Goal: Contribute content: Contribute content

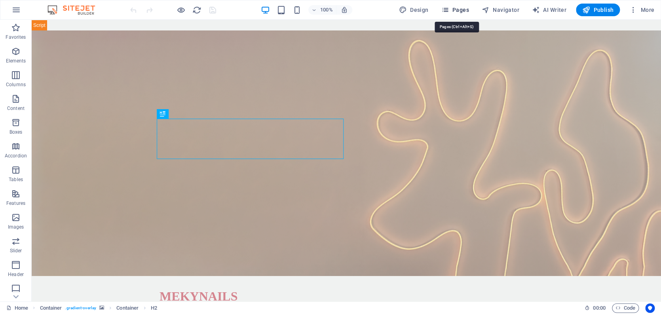
click at [459, 10] on span "Pages" at bounding box center [455, 10] width 28 height 8
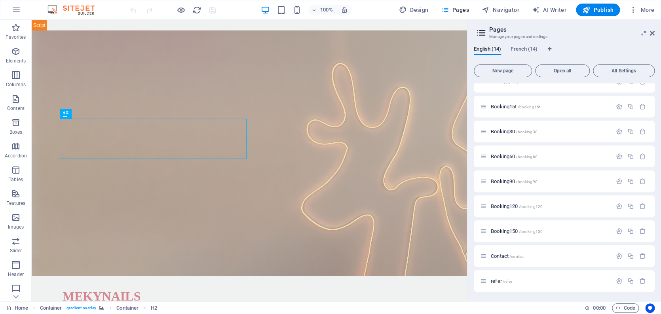
scroll to position [182, 0]
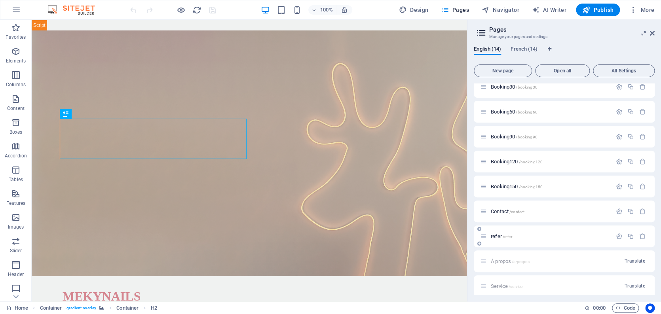
click at [496, 237] on span "refer /refer" at bounding box center [501, 237] width 21 height 6
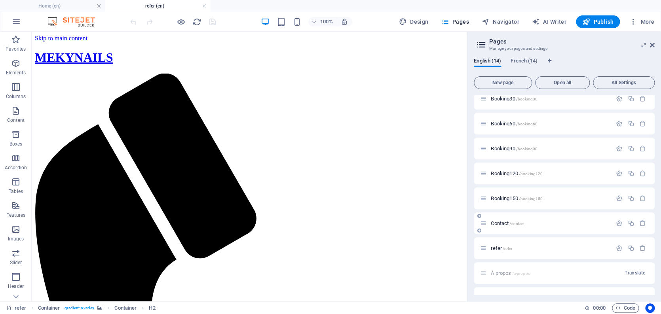
scroll to position [0, 0]
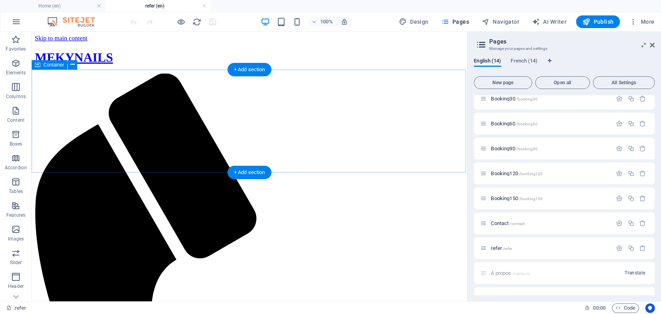
click at [92, 97] on icon at bounding box center [91, 96] width 4 height 8
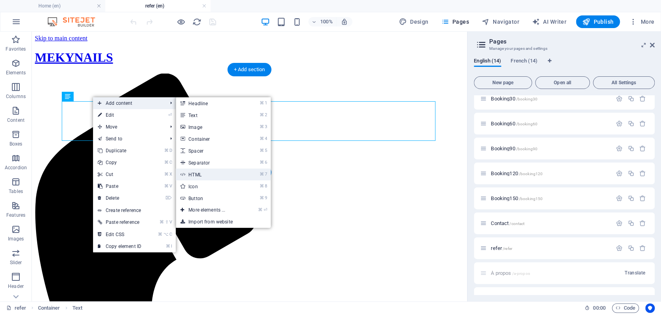
drag, startPoint x: 200, startPoint y: 173, endPoint x: 39, endPoint y: 189, distance: 161.9
click at [200, 173] on link "⌘ 7 HTML" at bounding box center [208, 175] width 65 height 12
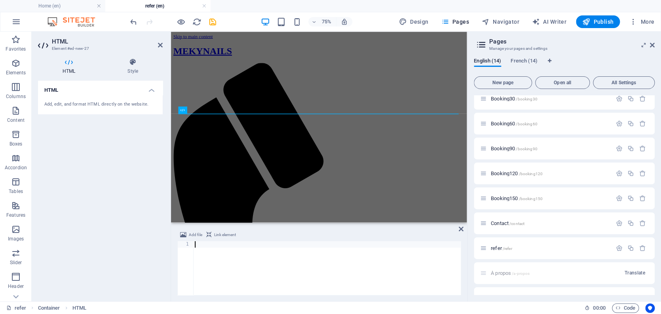
type textarea "</html>"
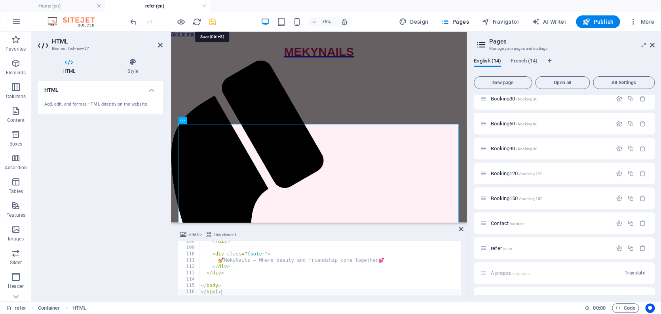
drag, startPoint x: 213, startPoint y: 21, endPoint x: 158, endPoint y: 3, distance: 58.1
click at [213, 21] on icon "save" at bounding box center [212, 21] width 9 height 9
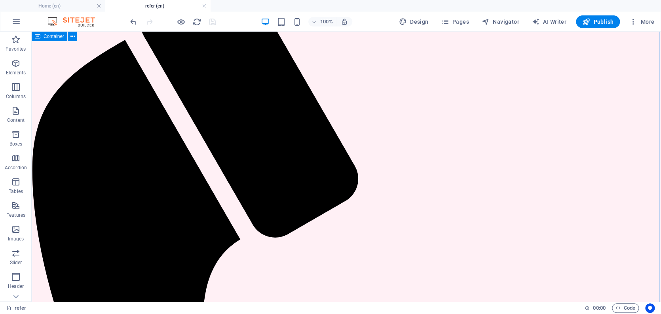
scroll to position [0, 0]
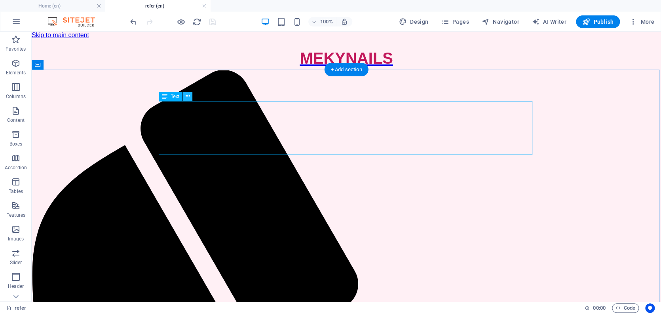
click at [187, 95] on icon at bounding box center [188, 96] width 4 height 8
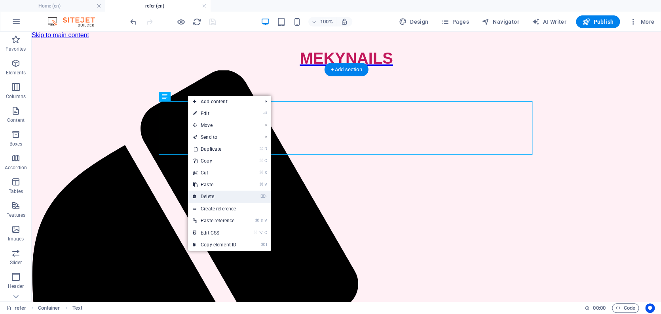
click at [219, 195] on link "⌦ Delete" at bounding box center [214, 197] width 53 height 12
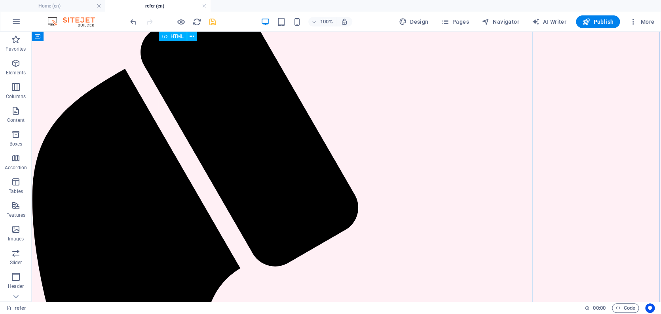
scroll to position [34, 0]
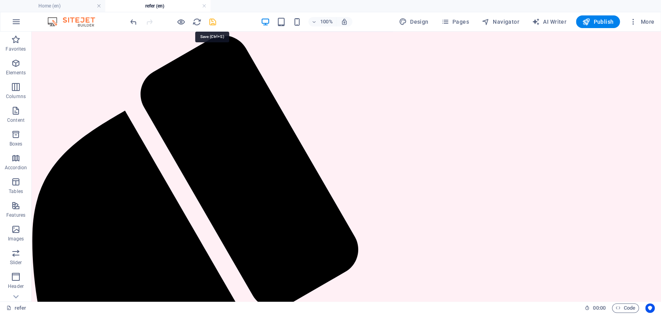
click at [210, 21] on icon "save" at bounding box center [212, 21] width 9 height 9
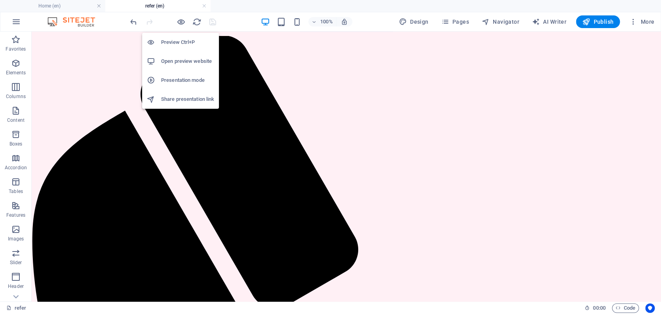
click at [183, 58] on h6 "Open preview website" at bounding box center [187, 62] width 53 height 10
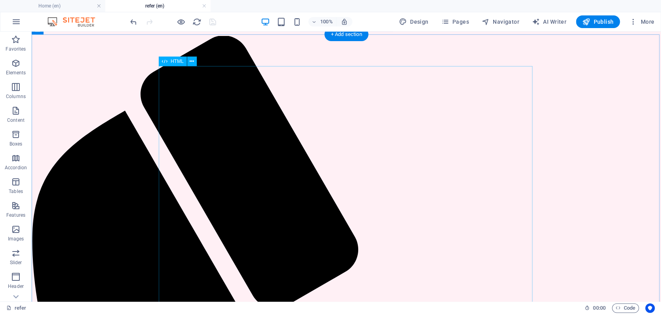
click at [175, 61] on span "HTML" at bounding box center [177, 61] width 13 height 5
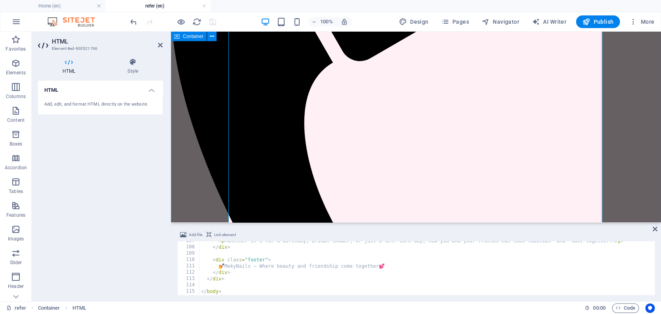
scroll to position [15, 0]
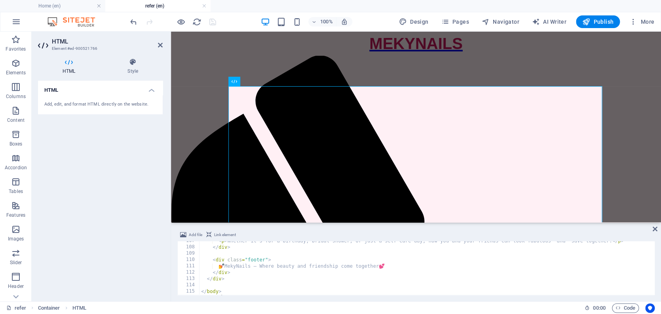
click at [276, 266] on div "< p > Whether it’s for a birthday, bridal shower, or just a self-care day, now …" at bounding box center [444, 270] width 489 height 65
type textarea "</body> </html>"
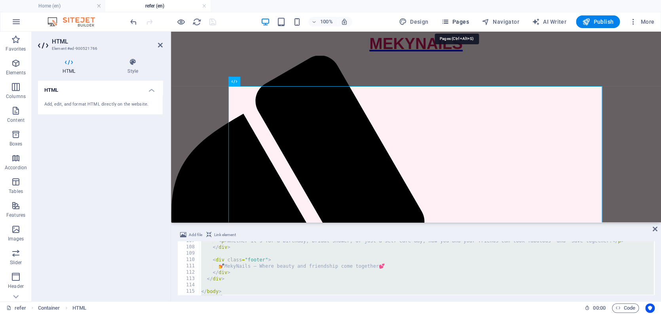
click at [462, 21] on span "Pages" at bounding box center [455, 22] width 28 height 8
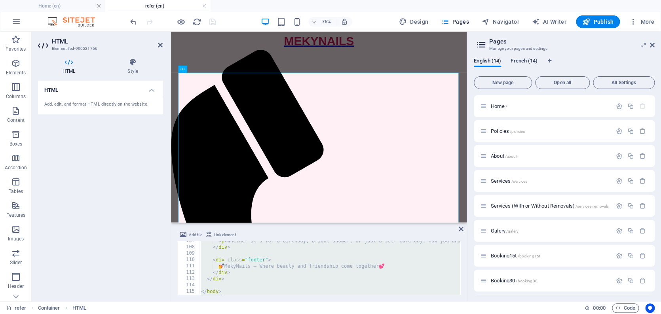
click at [525, 61] on span "French (14)" at bounding box center [524, 61] width 27 height 11
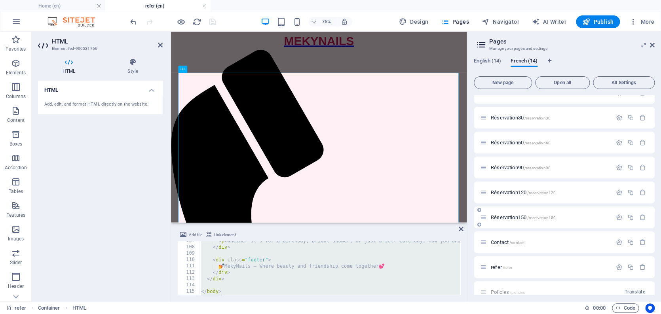
scroll to position [170, 0]
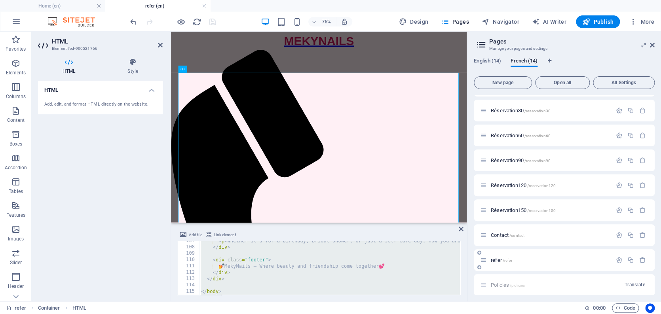
click at [507, 259] on span "/refer" at bounding box center [508, 261] width 10 height 4
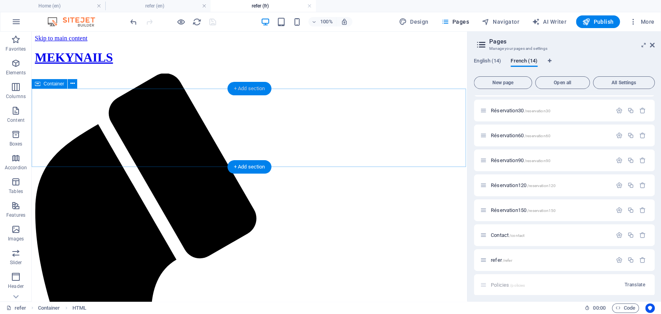
scroll to position [0, 0]
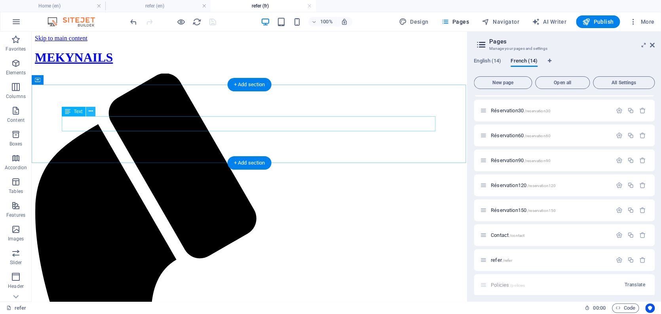
click at [89, 110] on icon at bounding box center [91, 111] width 4 height 8
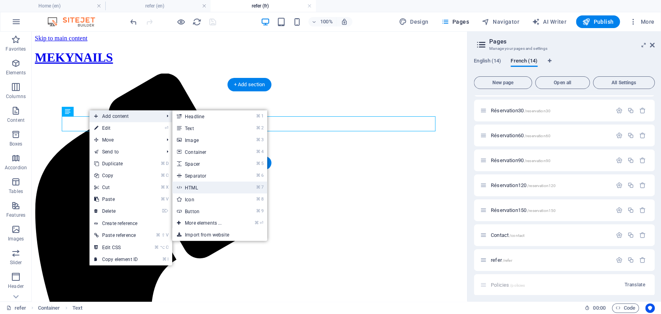
click at [200, 190] on link "⌘ 7 HTML" at bounding box center [204, 188] width 65 height 12
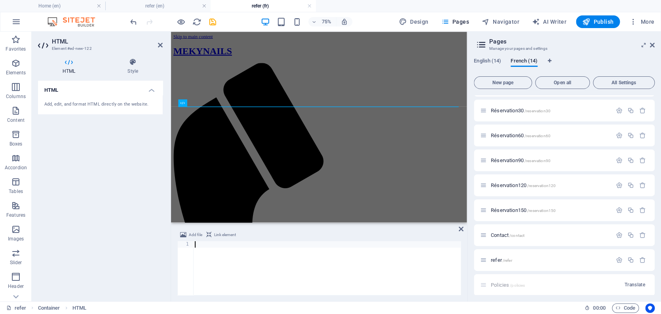
type textarea "</html>"
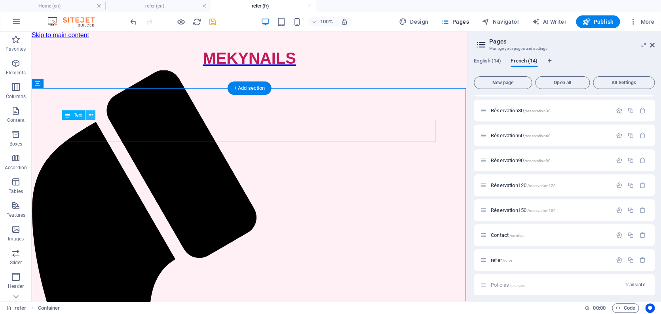
click at [92, 113] on icon at bounding box center [91, 115] width 4 height 8
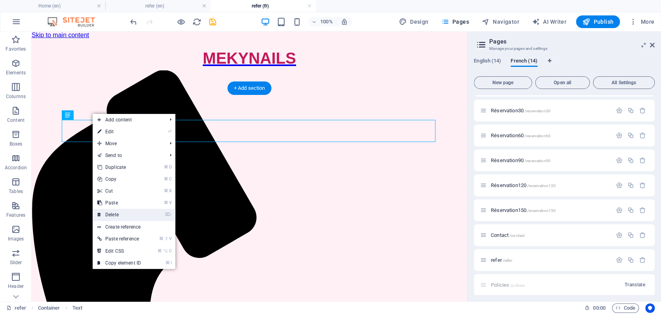
click at [116, 215] on link "⌦ Delete" at bounding box center [119, 215] width 53 height 12
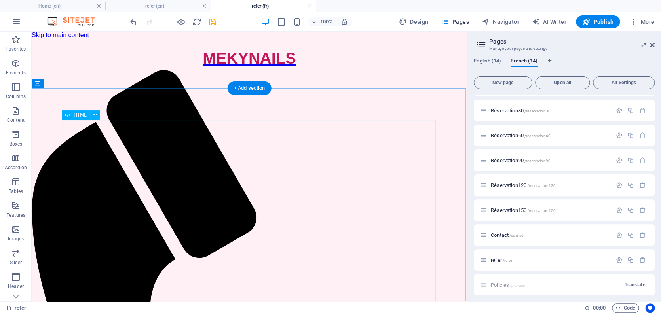
click at [77, 115] on span "HTML" at bounding box center [80, 115] width 13 height 5
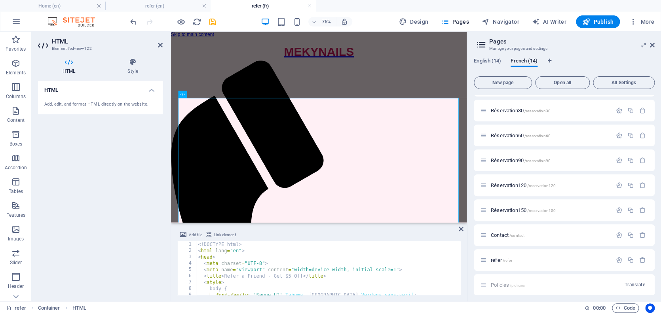
scroll to position [0, 0]
drag, startPoint x: 224, startPoint y: 276, endPoint x: 303, endPoint y: 276, distance: 78.8
click at [303, 276] on div "<! DOCTYPE html > < html lang = "en" > < head > < meta charset = "UTF-8" > < me…" at bounding box center [440, 274] width 489 height 65
paste textarea "Invitez une [PERSON_NAME] – recevez 5 $ de réduction !"
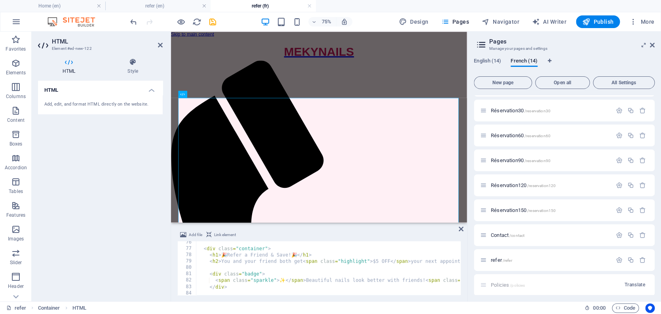
scroll to position [477, 0]
drag, startPoint x: 229, startPoint y: 254, endPoint x: 294, endPoint y: 254, distance: 64.9
click at [294, 254] on div "< div class = "container" > < h1 > 🎉 Refer a Friend & Save! 🎉 </ h1 > < h2 > Yo…" at bounding box center [440, 272] width 489 height 65
paste textarea "Invitez une amie et profitez d’un rabais"
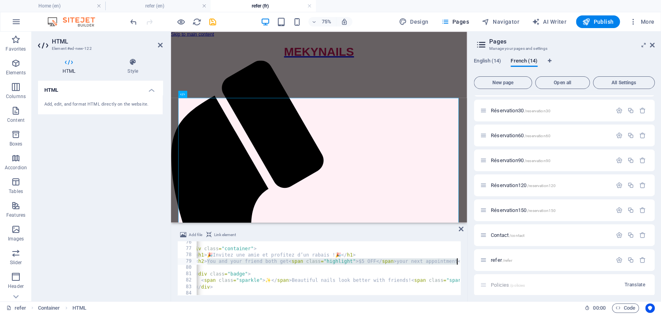
scroll to position [0, 34]
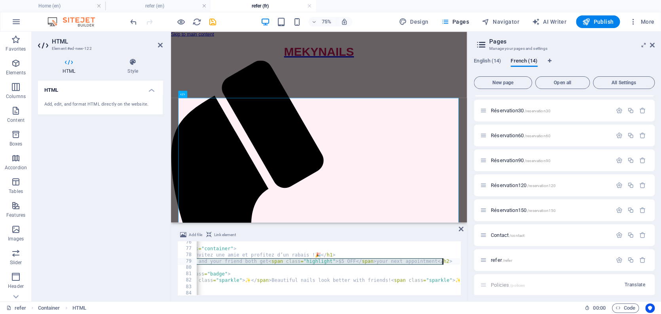
drag, startPoint x: 221, startPoint y: 262, endPoint x: 443, endPoint y: 261, distance: 221.3
click at [443, 261] on div "< div class = "container" > < h1 > 🎉 Invitez une amie et profitez d’un rabais !…" at bounding box center [406, 272] width 489 height 65
paste textarea "Profitez toutes les deux de <span class="highlight">5 $ DE RABAIS</span> sur vo…"
type textarea "<h2>Profitez toutes les deux de <span class="highlight">5 $ DE RABAIS</span> su…"
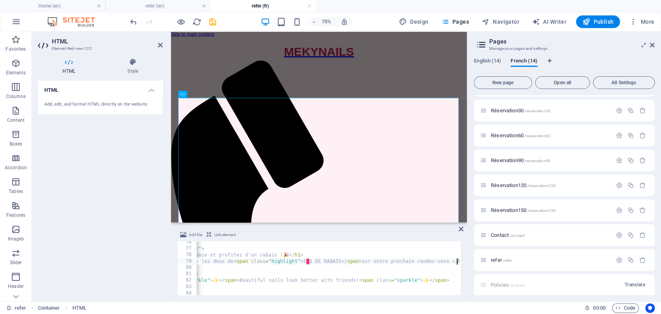
scroll to position [0, 67]
click at [282, 269] on div "< div class = "container" > < h1 > 🎉 Invitez une amie et profitez d’un rabais !…" at bounding box center [374, 272] width 489 height 65
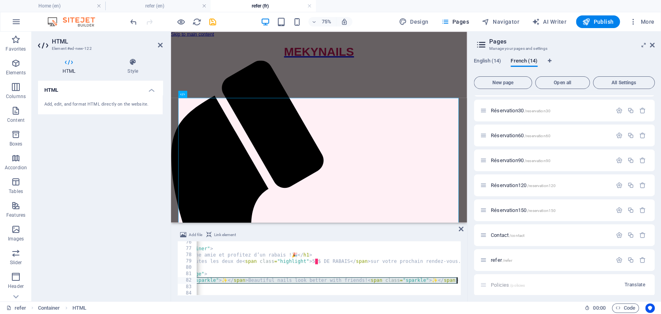
scroll to position [0, 58]
drag, startPoint x: 216, startPoint y: 280, endPoint x: 470, endPoint y: 278, distance: 253.4
click at [470, 278] on div "Home (en) refer (en) refer (fr) Favorites Elements Columns Content Boxes Accord…" at bounding box center [330, 167] width 661 height 270
paste textarea "De jolis ongles, c’est encore mieux entre amies"
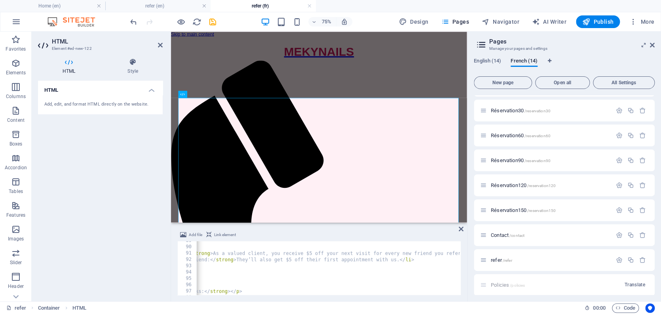
scroll to position [561, 0]
click at [237, 248] on div "< ul > < li > < strong > You: </ strong > As a valued client, you receive $5 of…" at bounding box center [359, 270] width 489 height 65
click at [211, 252] on div "< ul > < li > < strong > You: </ strong > As a valued client, you receive $5 of…" at bounding box center [410, 270] width 489 height 65
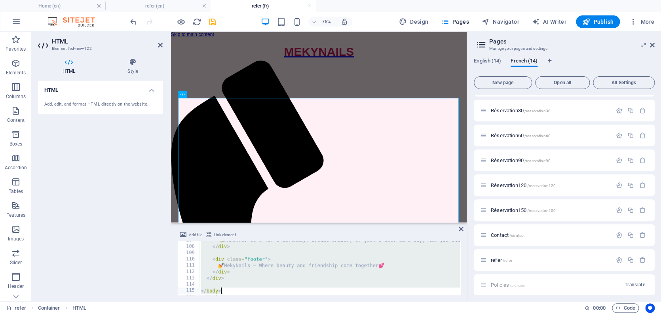
scroll to position [682, 0]
paste textarea
type textarea "</html>"
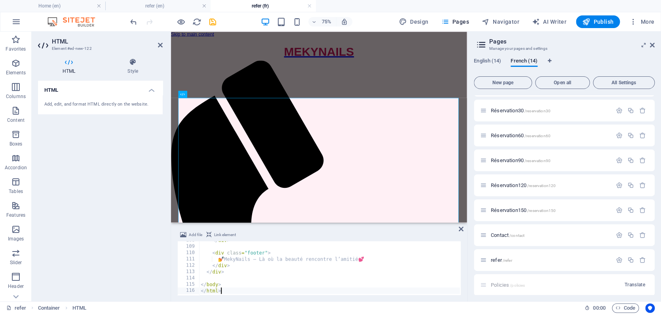
drag, startPoint x: 123, startPoint y: 195, endPoint x: 150, endPoint y: 130, distance: 70.2
click at [123, 195] on div "HTML Add, edit, and format HTML directly on the website." at bounding box center [100, 188] width 125 height 215
click at [213, 21] on icon "save" at bounding box center [212, 21] width 9 height 9
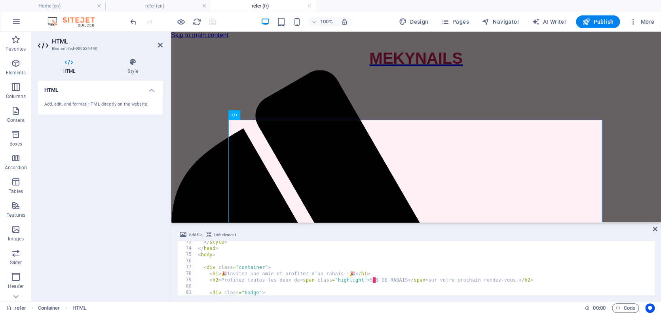
scroll to position [459, 0]
click at [219, 274] on div "</ style > </ head > < body > < div class = "container" > < h1 > 🎉 Invitez une …" at bounding box center [501, 271] width 611 height 65
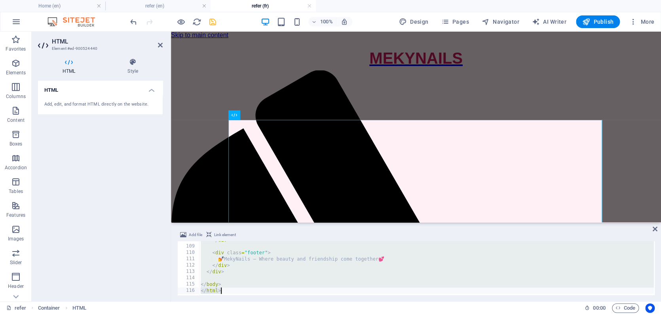
click at [294, 270] on div "</ div > < div class = "footer" > 💅 MekyNails – Where beauty and friendship com…" at bounding box center [443, 269] width 489 height 65
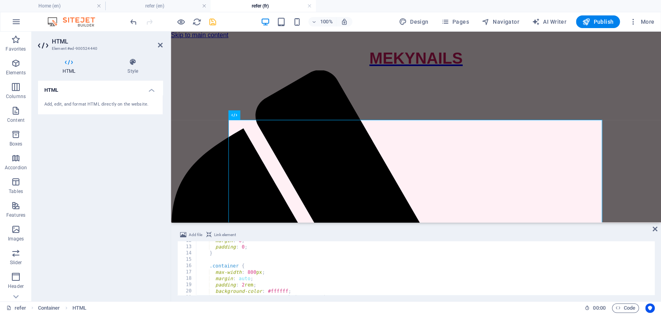
scroll to position [74, 0]
drag, startPoint x: 217, startPoint y: 266, endPoint x: 222, endPoint y: 266, distance: 4.4
click at [217, 266] on div "margin : 0 ; padding : 0 ; } .container { max-width : 800 px ; margin : auto ; …" at bounding box center [440, 270] width 489 height 65
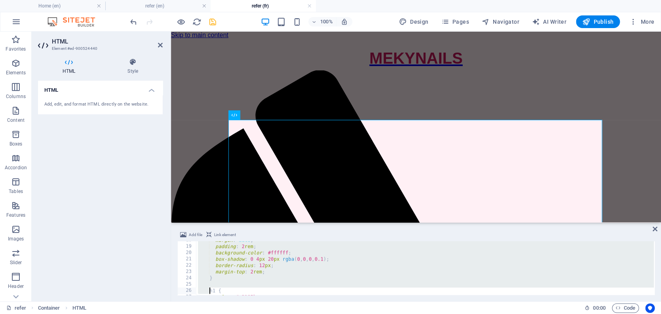
scroll to position [112, 0]
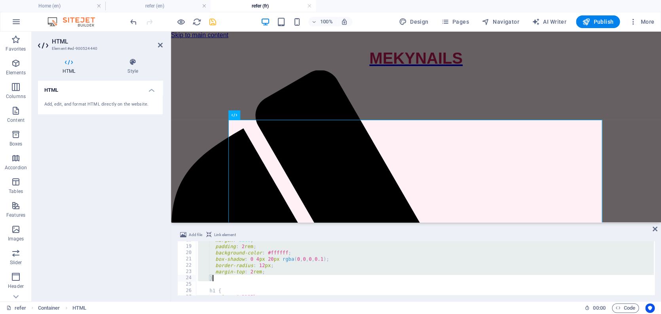
paste textarea
type textarea "}"
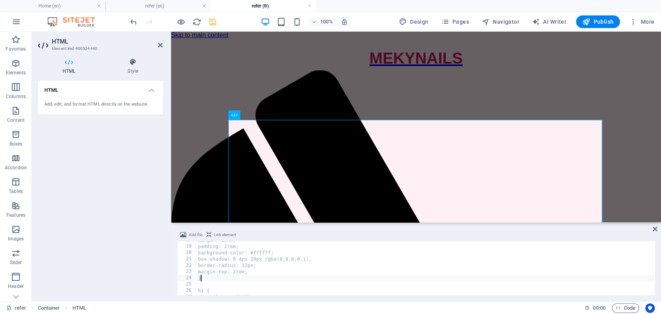
scroll to position [0, 0]
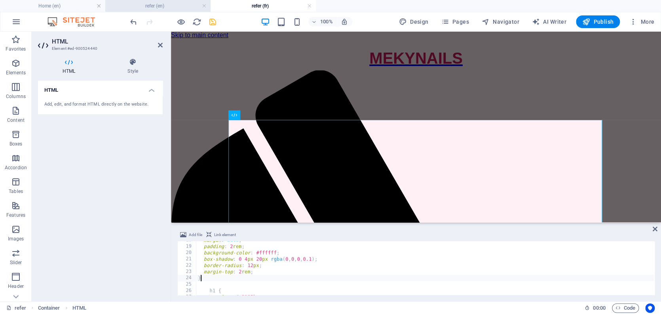
click at [159, 5] on h4 "refer (en)" at bounding box center [157, 6] width 105 height 9
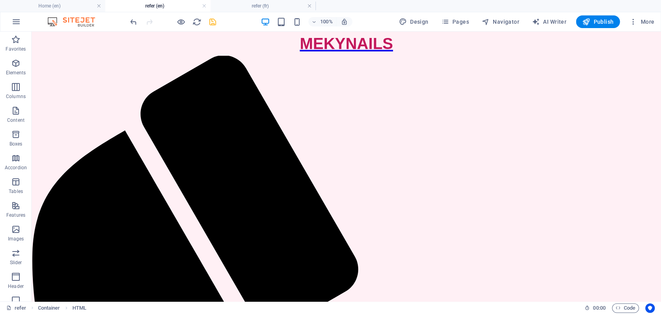
scroll to position [14, 0]
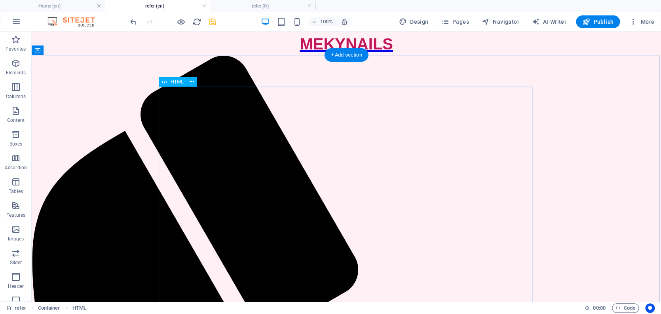
click at [177, 82] on span "HTML" at bounding box center [177, 82] width 13 height 5
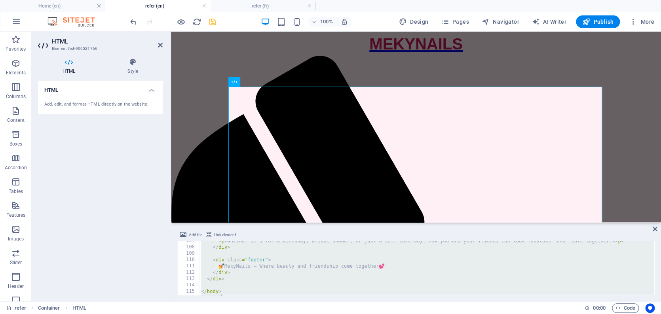
click at [289, 272] on div "< p > Whether it’s for a birthday, bridal shower, or just a self-care day, now …" at bounding box center [444, 270] width 489 height 65
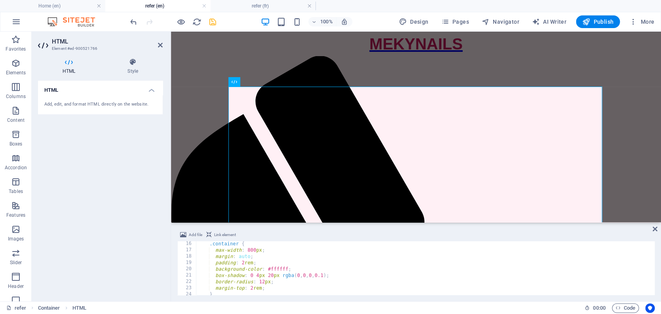
scroll to position [93, 0]
click at [209, 245] on div ".container { max-width : 800 px ; margin : auto ; padding : 2 rem ; background-…" at bounding box center [440, 269] width 489 height 65
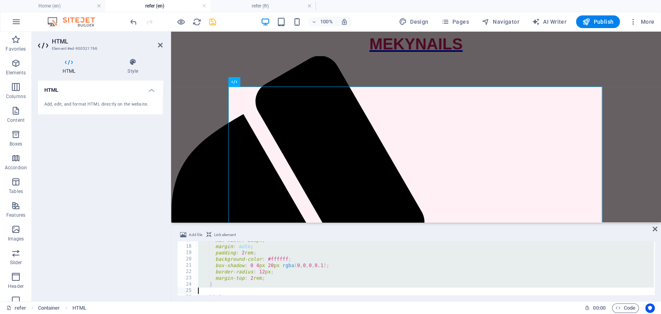
scroll to position [112, 0]
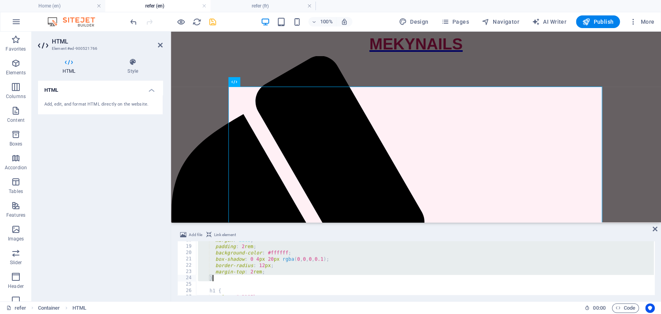
paste textarea
type textarea "}"
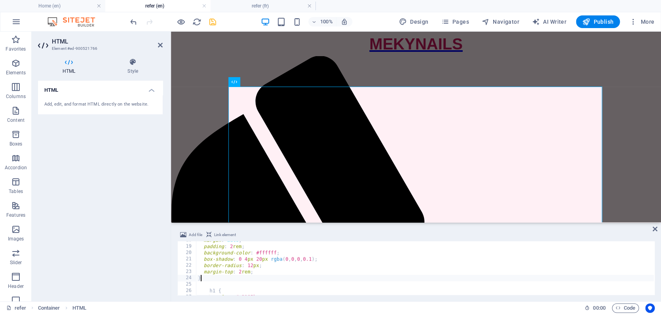
click at [124, 189] on div "HTML Add, edit, and format HTML directly on the website." at bounding box center [100, 188] width 125 height 215
click at [211, 21] on icon "save" at bounding box center [212, 21] width 9 height 9
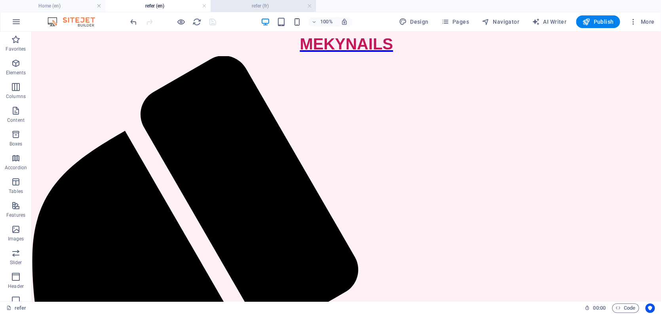
click at [249, 8] on h4 "refer (fr)" at bounding box center [263, 6] width 105 height 9
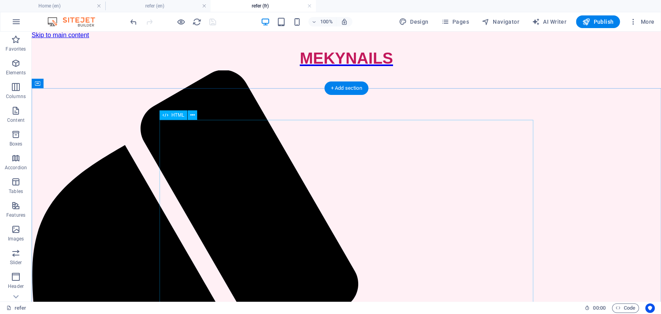
click at [175, 115] on span "HTML" at bounding box center [177, 115] width 13 height 5
drag, startPoint x: 175, startPoint y: 115, endPoint x: 4, endPoint y: 84, distance: 173.4
click at [175, 115] on span "HTML" at bounding box center [177, 115] width 13 height 5
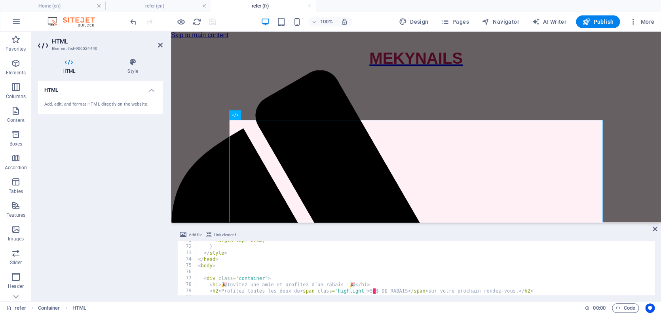
scroll to position [447, 0]
click at [224, 247] on div "margin-top : 2 rem ; } </ style > </ head > < body > < div class = "container" …" at bounding box center [440, 270] width 489 height 65
type textarea "}"
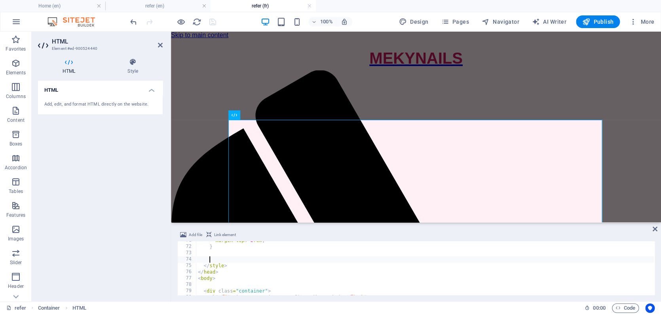
paste textarea "}"
type textarea "}"
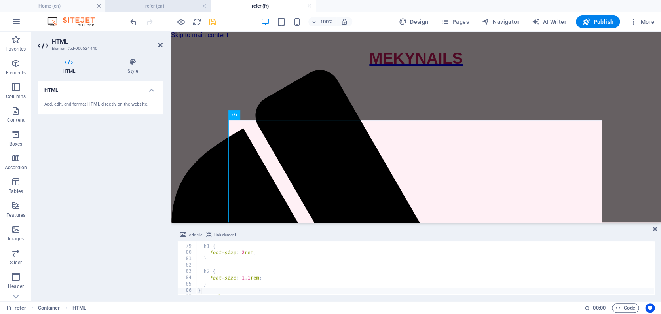
click at [171, 5] on h4 "refer (en)" at bounding box center [157, 6] width 105 height 9
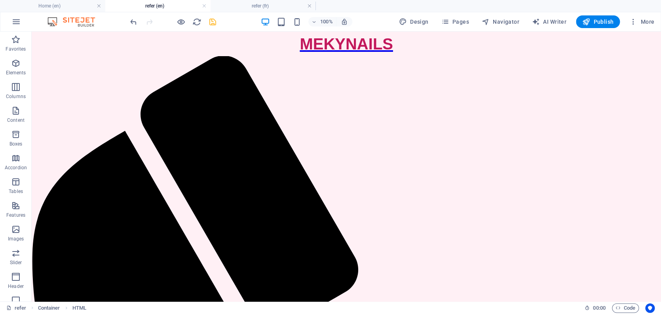
scroll to position [14, 0]
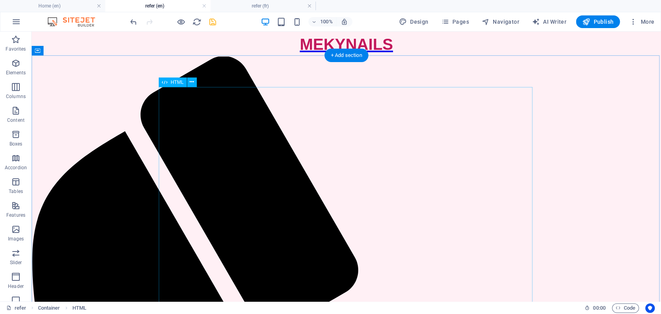
click at [179, 82] on span "HTML" at bounding box center [177, 82] width 13 height 5
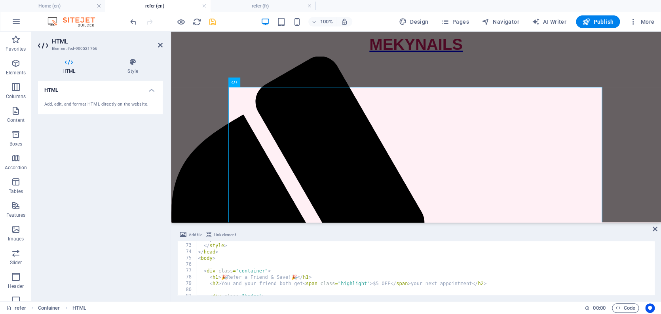
scroll to position [453, 0]
click at [232, 246] on div "} </ style > </ head > < body > < div class = "container" > < h1 > 🎉 Refer a Fr…" at bounding box center [440, 271] width 489 height 65
type textarea "}"
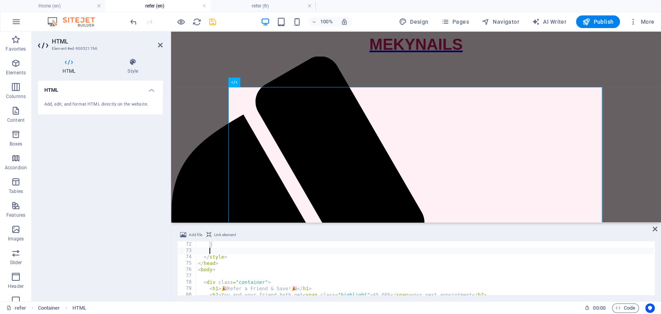
scroll to position [0, 1]
type textarea "}"
click at [209, 21] on icon "save" at bounding box center [212, 21] width 9 height 9
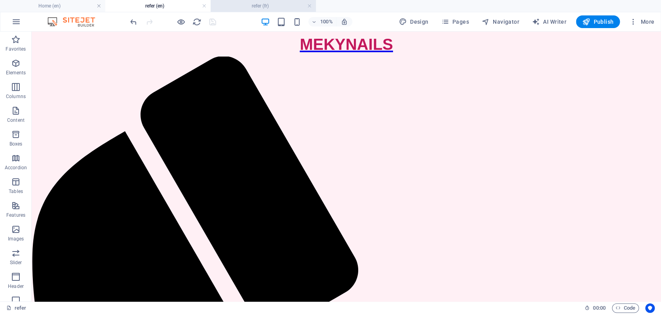
click at [261, 5] on h4 "refer (fr)" at bounding box center [263, 6] width 105 height 9
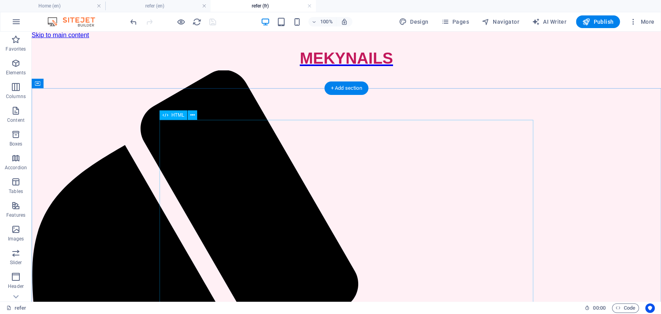
click at [173, 116] on span "HTML" at bounding box center [177, 115] width 13 height 5
drag, startPoint x: 173, startPoint y: 116, endPoint x: 2, endPoint y: 84, distance: 174.3
click at [173, 116] on span "HTML" at bounding box center [177, 115] width 13 height 5
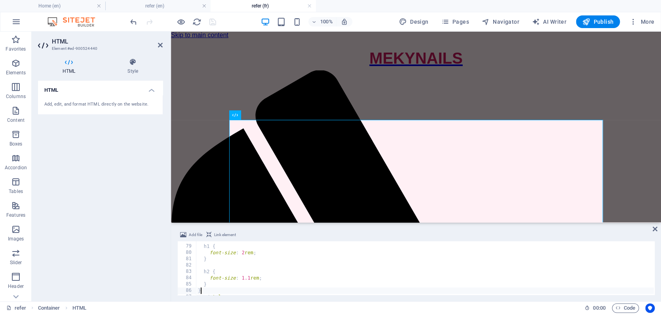
click at [277, 265] on div "h1 { font-size : 2 rem ; } h2 { font-size : 1.1 rem ; } } </ style >" at bounding box center [440, 269] width 489 height 65
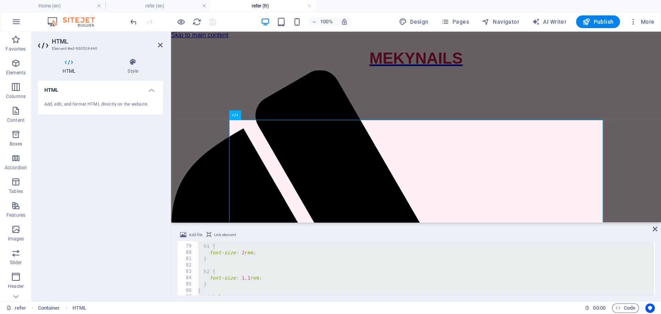
drag, startPoint x: 312, startPoint y: 272, endPoint x: 303, endPoint y: 275, distance: 9.4
click at [312, 272] on div "h1 { font-size : 2 rem ; } h2 { font-size : 1.1 rem ; } } </ style >" at bounding box center [440, 269] width 489 height 65
paste textarea
type textarea "</html>"
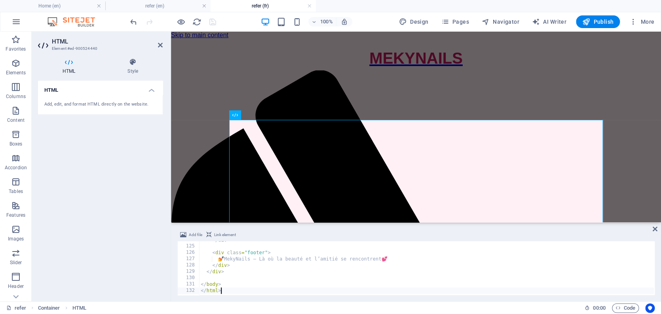
scroll to position [784, 0]
click at [130, 158] on div "HTML Add, edit, and format HTML directly on the website." at bounding box center [100, 188] width 125 height 215
click at [212, 22] on icon "save" at bounding box center [212, 21] width 9 height 9
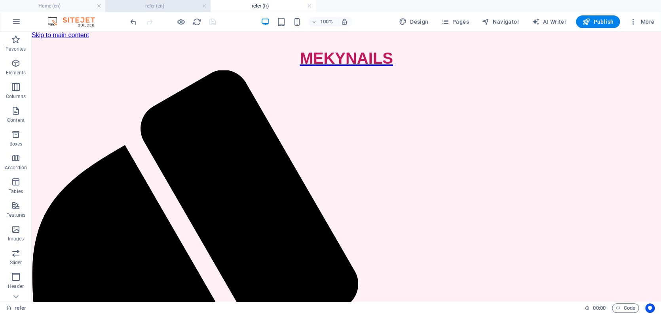
click at [138, 6] on h4 "refer (en)" at bounding box center [157, 6] width 105 height 9
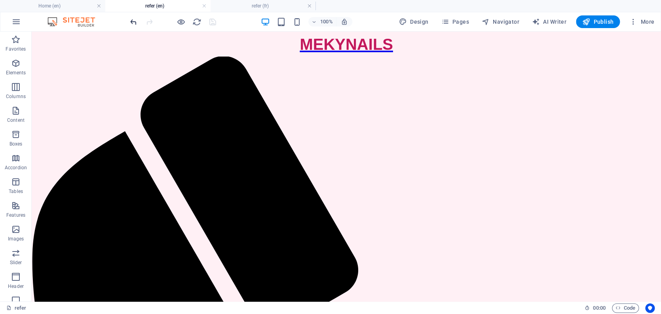
scroll to position [13, 0]
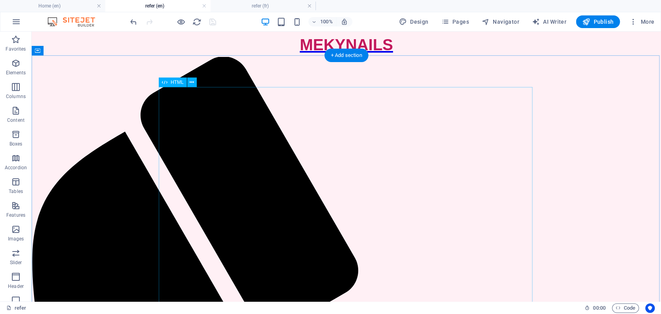
click at [177, 82] on span "HTML" at bounding box center [177, 82] width 13 height 5
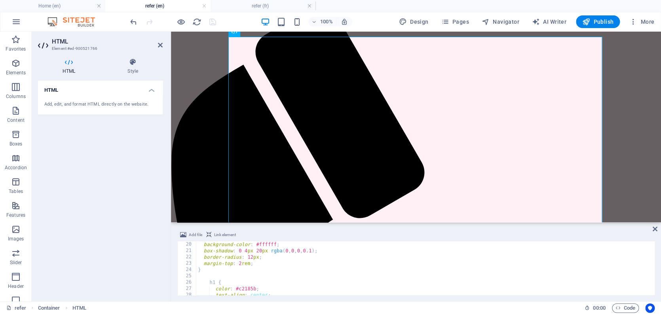
scroll to position [124, 0]
click at [222, 272] on div "background-color : #ffffff ; box-shadow : 0 4 px 20 px rgba ( 0 , 0 , 0 , 0.1 )…" at bounding box center [440, 270] width 489 height 65
paste textarea "}"
type textarea "}"
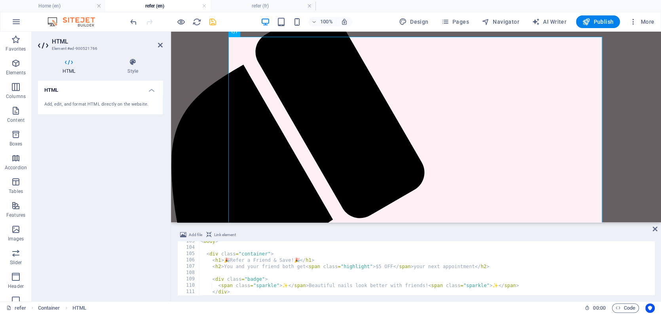
scroll to position [647, 0]
drag, startPoint x: 321, startPoint y: 262, endPoint x: 213, endPoint y: 263, distance: 108.1
click at [213, 263] on div "< body > < div class = "container" > < h1 > 🎉 Refer a Friend & Save! 🎉 </ h1 > …" at bounding box center [443, 273] width 489 height 65
paste textarea "</div"
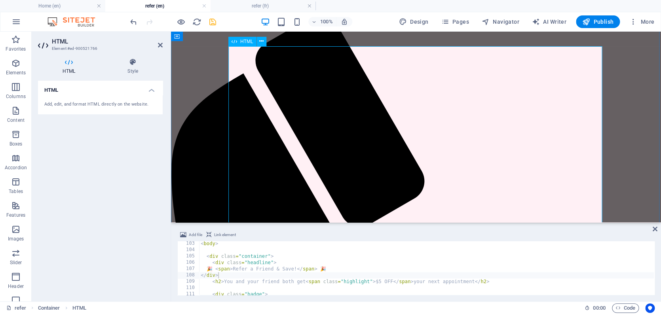
scroll to position [56, 0]
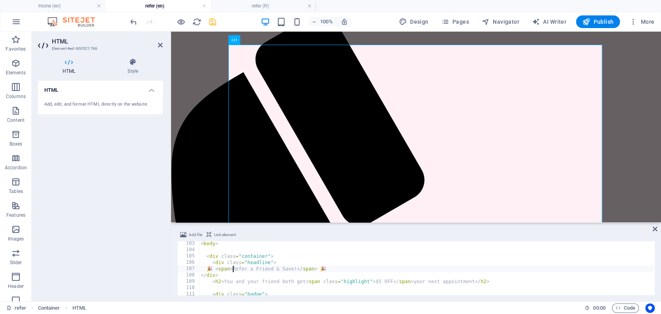
drag, startPoint x: 232, startPoint y: 269, endPoint x: 265, endPoint y: 272, distance: 32.9
click at [233, 269] on div "< body > < div class = "container" > < div class = "headline" > 🎉 < span > Refe…" at bounding box center [443, 273] width 489 height 65
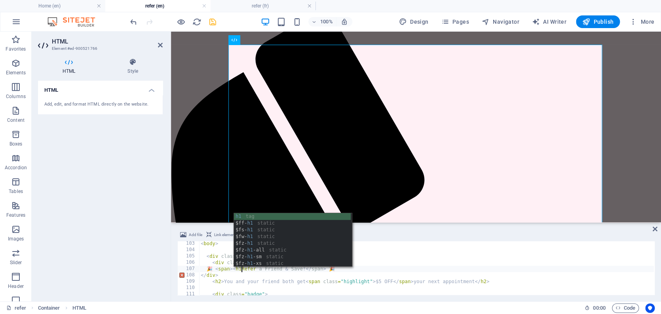
scroll to position [0, 4]
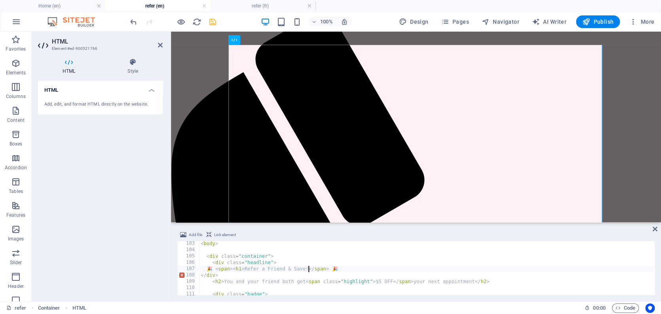
paste textarea "h1></"
type textarea "🎉 <span><h1>Refer a Friend & Save!</h1></span> 🎉"
click at [210, 22] on icon "save" at bounding box center [212, 21] width 9 height 9
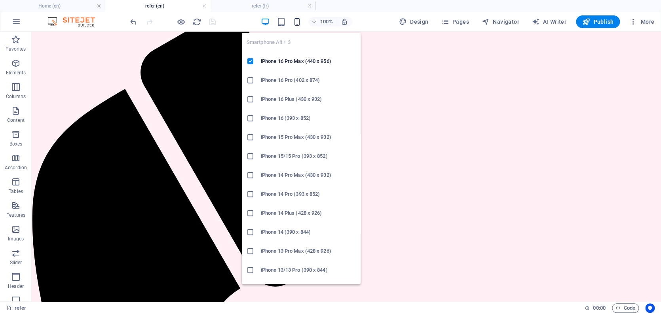
click at [298, 21] on icon "button" at bounding box center [297, 21] width 9 height 9
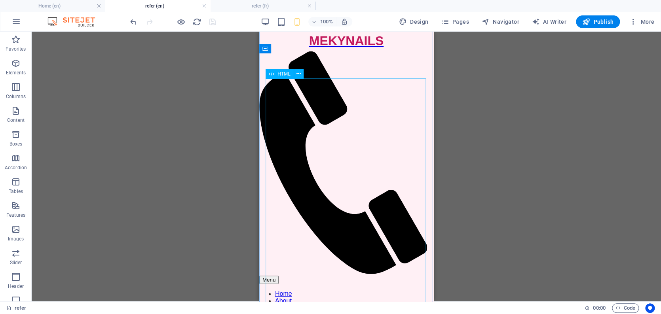
scroll to position [12, 0]
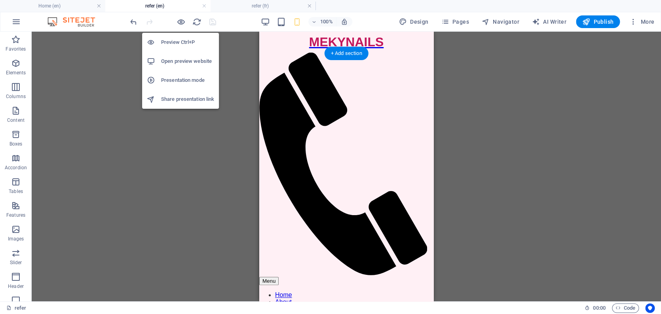
click at [180, 59] on h6 "Open preview website" at bounding box center [187, 62] width 53 height 10
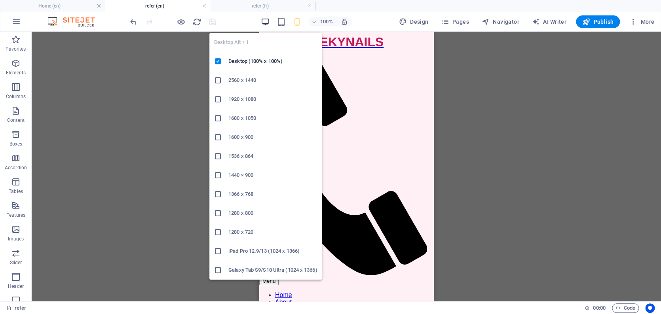
click at [266, 21] on icon "button" at bounding box center [265, 21] width 9 height 9
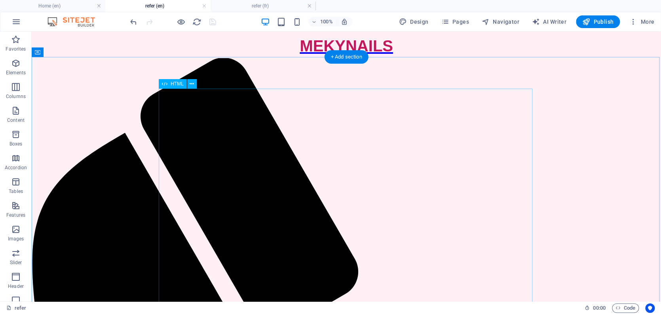
click at [173, 82] on span "HTML" at bounding box center [177, 84] width 13 height 5
drag, startPoint x: 173, startPoint y: 82, endPoint x: 3, endPoint y: 96, distance: 170.8
click at [173, 82] on span "HTML" at bounding box center [177, 84] width 13 height 5
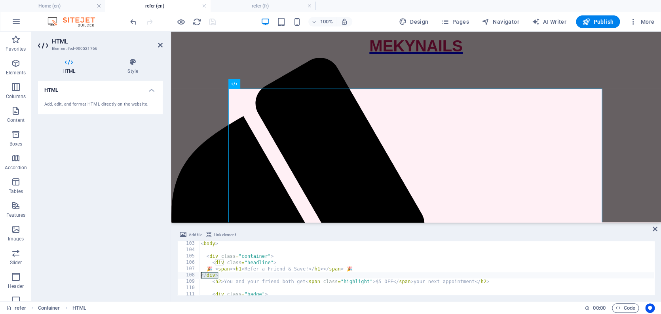
drag, startPoint x: 224, startPoint y: 276, endPoint x: 197, endPoint y: 276, distance: 26.9
click at [197, 276] on div "🎉 <span><h1>Refer a Friend & Save!</h1></span> 🎉 103 104 105 106 107 108 109 11…" at bounding box center [416, 269] width 478 height 54
click at [232, 274] on div "< body > < div class = "container" > < div class = "headline" > 🎉 < span > < h1…" at bounding box center [443, 273] width 489 height 65
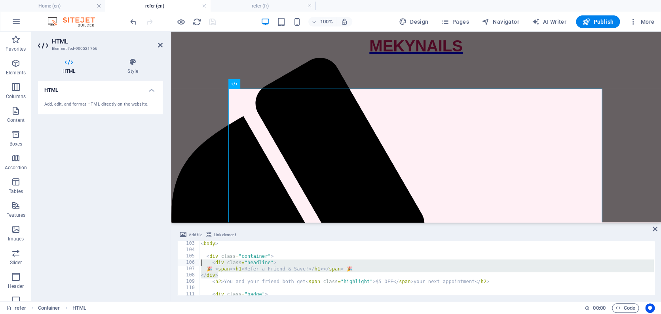
drag, startPoint x: 226, startPoint y: 274, endPoint x: 185, endPoint y: 262, distance: 42.2
click at [185, 262] on div "</div> 103 104 105 106 107 108 109 110 111 112 113 < body > < div class = "cont…" at bounding box center [416, 269] width 478 height 54
type textarea "<div class="headline"> 🎉 <span><h1>Refer a Friend & Save!</h1></span> 🎉"
click at [270, 2] on h4 "refer (fr)" at bounding box center [263, 6] width 105 height 9
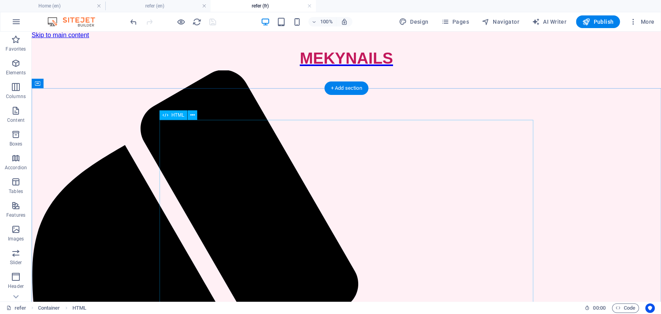
click at [179, 116] on span "HTML" at bounding box center [177, 115] width 13 height 5
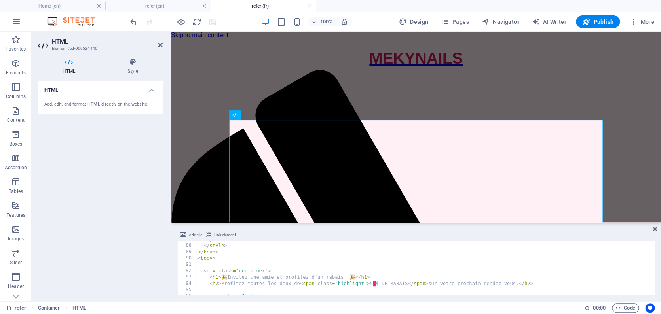
scroll to position [550, 0]
click at [273, 270] on div "} </ style > </ head > < body > < div class = "container" > < h1 > 🎉 Invitez un…" at bounding box center [450, 268] width 509 height 65
type textarea "<div class="container">"
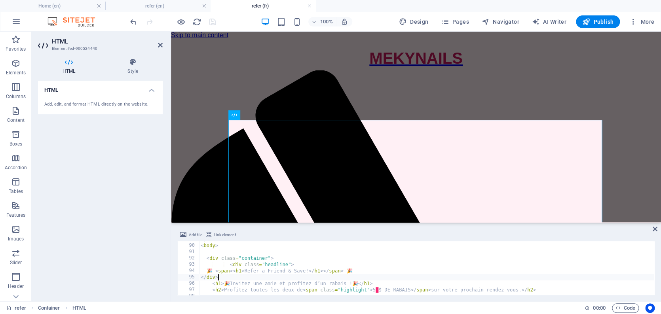
scroll to position [581, 0]
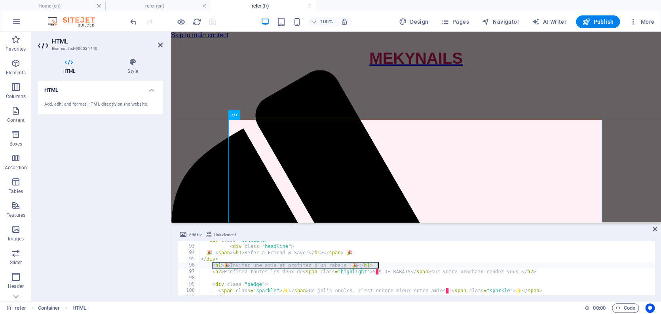
drag, startPoint x: 214, startPoint y: 266, endPoint x: 381, endPoint y: 268, distance: 167.5
click at [381, 268] on div "< div class = "container" > < div class = "headline" > 🎉 < span > < h1 > Refer …" at bounding box center [453, 269] width 509 height 65
click at [332, 268] on div "< div class = "container" > < div class = "headline" > 🎉 < span > < h1 > Refer …" at bounding box center [453, 269] width 509 height 65
drag, startPoint x: 233, startPoint y: 265, endPoint x: 354, endPoint y: 266, distance: 121.2
click at [354, 266] on div "< div class = "container" > < div class = "headline" > 🎉 < span > < h1 > Refer …" at bounding box center [453, 269] width 509 height 65
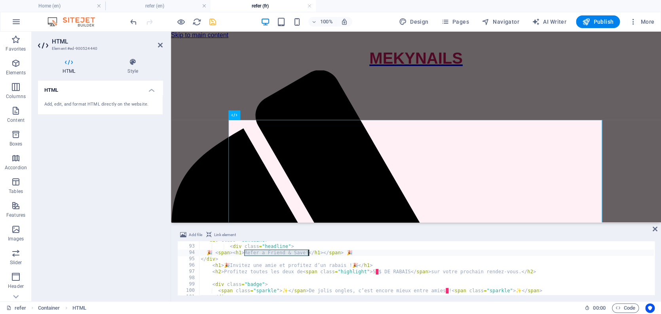
drag, startPoint x: 244, startPoint y: 253, endPoint x: 308, endPoint y: 251, distance: 63.4
click at [308, 251] on div "< div class = "container" > < div class = "headline" > 🎉 < span > < h1 > Refer …" at bounding box center [453, 269] width 509 height 65
paste textarea "Invitez une amie et profitez d’un rabais"
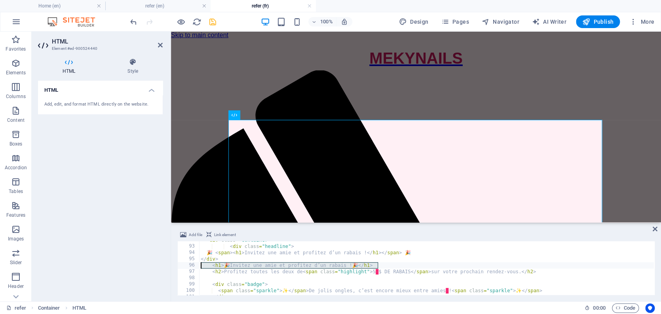
drag, startPoint x: 385, startPoint y: 265, endPoint x: 164, endPoint y: 266, distance: 221.7
click at [164, 266] on div "HTML Element #ed-900524440 HTML Style HTML Add, edit, and format HTML directly …" at bounding box center [347, 167] width 630 height 270
type textarea "<h1>🎉 Invitez une amie et profitez d’un rabais ! 🎉</h1>"
drag, startPoint x: 383, startPoint y: 264, endPoint x: 208, endPoint y: 267, distance: 175.4
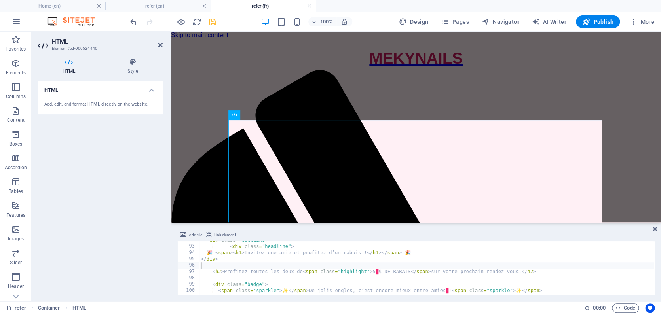
click at [208, 267] on div "< div class = "container" > < div class = "headline" > 🎉 < span > < h1 > Invite…" at bounding box center [453, 269] width 509 height 65
type textarea "<h2>Profitez toutes les deux de <span class="highlight">5 $ DE RABAIS</span> su…"
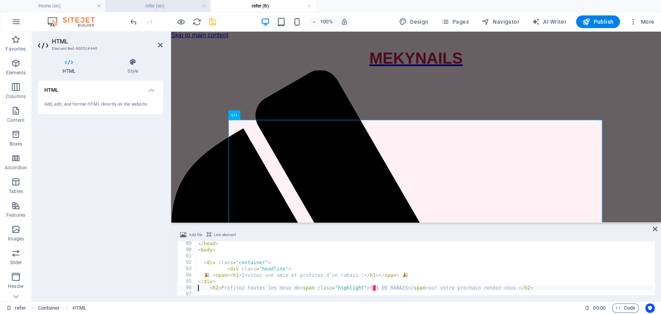
click at [164, 5] on h4 "refer (en)" at bounding box center [157, 6] width 105 height 9
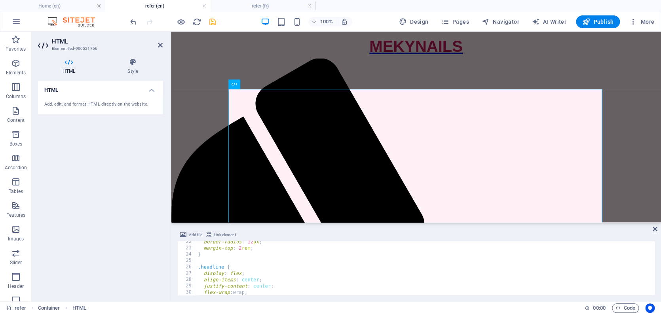
scroll to position [136, 0]
click at [201, 263] on div "border-radius : 12 px ; margin-top : 2 rem ; } .headline { display : flex ; ali…" at bounding box center [440, 271] width 489 height 65
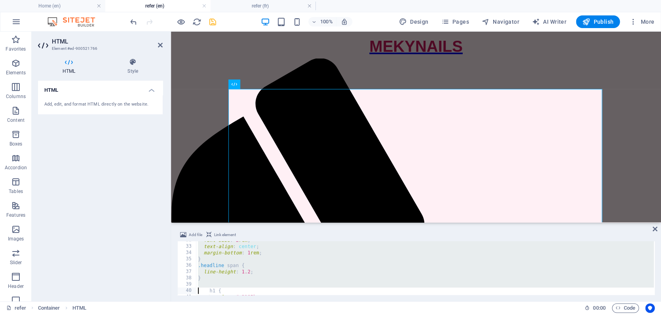
scroll to position [207, 0]
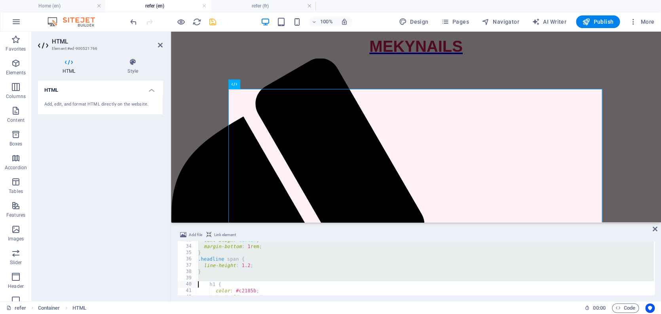
type textarea "}"
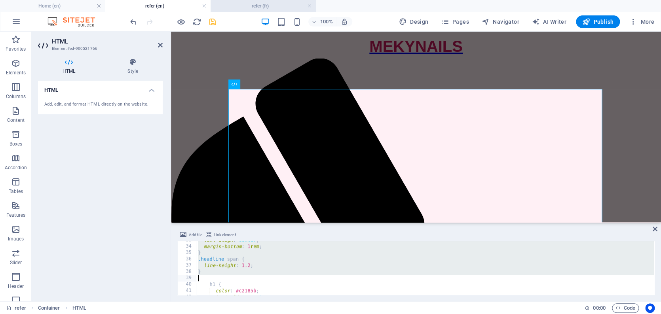
click at [264, 6] on h4 "refer (fr)" at bounding box center [263, 6] width 105 height 9
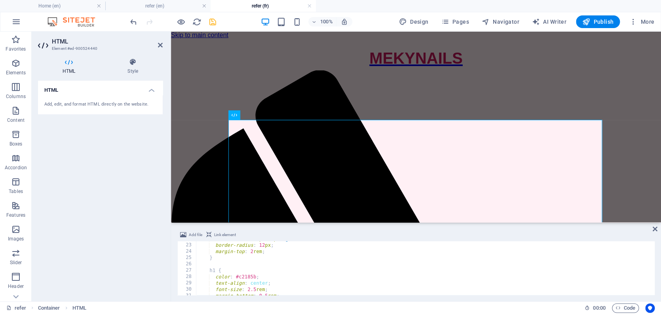
scroll to position [139, 0]
click at [207, 266] on div "box-shadow : 0 4 px 20 px rgba ( 0 , 0 , 0 , 0.1 ) ; border-radius : 12 px ; ma…" at bounding box center [450, 268] width 509 height 65
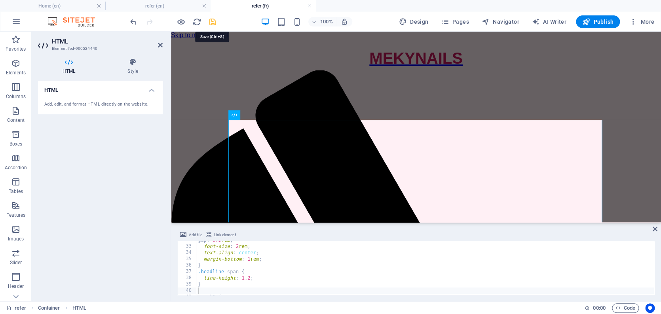
click at [213, 20] on icon "save" at bounding box center [212, 21] width 9 height 9
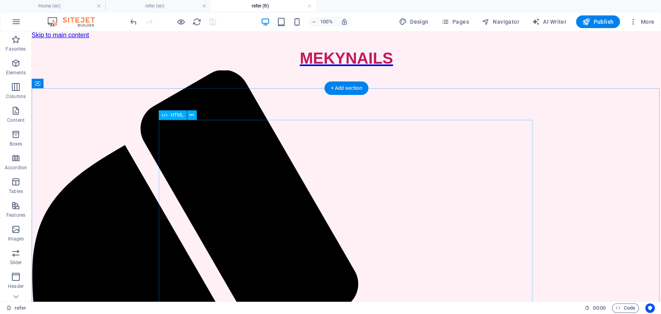
click at [178, 116] on span "HTML" at bounding box center [177, 115] width 13 height 5
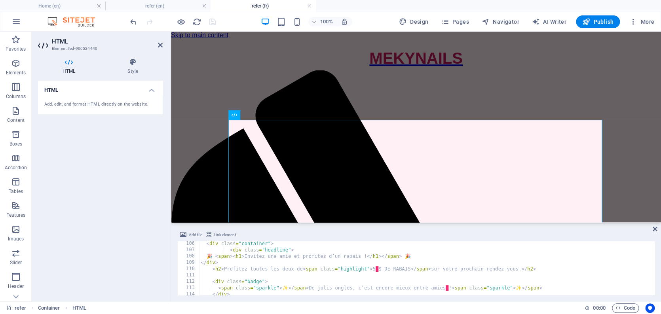
scroll to position [666, 0]
drag, startPoint x: 361, startPoint y: 257, endPoint x: 422, endPoint y: 260, distance: 61.1
click at [361, 257] on div "< div class = "container" > < div class = "headline" > 🎉 < span > < h1 > Invite…" at bounding box center [453, 273] width 509 height 65
type textarea "<h2>Profitez toutes les deux de <span class="highlight">5 $ DE RABAIS</span> su…"
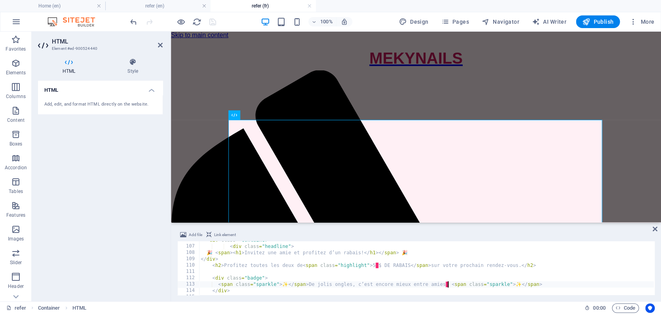
type textarea "</div>"
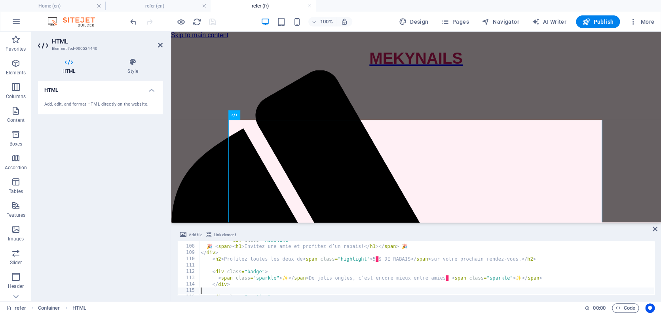
scroll to position [676, 0]
type textarea "</div>"
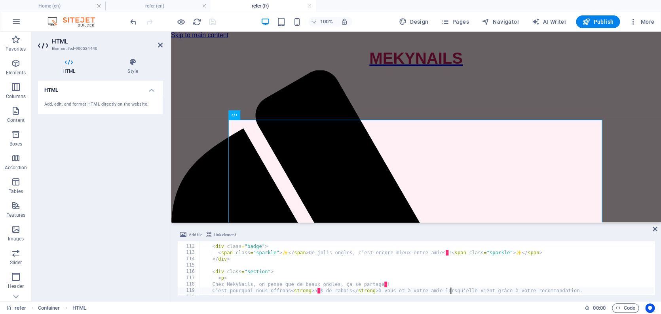
scroll to position [701, 0]
type textarea "</p>"
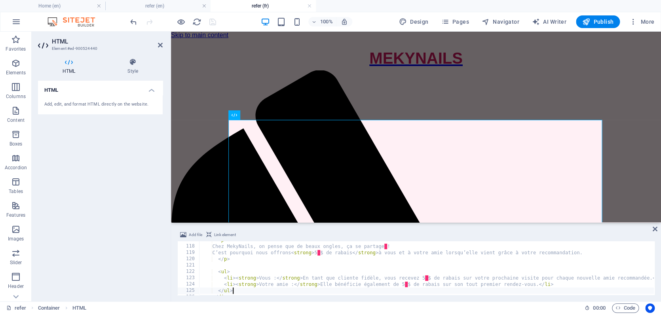
type textarea "</div>"
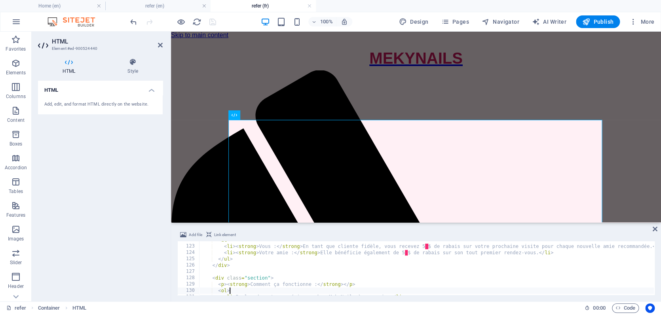
type textarea "<li>Parlez de votre expérience chez MekyNails à une [PERSON_NAME].</li>"
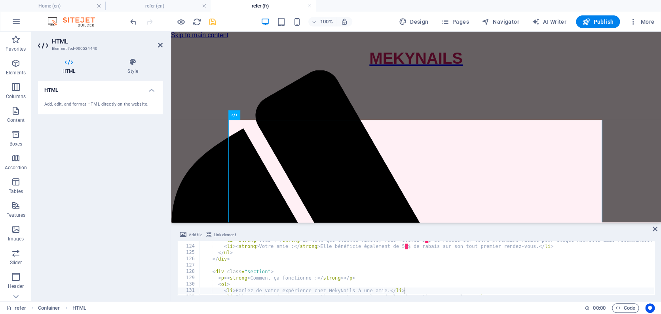
drag, startPoint x: 147, startPoint y: 152, endPoint x: 152, endPoint y: 142, distance: 11.9
click at [147, 151] on div "HTML Add, edit, and format HTML directly on the website." at bounding box center [100, 188] width 125 height 215
click at [211, 22] on icon "save" at bounding box center [212, 21] width 9 height 9
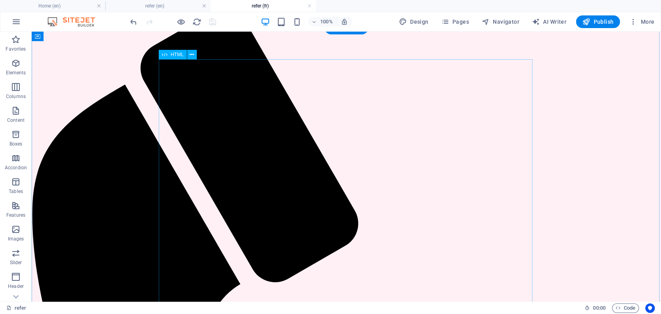
scroll to position [62, 0]
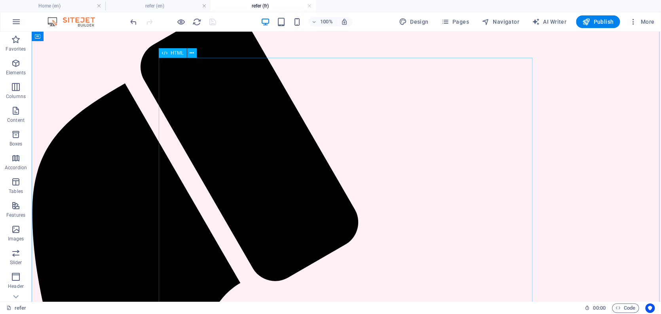
click at [177, 54] on span "HTML" at bounding box center [177, 53] width 13 height 5
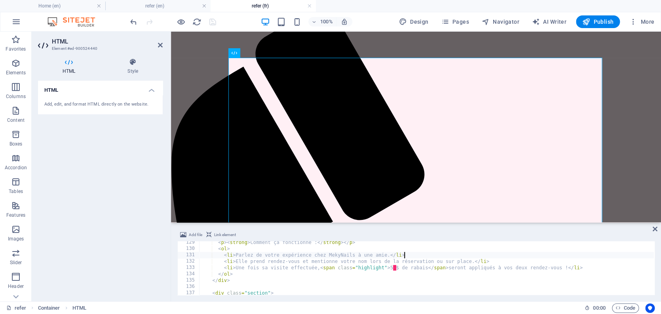
scroll to position [813, 0]
drag, startPoint x: 433, startPoint y: 262, endPoint x: 470, endPoint y: 261, distance: 37.2
click at [470, 261] on div "< p > < strong > Comment ça fonctionne : </ strong > </ p > < ol > < li > Parle…" at bounding box center [453, 272] width 509 height 65
type textarea "<li>Elle prend rendez-vous et mentionne votre nom lors de la réservation.</li>"
click at [150, 7] on h4 "refer (en)" at bounding box center [157, 6] width 105 height 9
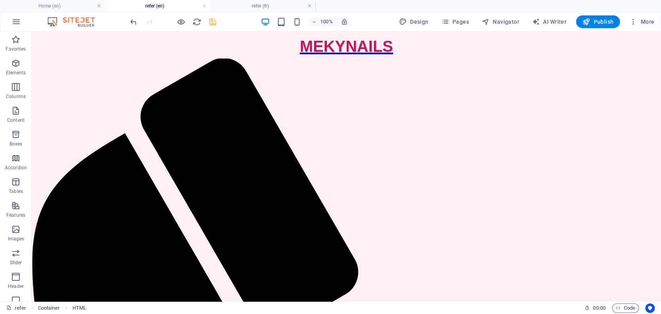
scroll to position [11, 0]
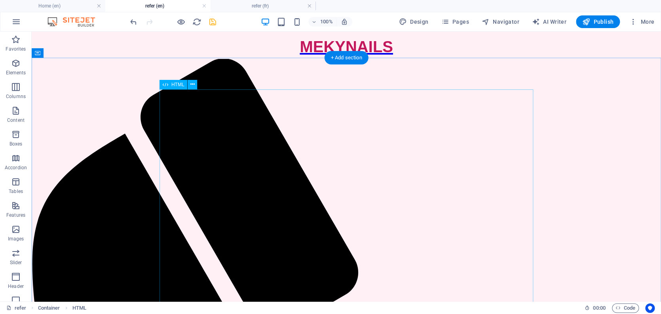
click at [179, 86] on span "HTML" at bounding box center [177, 84] width 13 height 5
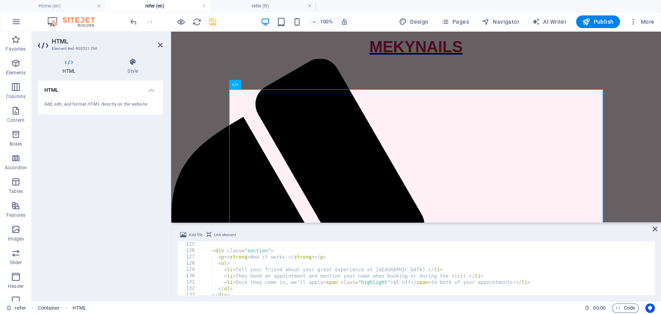
scroll to position [786, 0]
drag, startPoint x: 408, startPoint y: 276, endPoint x: 464, endPoint y: 276, distance: 56.6
click at [464, 275] on div "< div class = "section" > < p > < strong > How it works: </ strong > </ p > < o…" at bounding box center [443, 274] width 489 height 65
type textarea "<li>They book an appointment and mention your name when booking.</li>"
click at [213, 23] on icon "save" at bounding box center [212, 21] width 9 height 9
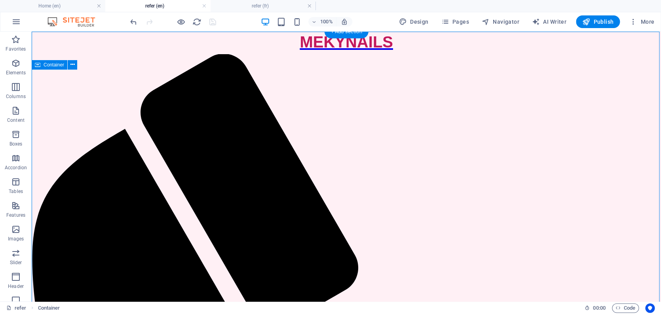
scroll to position [0, 0]
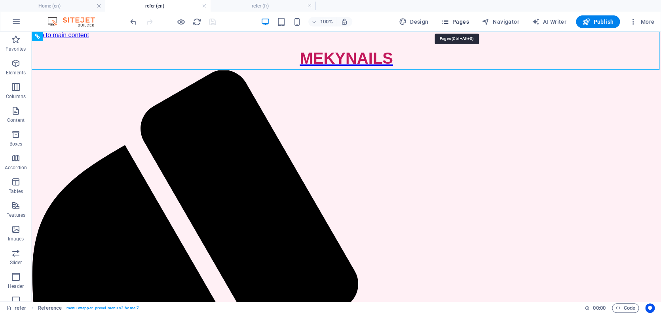
click at [468, 21] on span "Pages" at bounding box center [455, 22] width 28 height 8
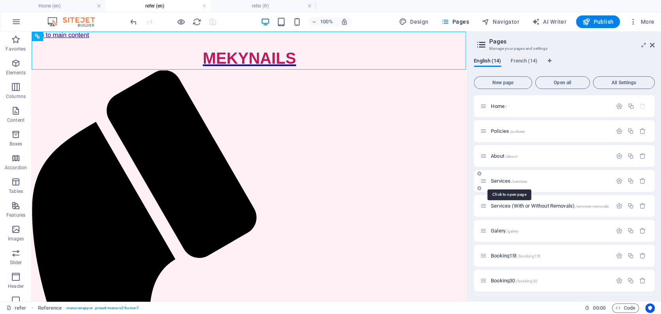
click at [497, 181] on span "Services /services" at bounding box center [509, 181] width 36 height 6
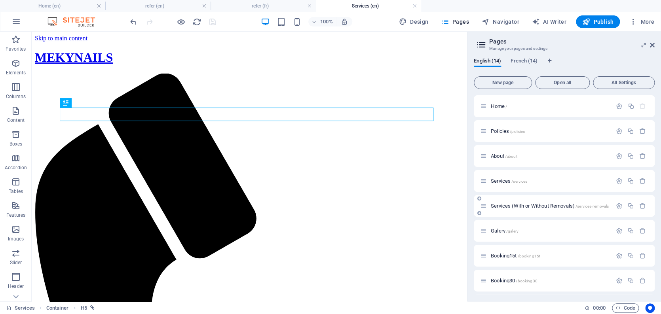
click at [529, 205] on span "Services (With or Without Removals) /services-removals" at bounding box center [550, 206] width 118 height 6
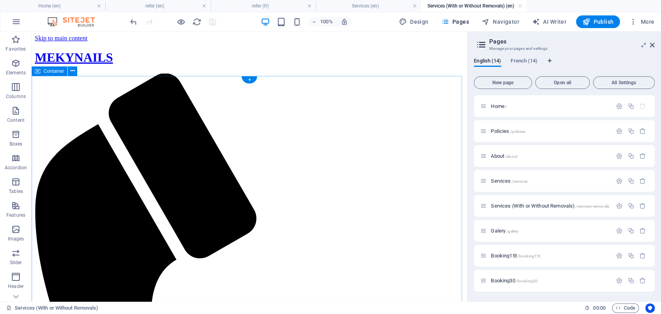
scroll to position [6, 0]
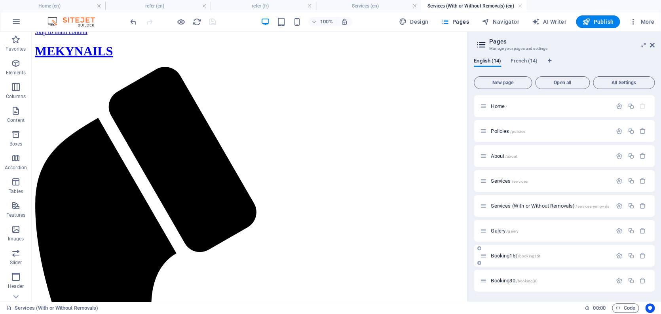
click at [506, 256] on span "Booking15t /booking15t" at bounding box center [515, 256] width 49 height 6
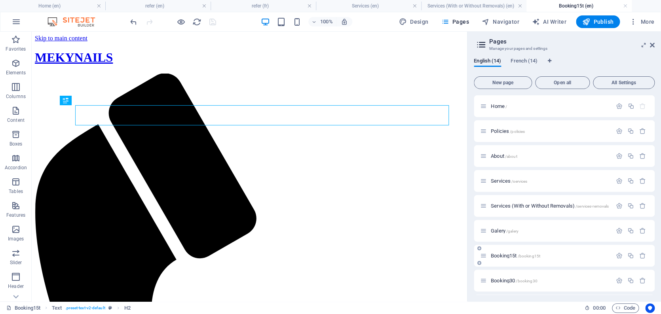
scroll to position [0, 0]
click at [501, 256] on span "Booking15t /booking15t" at bounding box center [515, 256] width 49 height 6
click at [503, 278] on span "Booking30 /booking30" at bounding box center [514, 281] width 47 height 6
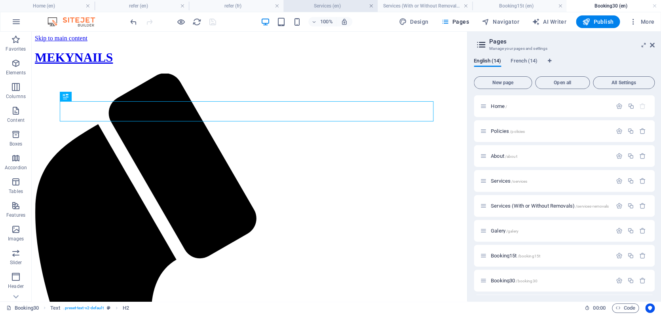
click at [369, 6] on link at bounding box center [371, 6] width 5 height 8
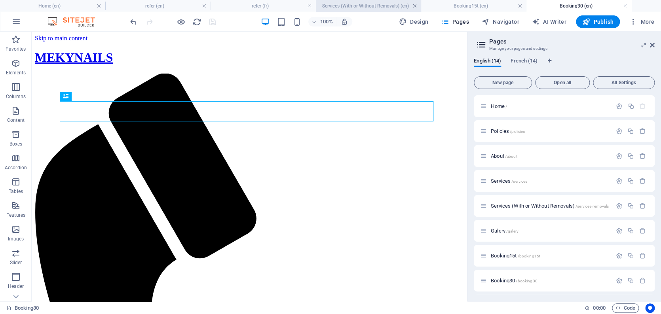
click at [414, 6] on link at bounding box center [415, 6] width 5 height 8
click at [415, 6] on link at bounding box center [415, 6] width 5 height 8
click at [415, 5] on link at bounding box center [415, 6] width 5 height 8
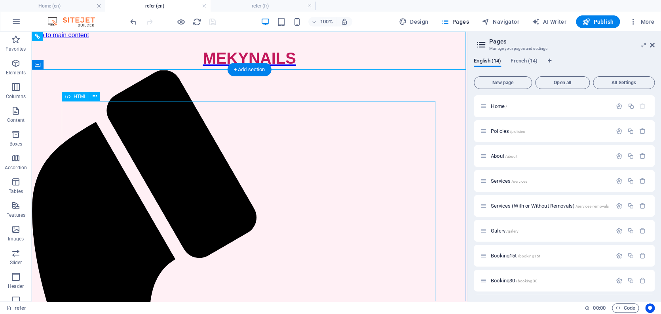
click at [81, 97] on span "HTML" at bounding box center [80, 96] width 13 height 5
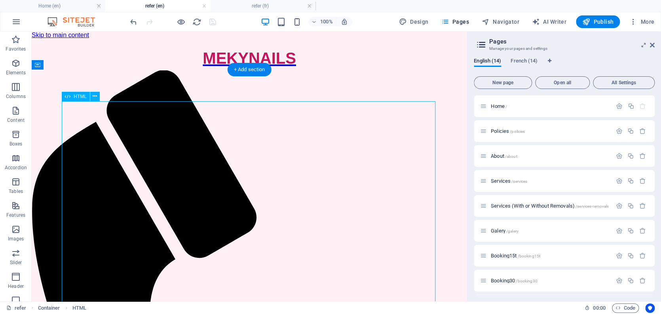
click at [80, 97] on span "HTML" at bounding box center [80, 96] width 13 height 5
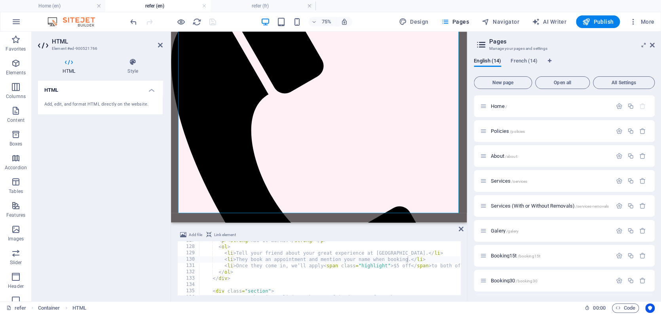
scroll to position [802, 0]
click at [372, 261] on div "< p > < strong > How it works: </ strong > </ p > < ol > < li > Tell your frien…" at bounding box center [444, 270] width 489 height 65
click at [236, 261] on div "< p > < strong > How it works: </ strong > </ p > < ol > < li > Tell your frien…" at bounding box center [444, 270] width 489 height 65
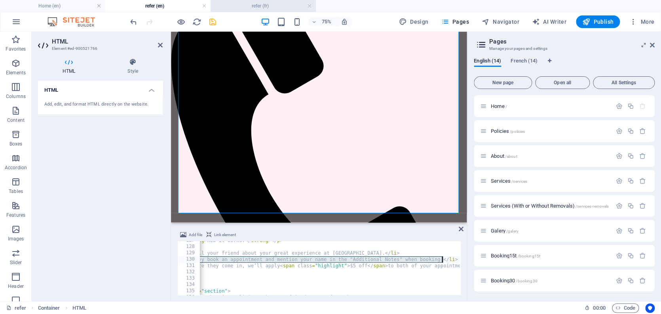
type textarea "<li>They book an appointment and mention your name in the "Additional Notes" wh…"
click at [232, 5] on h4 "refer (fr)" at bounding box center [263, 6] width 105 height 9
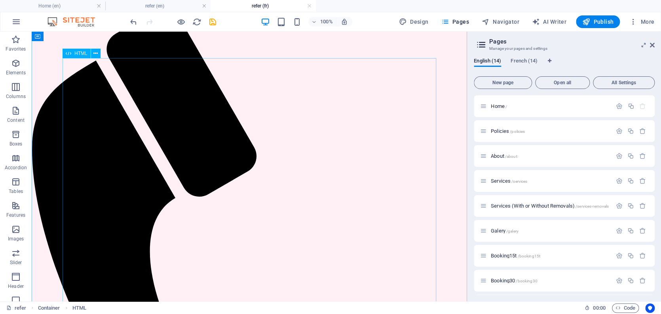
click at [80, 53] on span "HTML" at bounding box center [80, 53] width 13 height 5
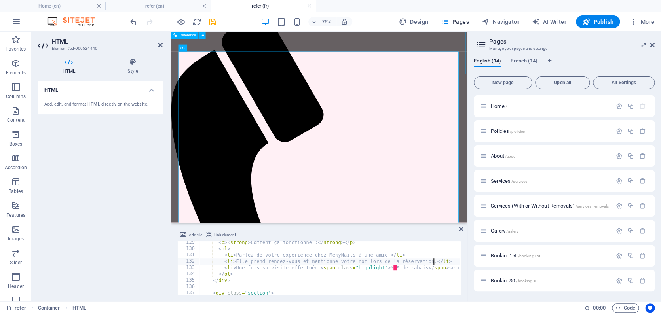
scroll to position [813, 0]
click at [235, 262] on div "< p > < strong > Comment ça fonctionne : </ strong > </ p > < ol > < li > Parle…" at bounding box center [454, 272] width 509 height 65
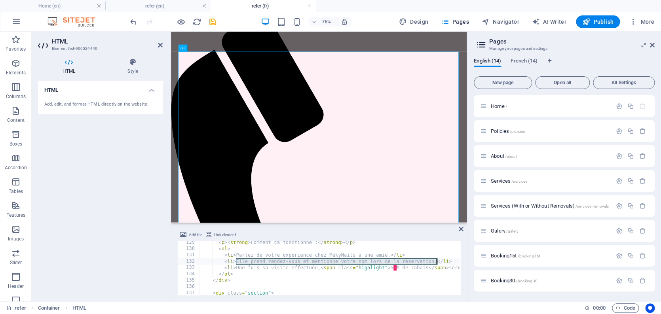
paste textarea "indique votre nom dans la section « Remarques supplémentaires »"
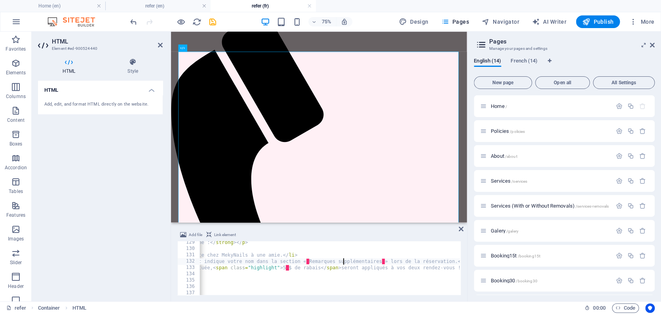
click at [342, 261] on div "< p > < strong > Comment ça fonctionne : </ strong > </ p > < ol > < li > Parle…" at bounding box center [346, 272] width 509 height 65
drag, startPoint x: 309, startPoint y: 261, endPoint x: 334, endPoint y: 261, distance: 25.0
click at [334, 261] on div "< p > < strong > Comment ça fonctionne : </ strong > </ p > < ol > < li > Parle…" at bounding box center [346, 272] width 509 height 65
paste textarea
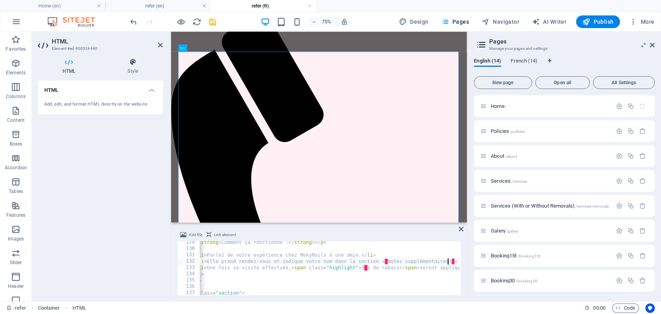
type textarea "<li>Elle prend rendez-vous et indique votre nom dans la section « Notes supplém…"
click at [211, 19] on icon "save" at bounding box center [212, 21] width 9 height 9
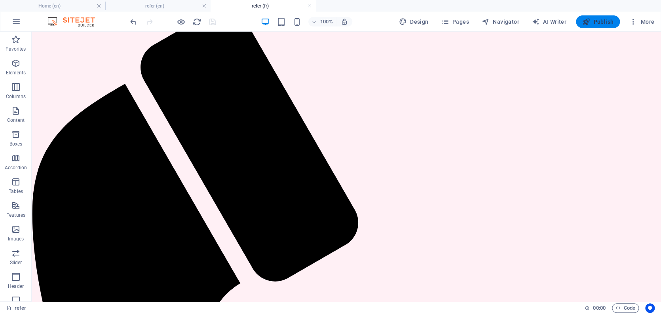
click at [602, 21] on span "Publish" at bounding box center [597, 22] width 31 height 8
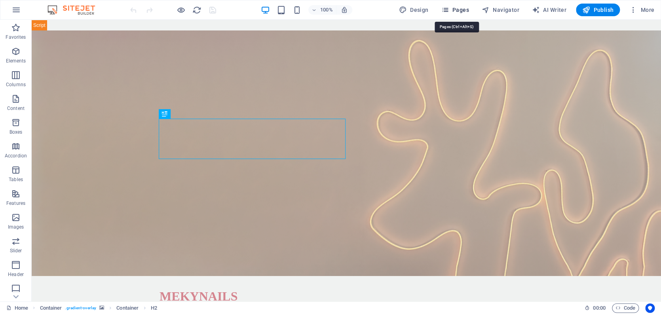
click at [463, 10] on span "Pages" at bounding box center [455, 10] width 28 height 8
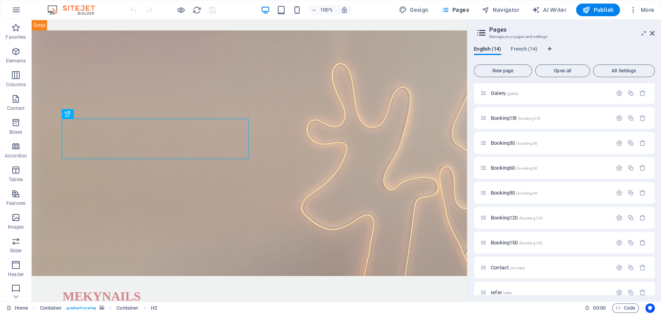
scroll to position [197, 0]
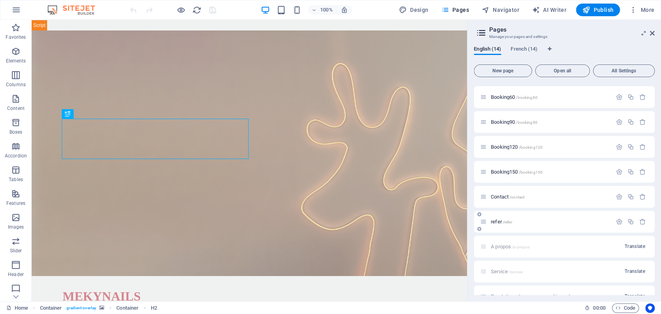
click at [501, 221] on span "refer /refer" at bounding box center [501, 222] width 21 height 6
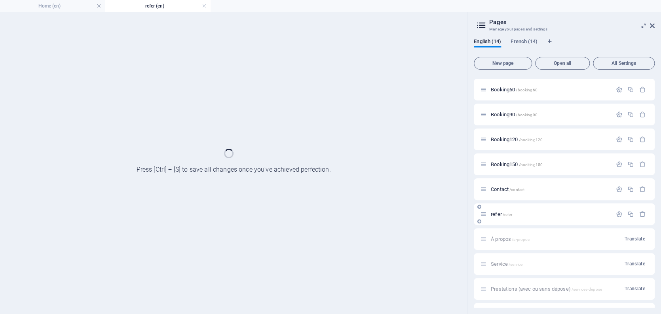
click at [500, 221] on div "refer /refer" at bounding box center [564, 215] width 181 height 22
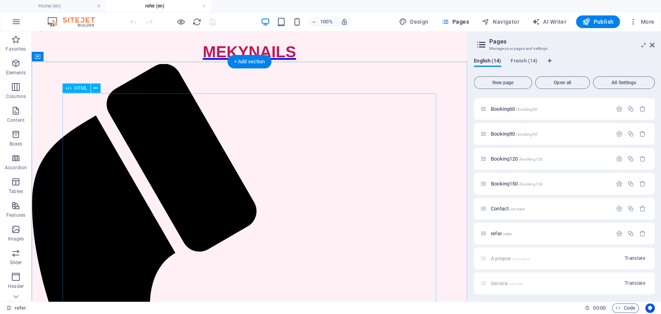
scroll to position [8, 0]
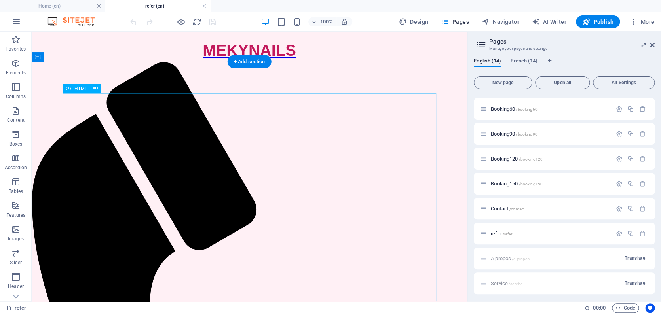
click at [78, 88] on span "HTML" at bounding box center [80, 88] width 13 height 5
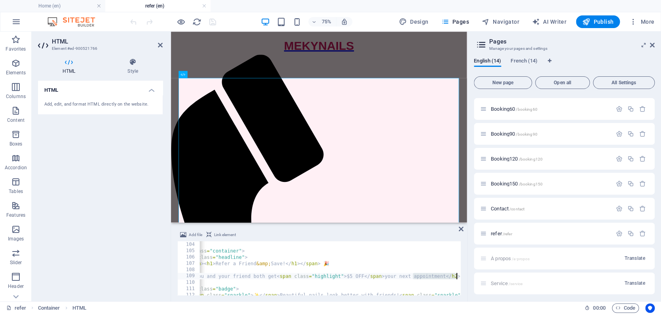
scroll to position [0, 38]
drag, startPoint x: 441, startPoint y: 276, endPoint x: 459, endPoint y: 276, distance: 18.2
click at [460, 276] on div "<h2>You and your friend both get <span class="highlight">$5 OFF</span> your nex…" at bounding box center [318, 269] width 283 height 54
click at [380, 276] on div "< div class = "container" > < div class = "headline" > 🎉 < span > < h1 > Refer …" at bounding box center [406, 274] width 489 height 65
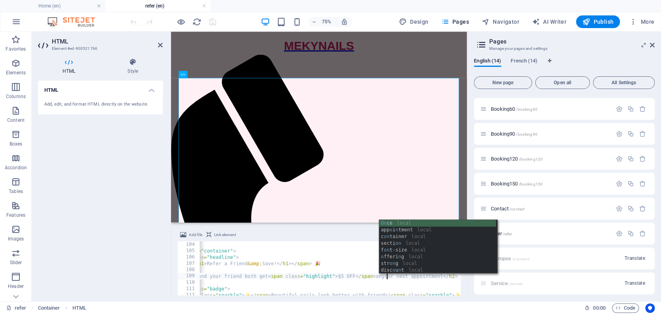
scroll to position [0, 19]
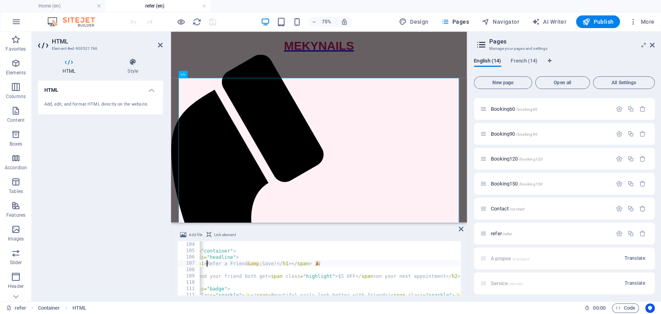
click at [207, 264] on div "< div class = "container" > < div class = "headline" > 🎉 < span > < h1 > Refer …" at bounding box center [406, 274] width 489 height 65
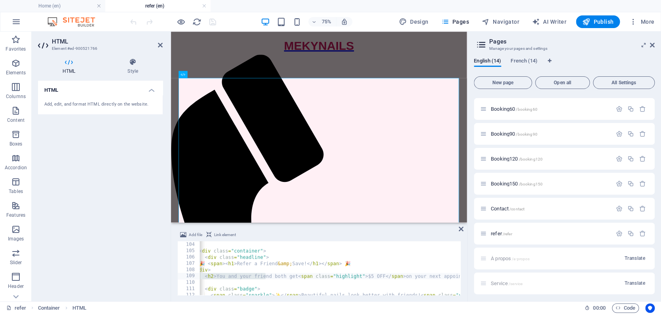
scroll to position [0, 0]
drag, startPoint x: 236, startPoint y: 279, endPoint x: 158, endPoint y: 274, distance: 78.1
click at [158, 274] on div "HTML Element #ed-900521766 HTML Style HTML Add, edit, and format HTML directly …" at bounding box center [250, 167] width 436 height 270
click at [259, 274] on div "< div class = "container" > < div class = "headline" > 🎉 < span > < h1 > Refer …" at bounding box center [443, 274] width 489 height 65
click at [224, 276] on div "< div class = "container" > < div class = "headline" > 🎉 < span > < h1 > Refer …" at bounding box center [443, 274] width 489 height 65
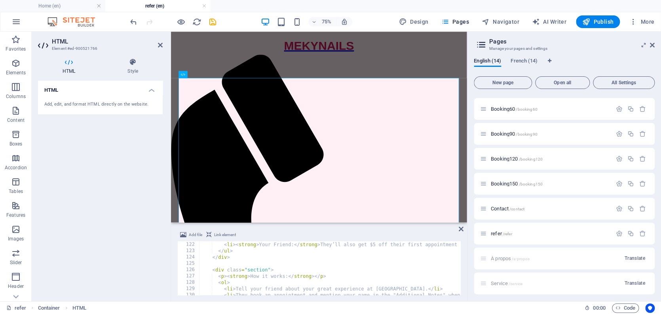
scroll to position [741, 0]
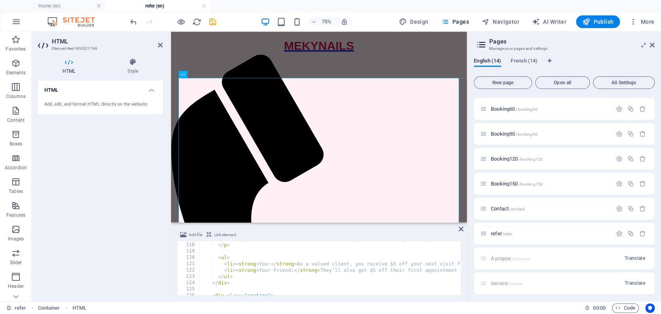
drag, startPoint x: 392, startPoint y: 270, endPoint x: 402, endPoint y: 273, distance: 10.2
click at [393, 270] on div "We believe great nails should be shared! That’s why we’re offering a < strong >…" at bounding box center [443, 268] width 489 height 65
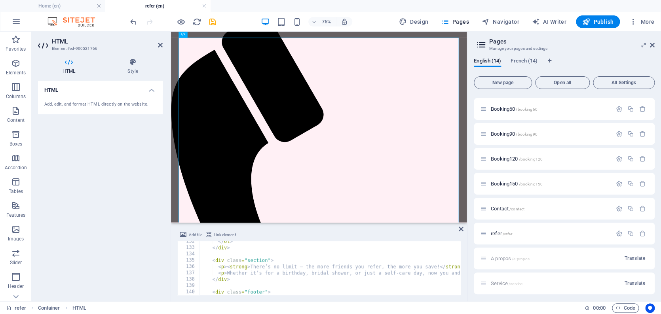
scroll to position [797, 0]
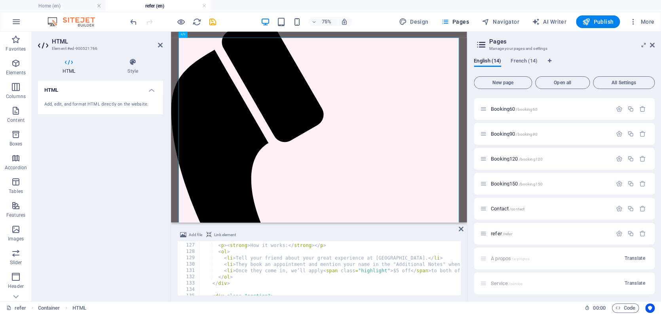
click at [238, 264] on div "< div class = "section" > < p > < strong > How it works: </ strong > </ p > < o…" at bounding box center [443, 268] width 489 height 65
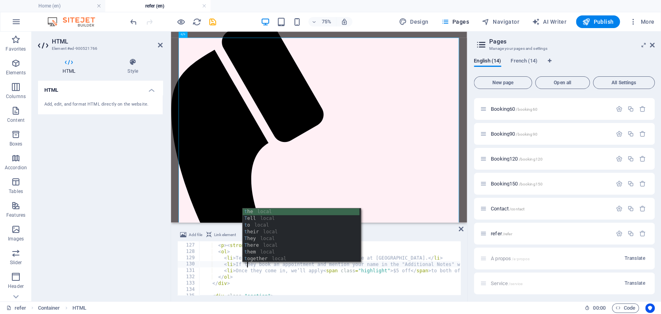
click at [398, 257] on div "< div class = "section" > < p > < strong > How it works: </ strong > </ p > < o…" at bounding box center [443, 268] width 489 height 65
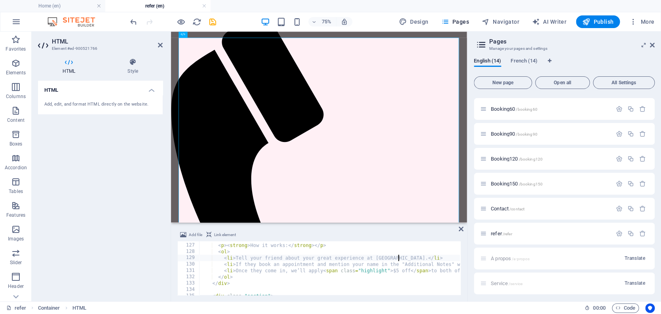
click at [238, 271] on div "< div class = "section" > < p > < strong > How it works: </ strong > </ p > < o…" at bounding box center [443, 268] width 489 height 65
click at [390, 257] on div "< div class = "section" > < p > < strong > How it works: </ strong > </ p > < o…" at bounding box center [443, 268] width 489 height 65
click at [439, 270] on div "< div class = "section" > < p > < strong > How it works: </ strong > </ p > < o…" at bounding box center [443, 268] width 489 height 65
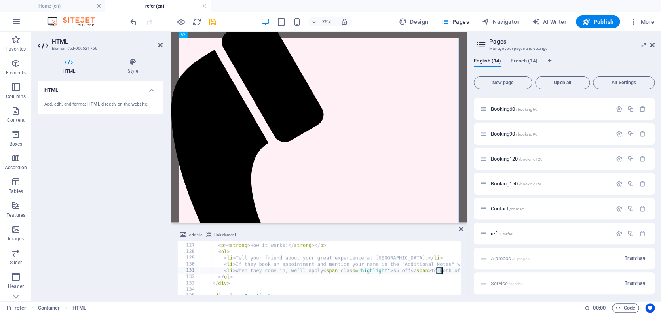
scroll to position [0, 20]
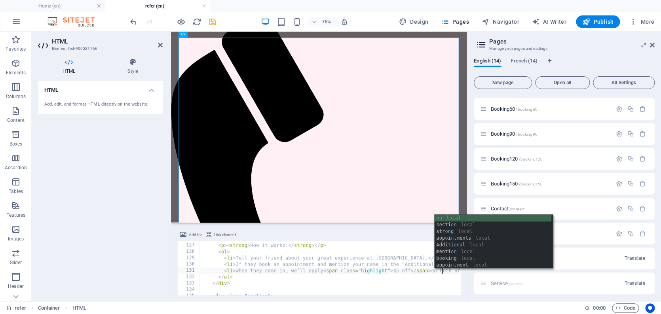
click at [381, 256] on div "< div class = "section" > < p > < strong > How it works: </ strong > </ p > < o…" at bounding box center [443, 268] width 489 height 65
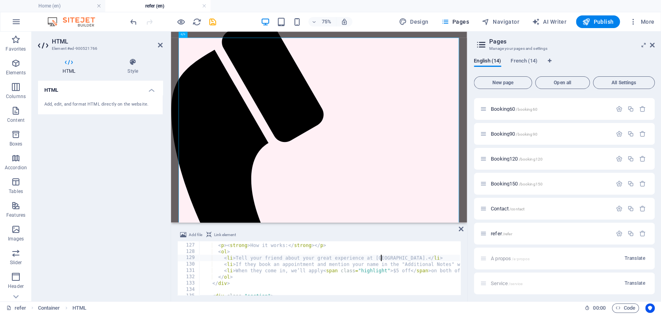
scroll to position [0, 0]
drag, startPoint x: 434, startPoint y: 272, endPoint x: 446, endPoint y: 274, distance: 11.8
click at [435, 272] on div "< div class = "section" > < p > < strong > How it works: </ strong > </ p > < o…" at bounding box center [443, 268] width 489 height 65
click at [447, 264] on div "< div class = "section" > < p > < strong > How it works: </ strong > </ p > < o…" at bounding box center [440, 268] width 489 height 65
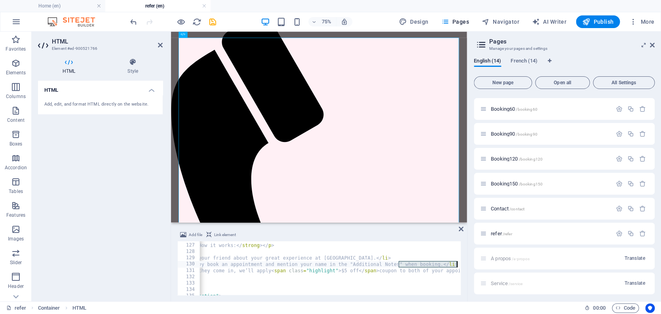
scroll to position [0, 52]
drag, startPoint x: 448, startPoint y: 264, endPoint x: 469, endPoint y: 264, distance: 21.0
click at [469, 264] on div "Home (en) refer (en) Favorites Elements Columns Content Boxes Accordion Tables …" at bounding box center [330, 167] width 661 height 270
click at [441, 264] on div "< div class = "section" > < p > < strong > How it works: </ strong > </ p > < o…" at bounding box center [391, 268] width 489 height 65
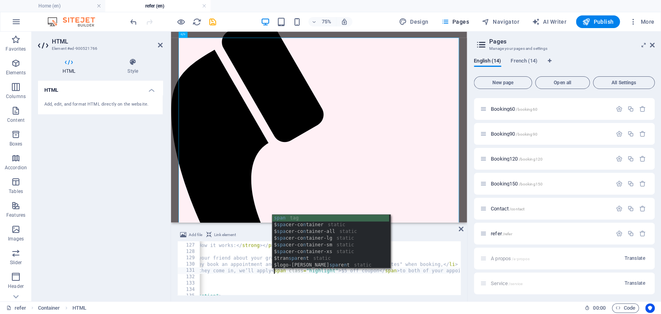
scroll to position [0, 11]
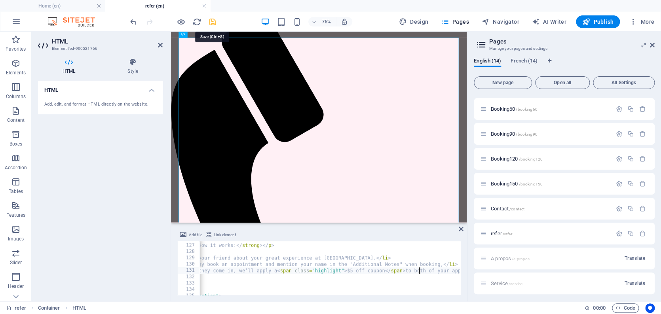
type textarea "<li>When they come in, we’ll apply a <span class="highlight">$5 off coupon</spa…"
click at [212, 22] on icon "save" at bounding box center [212, 21] width 9 height 9
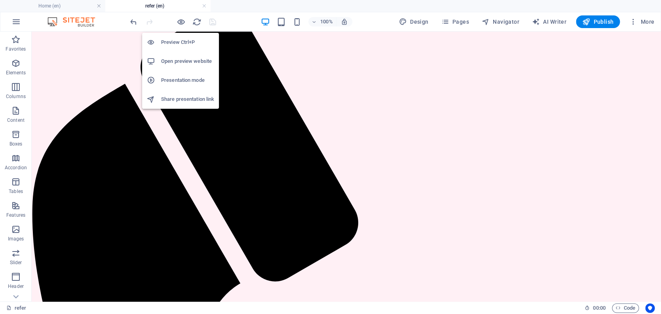
click at [181, 79] on h6 "Presentation mode" at bounding box center [187, 81] width 53 height 10
click at [185, 99] on h6 "Share presentation link" at bounding box center [187, 100] width 53 height 10
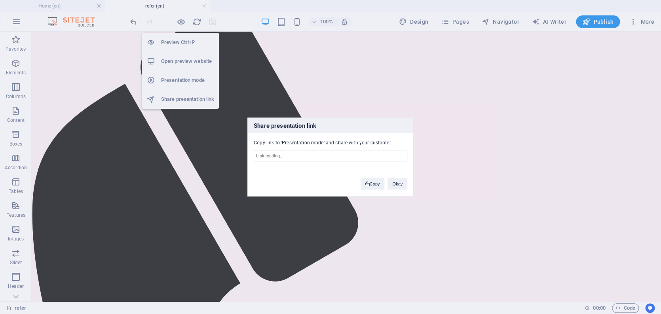
type input "[URL][DOMAIN_NAME]"
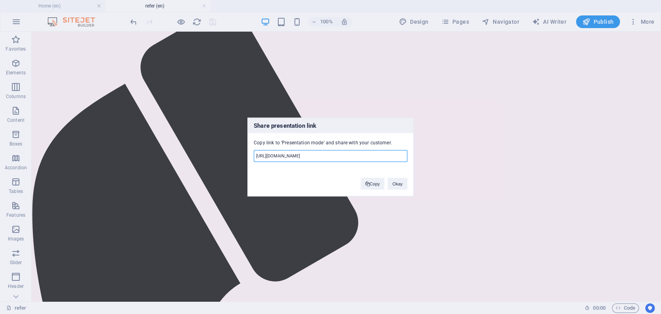
click at [291, 157] on input "[URL][DOMAIN_NAME]" at bounding box center [331, 156] width 154 height 12
click at [373, 182] on button "Copy" at bounding box center [373, 184] width 24 height 12
drag, startPoint x: 159, startPoint y: 94, endPoint x: 160, endPoint y: 60, distance: 34.1
click at [159, 93] on div "Share presentation link Copy link to 'Presentation mode' and share with your cu…" at bounding box center [330, 157] width 661 height 314
click at [394, 185] on button "Okay" at bounding box center [398, 184] width 20 height 12
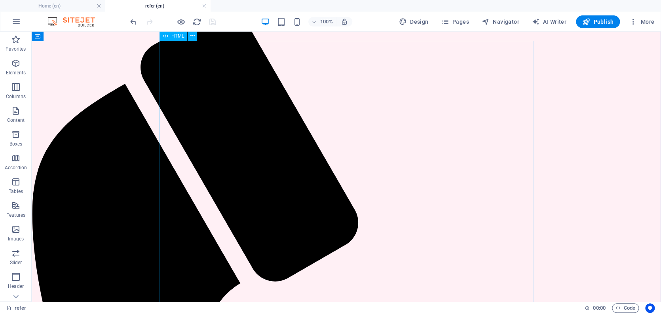
scroll to position [0, 0]
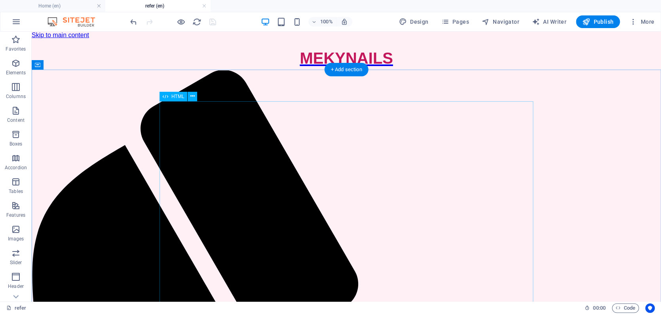
click at [179, 98] on span "HTML" at bounding box center [177, 96] width 13 height 5
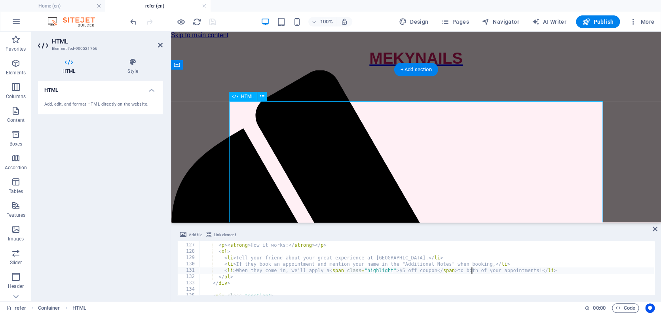
scroll to position [797, 0]
click at [297, 271] on div "< div class = "section" > < p > < strong > How it works: </ strong > </ p > < o…" at bounding box center [444, 268] width 489 height 65
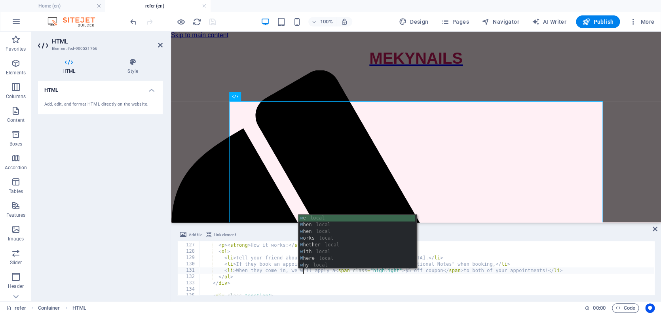
scroll to position [0, 9]
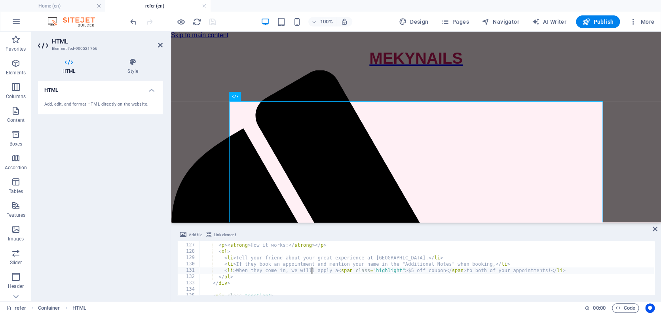
type textarea "<li>When they come in, we will apply a <span class="highlight">$5 off coupon</s…"
click at [233, 22] on div "100% Design Pages Navigator AI Writer Publish More" at bounding box center [393, 21] width 529 height 13
click at [213, 21] on icon "save" at bounding box center [212, 21] width 9 height 9
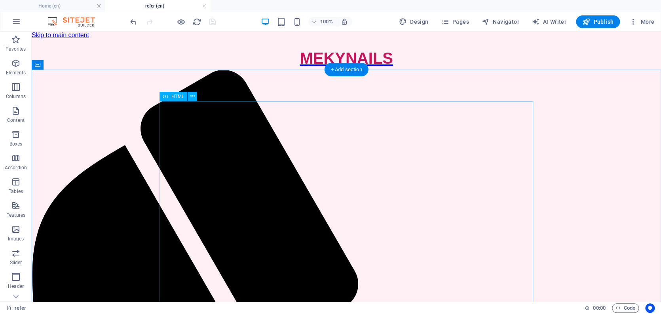
click at [178, 97] on span "HTML" at bounding box center [177, 96] width 13 height 5
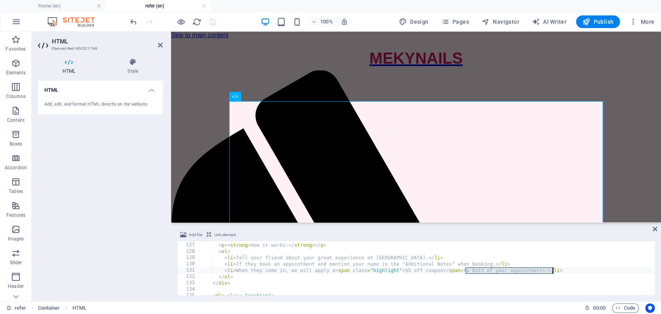
drag, startPoint x: 465, startPoint y: 271, endPoint x: 552, endPoint y: 270, distance: 86.7
click at [552, 270] on div "< div class = "section" > < p > < strong > How it works: </ strong > </ p > < o…" at bounding box center [444, 268] width 489 height 65
click at [475, 279] on div "< div class = "section" > < p > < strong > How it works: </ strong > </ p > < o…" at bounding box center [444, 268] width 489 height 65
click at [483, 272] on div "< div class = "section" > < p > < strong > How it works: </ strong > </ p > < o…" at bounding box center [444, 268] width 489 height 65
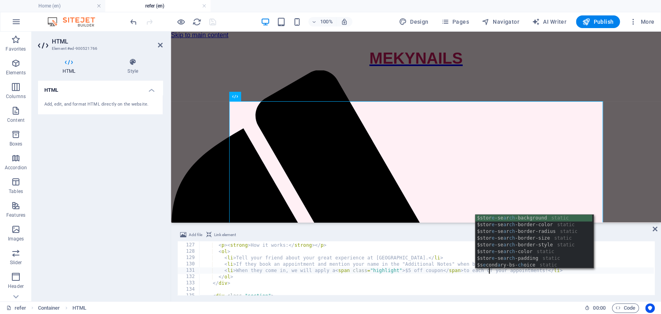
scroll to position [0, 24]
click at [444, 277] on div "< div class = "section" > < p > < strong > How it works: </ strong > </ p > < o…" at bounding box center [444, 268] width 489 height 65
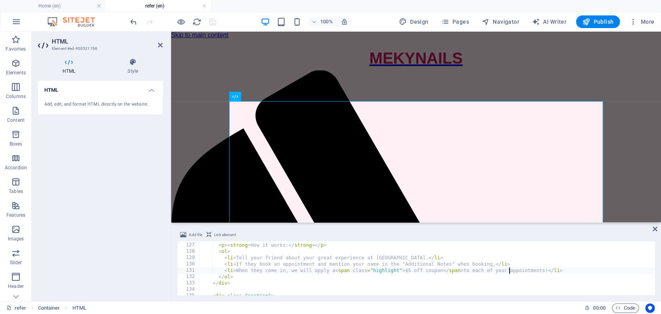
click at [509, 271] on div "< div class = "section" > < p > < strong > How it works: </ strong > </ p > < o…" at bounding box center [444, 268] width 489 height 65
type textarea "<li>When they come in, we will apply a <span class="highlight">$5 off coupon</s…"
click at [573, 271] on div "< div class = "section" > < p > < strong > How it works: </ strong > </ p > < o…" at bounding box center [444, 268] width 489 height 65
click at [246, 25] on div "100% Design Pages Navigator AI Writer Publish More" at bounding box center [393, 21] width 529 height 13
click at [214, 21] on icon "save" at bounding box center [212, 21] width 9 height 9
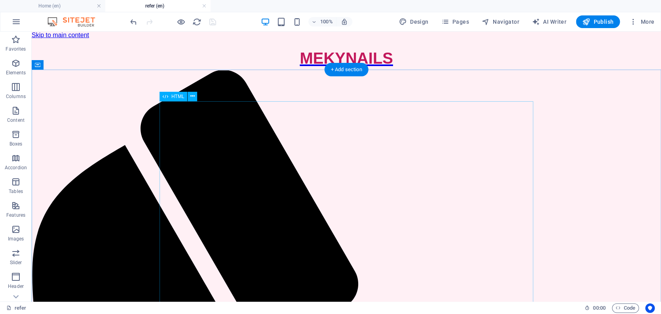
click at [173, 97] on span "HTML" at bounding box center [177, 96] width 13 height 5
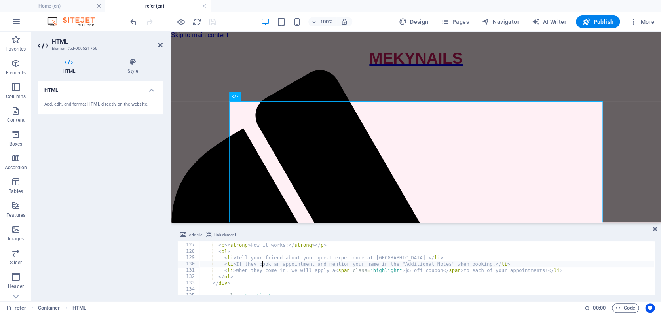
click at [261, 265] on div "< div class = "section" > < p > < strong > How it works: </ strong > </ p > < o…" at bounding box center [444, 268] width 489 height 65
click at [285, 271] on div "< div class = "section" > < p > < strong > How it works: </ strong > </ p > < o…" at bounding box center [444, 268] width 489 height 65
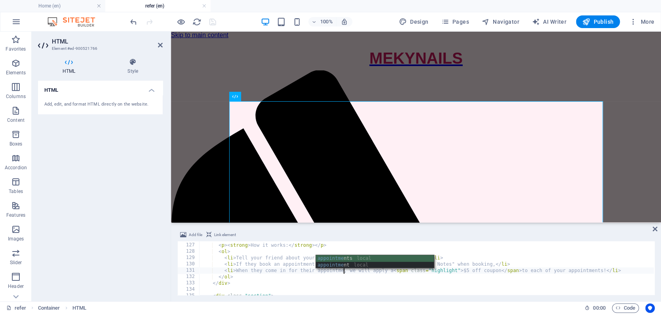
scroll to position [0, 12]
click at [332, 266] on div "appointment s local appointment local" at bounding box center [375, 268] width 118 height 27
type textarea "<li>When they come in for their appointment, we will apply a <span class="highl…"
click at [95, 185] on div "HTML Add, edit, and format HTML directly on the website." at bounding box center [100, 188] width 125 height 215
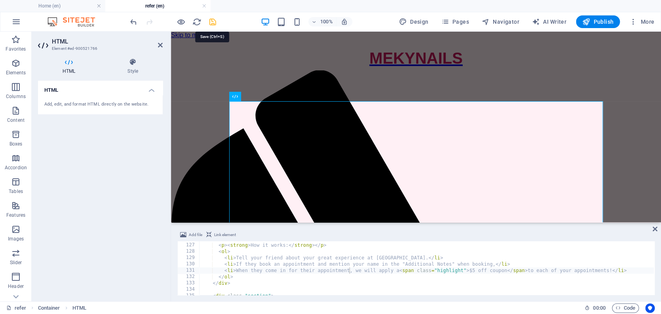
click at [211, 21] on icon "save" at bounding box center [212, 21] width 9 height 9
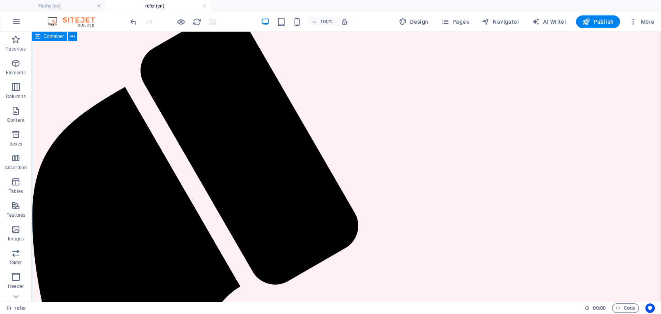
scroll to position [0, 0]
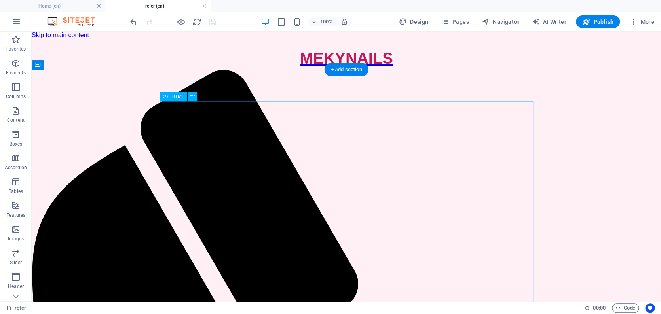
click at [176, 96] on span "HTML" at bounding box center [177, 96] width 13 height 5
drag, startPoint x: 176, startPoint y: 96, endPoint x: 5, endPoint y: 68, distance: 173.0
click at [176, 96] on span "HTML" at bounding box center [177, 96] width 13 height 5
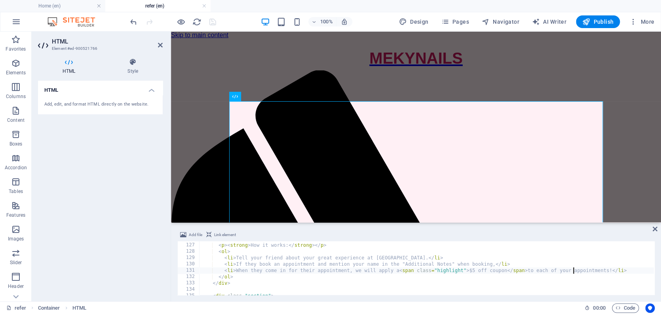
click at [573, 271] on div "< div class = "section" > < p > < strong > How it works: </ strong > </ p > < o…" at bounding box center [444, 268] width 489 height 65
click at [262, 265] on div "< div class = "section" > < p > < strong > How it works: </ strong > </ p > < o…" at bounding box center [444, 268] width 489 height 65
type textarea "<li>If they book an appointment and mention your name in the "Additional Notes"…"
click at [234, 18] on div "100% Design Pages Navigator AI Writer Publish More" at bounding box center [393, 21] width 529 height 13
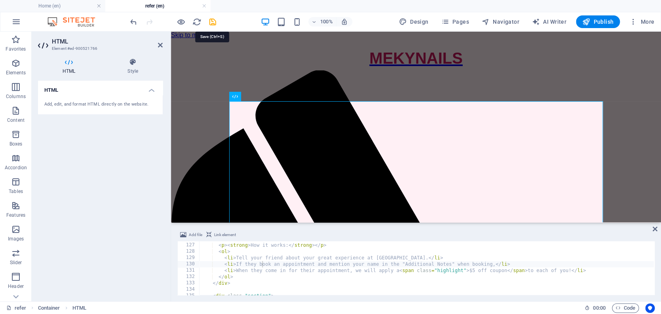
click at [211, 20] on icon "save" at bounding box center [212, 21] width 9 height 9
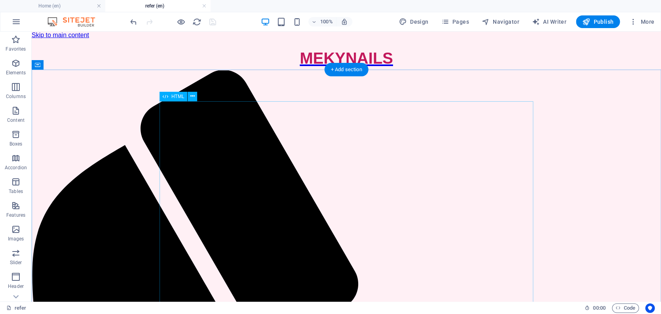
click at [172, 95] on span "HTML" at bounding box center [177, 96] width 13 height 5
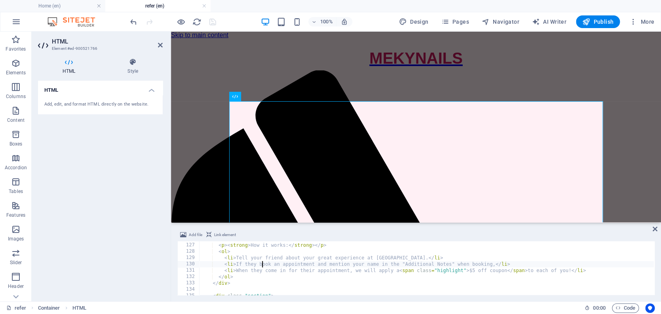
click at [576, 271] on div "< div class = "section" > < p > < strong > How it works: </ strong > </ p > < o…" at bounding box center [444, 268] width 489 height 65
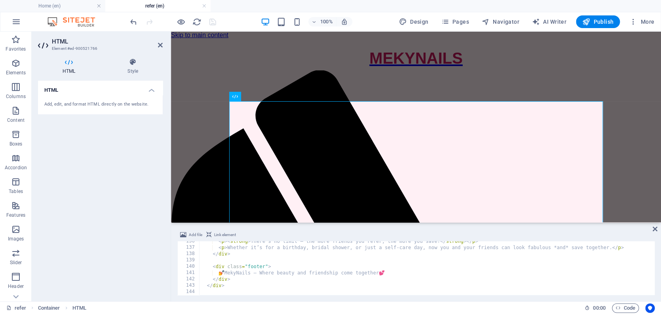
scroll to position [847, 0]
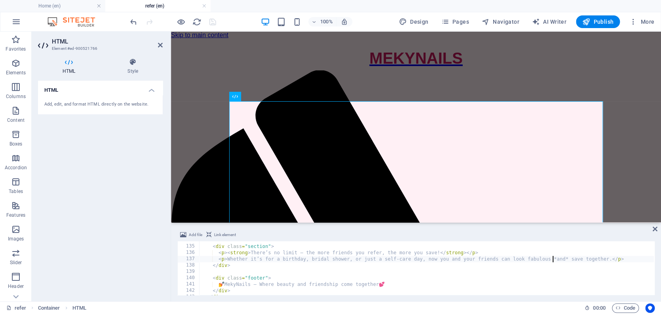
click at [554, 260] on div "< div class = "section" > < p > < strong > There’s no limit — the more friends …" at bounding box center [444, 269] width 489 height 65
click at [284, 259] on div "< div class = "section" > < p > < strong > There’s no limit — the more friends …" at bounding box center [444, 269] width 489 height 65
type textarea "<p>Whether it’s for a Birthday, Bridal Shower, or just a Self-Care day, now you…"
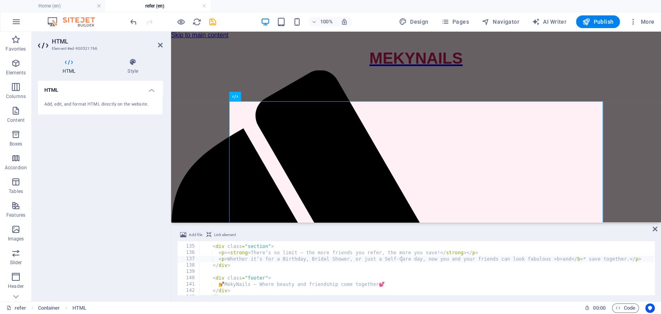
click at [227, 21] on div "100% Design Pages Navigator AI Writer Publish More" at bounding box center [393, 21] width 529 height 13
click at [209, 21] on icon "save" at bounding box center [212, 21] width 9 height 9
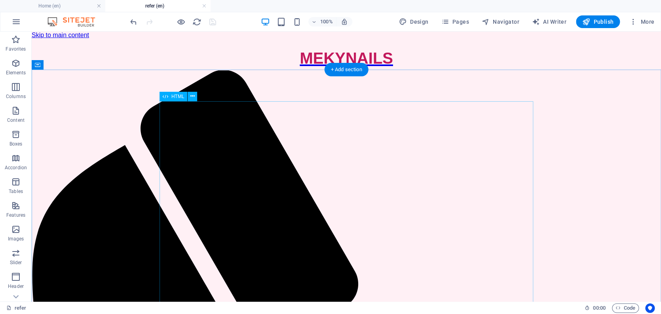
click at [179, 98] on span "HTML" at bounding box center [177, 96] width 13 height 5
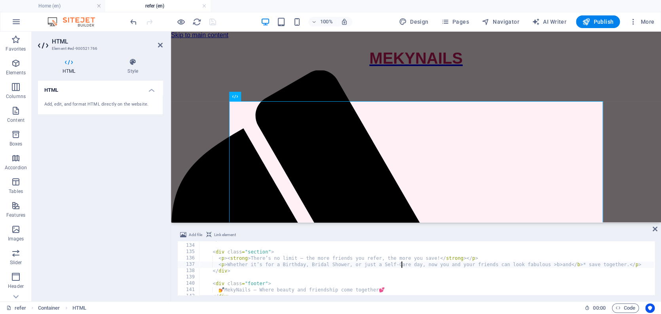
scroll to position [841, 0]
click at [554, 265] on div "</ div > < div class = "section" > < p > < strong > There’s no limit — the more…" at bounding box center [444, 268] width 489 height 65
type textarea "<p>Whether it’s for a Birthday, Bridal Shower, or just a Self-Care day, now you…"
click at [143, 164] on div "HTML Add, edit, and format HTML directly on the website." at bounding box center [100, 188] width 125 height 215
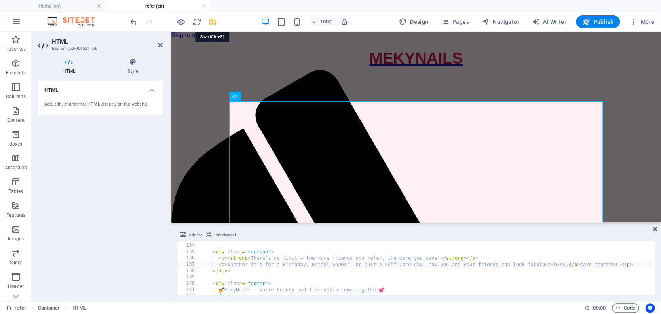
click at [214, 21] on icon "save" at bounding box center [212, 21] width 9 height 9
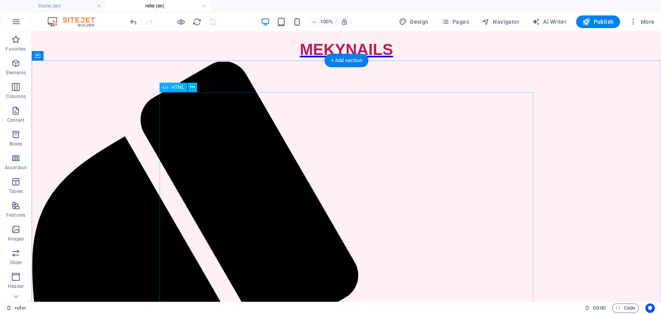
scroll to position [26, 0]
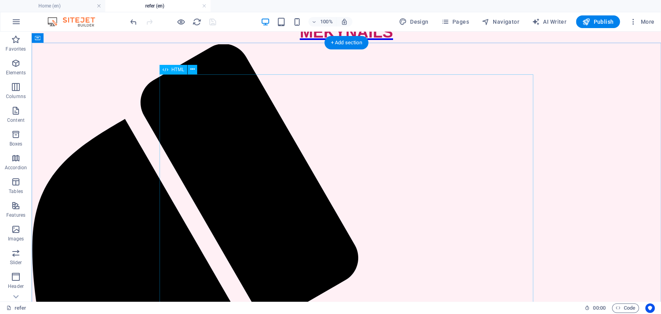
click at [177, 71] on span "HTML" at bounding box center [177, 69] width 13 height 5
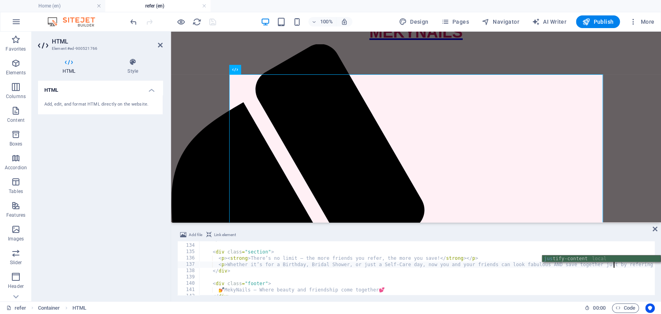
scroll to position [0, 34]
drag, startPoint x: 428, startPoint y: 265, endPoint x: 435, endPoint y: 266, distance: 7.6
click at [428, 265] on div "</ div > < div class = "section" > < p > < strong > There’s no limit — the more…" at bounding box center [444, 268] width 489 height 65
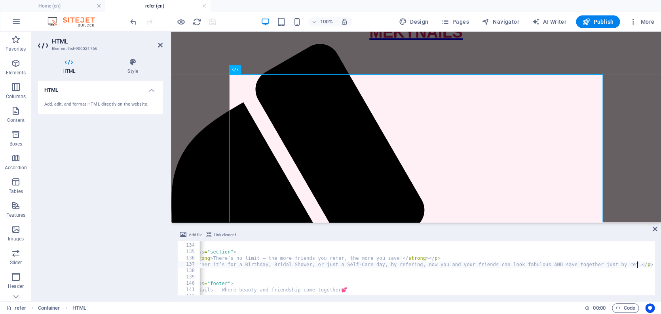
scroll to position [0, 34]
type textarea "<p>Whether it’s for a Birthday, Bridal Shower, or just a Self-Care day, by refe…"
click at [111, 161] on div "HTML Add, edit, and format HTML directly on the website." at bounding box center [100, 188] width 125 height 215
click at [210, 21] on icon "save" at bounding box center [212, 21] width 9 height 9
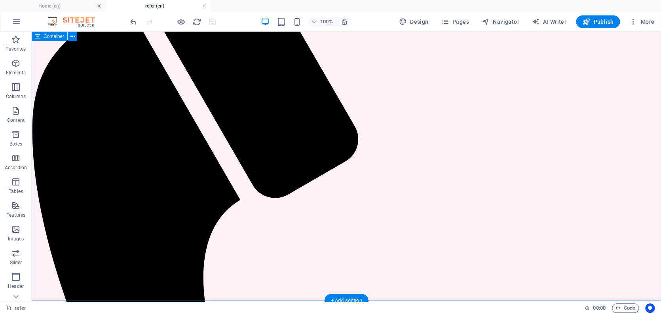
scroll to position [0, 0]
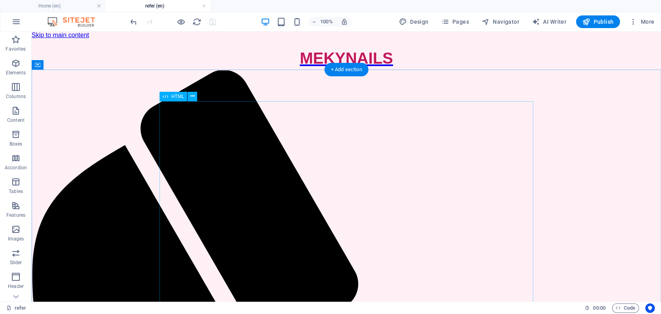
click at [173, 97] on span "HTML" at bounding box center [177, 96] width 13 height 5
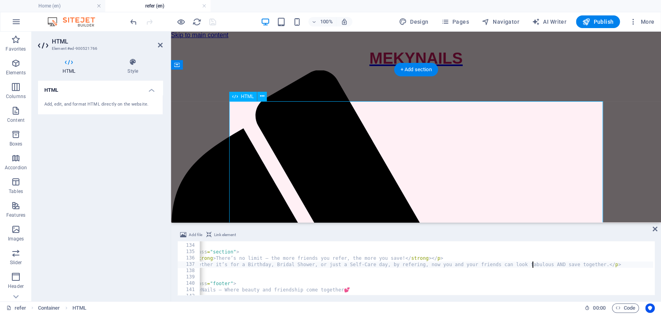
scroll to position [841, 0]
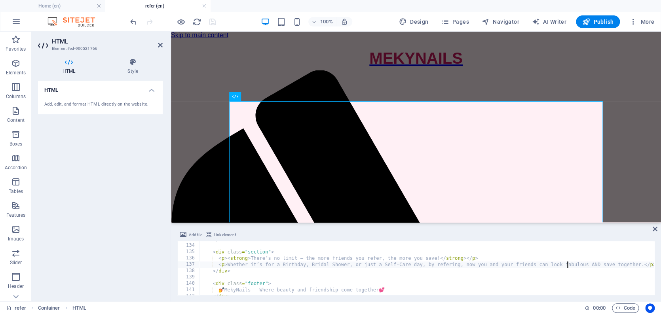
click at [449, 264] on div "</ div > < div class = "section" > < p > < strong > There’s no limit — the more…" at bounding box center [444, 268] width 489 height 65
click at [455, 283] on div "</ div > < div class = "section" > < p > < strong > There’s no limit — the more…" at bounding box center [444, 268] width 489 height 65
type textarea "<div class="footer">"
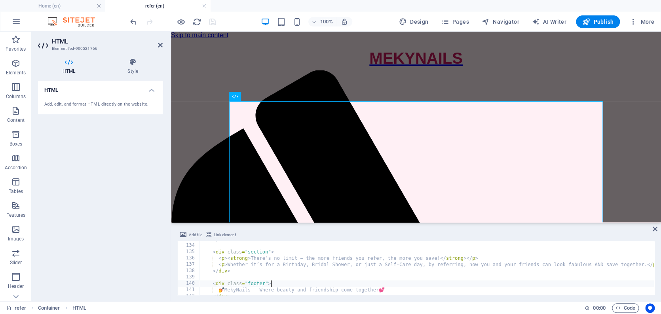
click at [224, 21] on div "100% Design Pages Navigator AI Writer Publish More" at bounding box center [393, 21] width 529 height 13
click at [211, 21] on icon "save" at bounding box center [212, 21] width 9 height 9
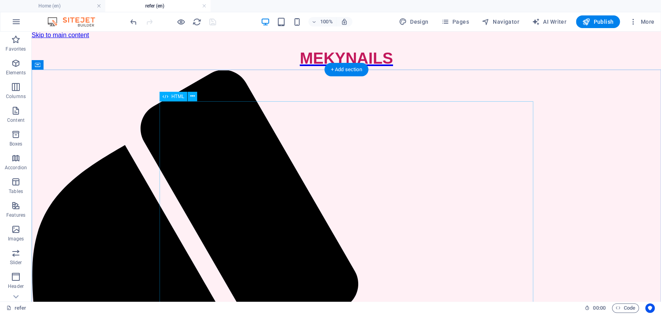
click at [179, 96] on span "HTML" at bounding box center [177, 96] width 13 height 5
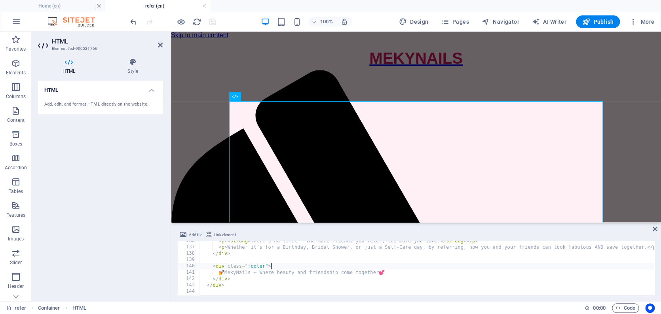
scroll to position [854, 0]
click at [536, 252] on div "< div class = "section" > < p > < strong > There’s no limit — the more friends …" at bounding box center [444, 268] width 489 height 65
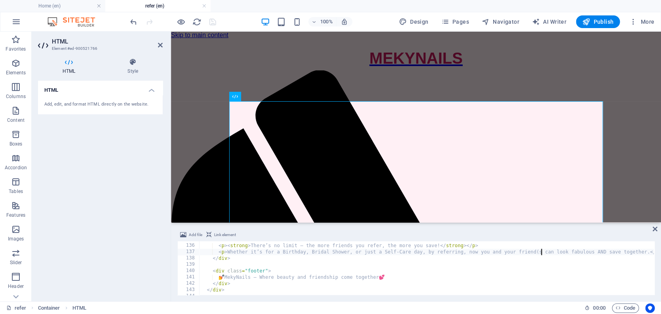
scroll to position [0, 29]
type textarea "<p>Whether it’s for a Birthday, Bridal Shower, or just a Self-Care day, by refe…"
click at [243, 18] on div "100% Design Pages Navigator AI Writer Publish More" at bounding box center [393, 21] width 529 height 13
click at [212, 21] on icon "save" at bounding box center [212, 21] width 9 height 9
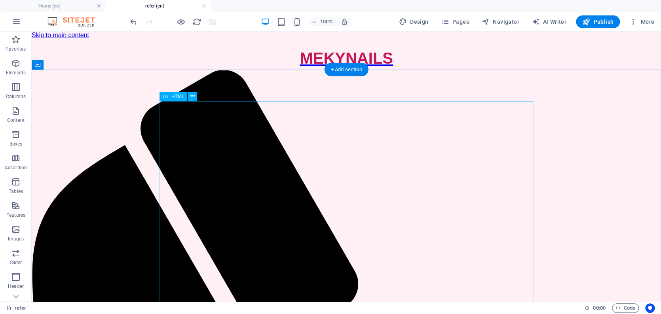
click at [176, 97] on span "HTML" at bounding box center [177, 96] width 13 height 5
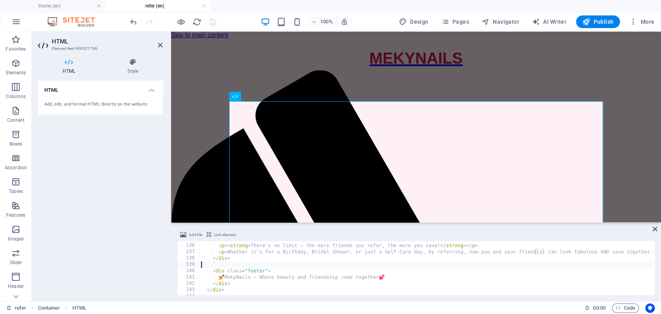
click at [295, 265] on div "< div class = "section" > < p > < strong > There’s no limit — the more friends …" at bounding box center [444, 268] width 489 height 65
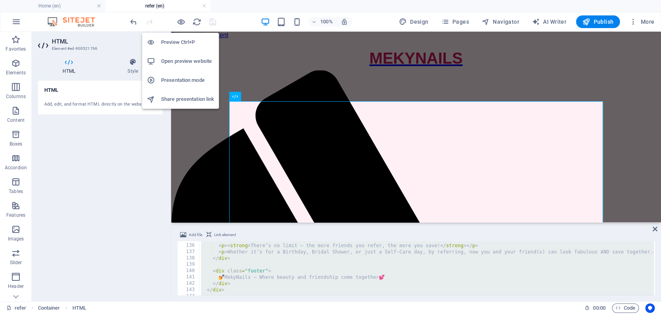
click at [183, 79] on h6 "Presentation mode" at bounding box center [187, 81] width 53 height 10
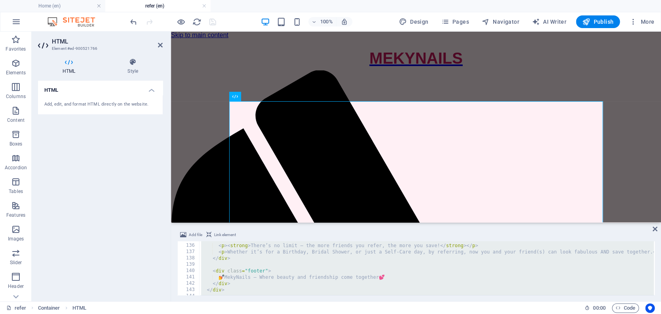
click at [141, 6] on h4 "refer (en)" at bounding box center [157, 6] width 105 height 9
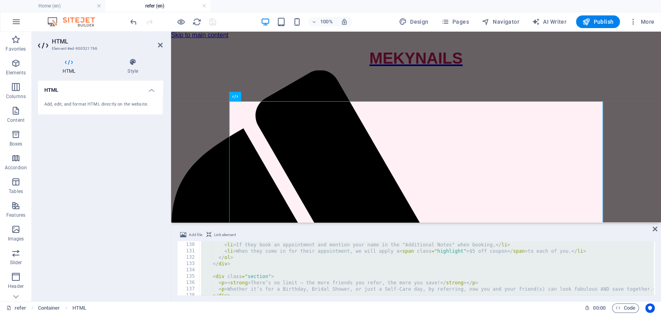
scroll to position [817, 0]
click at [239, 251] on div "< li > Tell your friend about your great experience at [GEOGRAPHIC_DATA]. </ li…" at bounding box center [444, 268] width 489 height 65
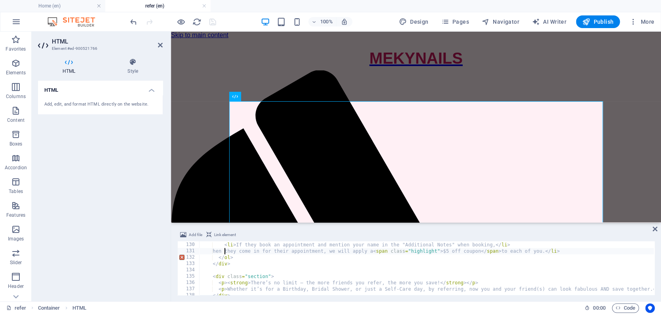
scroll to position [0, 2]
type textarea "<li>If they book an appointment and mention your name in the "Additional Notes"…"
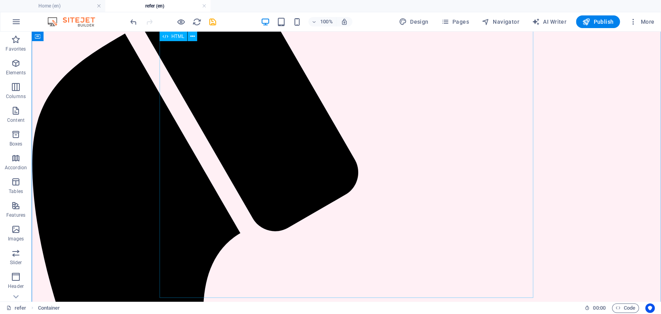
scroll to position [101, 0]
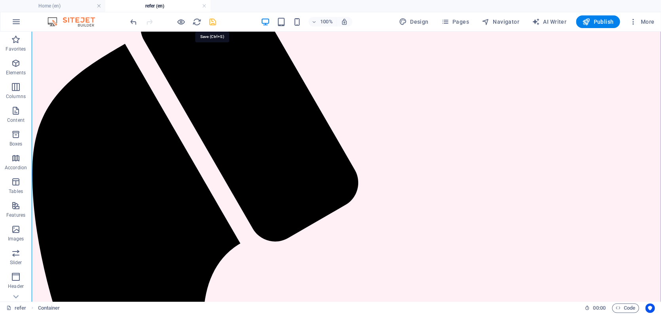
click at [214, 21] on icon "save" at bounding box center [212, 21] width 9 height 9
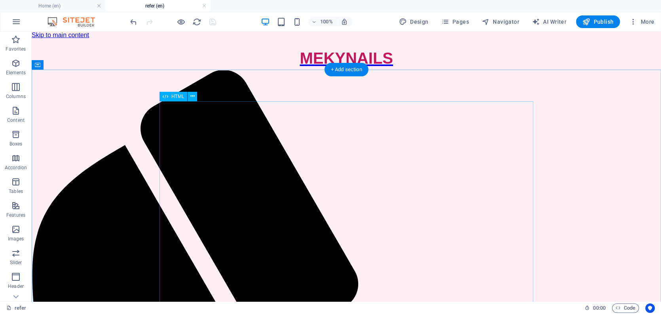
click at [179, 99] on span "HTML" at bounding box center [177, 96] width 13 height 5
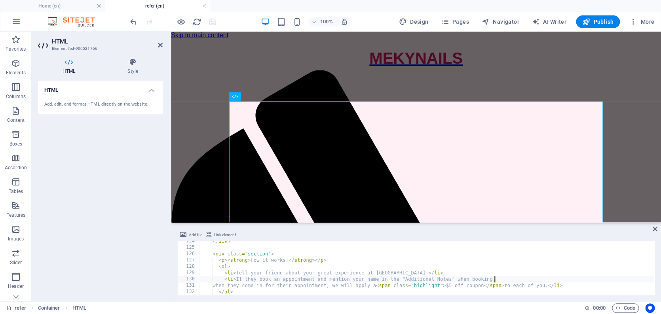
scroll to position [785, 0]
click at [457, 276] on div "</ div > < div class = "section" > < p > < strong > How it works: </ strong > <…" at bounding box center [444, 268] width 489 height 65
type textarea "when they come in for their appointment, we will apply a <span class="highlight…"
click at [123, 168] on div "HTML Add, edit, and format HTML directly on the website." at bounding box center [100, 188] width 125 height 215
drag, startPoint x: 211, startPoint y: 22, endPoint x: 187, endPoint y: 0, distance: 32.5
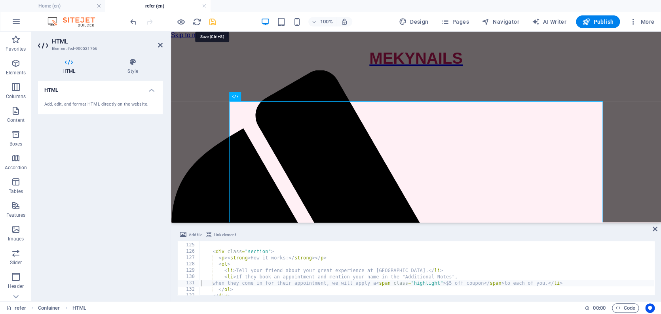
click at [211, 22] on icon "save" at bounding box center [212, 21] width 9 height 9
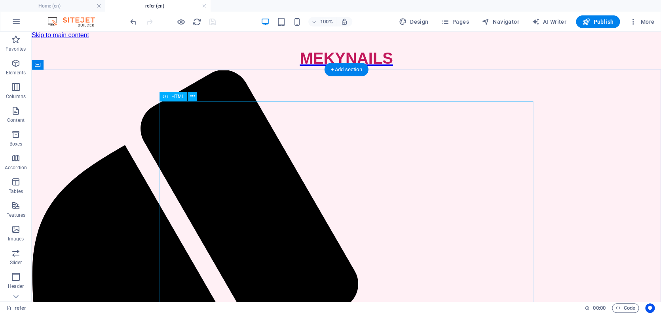
click at [177, 97] on span "HTML" at bounding box center [177, 96] width 13 height 5
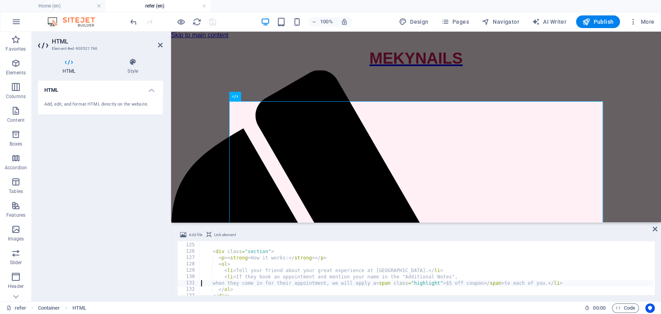
click at [561, 284] on div "</ div > < div class = "section" > < p > < strong > How it works: </ strong > <…" at bounding box center [444, 268] width 489 height 65
type textarea "when they come in for their appointment, we will apply a <span class="highlight…"
click at [235, 21] on div "100% Design Pages Navigator AI Writer Publish More" at bounding box center [393, 21] width 529 height 13
click at [211, 21] on icon "save" at bounding box center [212, 21] width 9 height 9
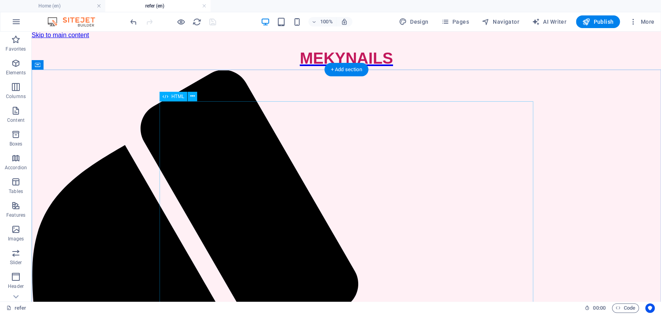
click at [175, 96] on span "HTML" at bounding box center [177, 96] width 13 height 5
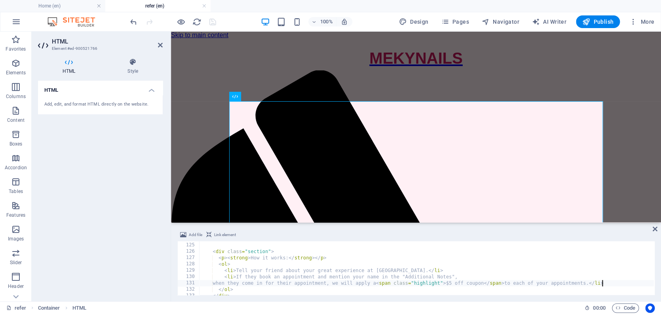
click at [372, 265] on div "</ div > < div class = "section" > < p > < strong > How it works: </ strong > <…" at bounding box center [444, 268] width 489 height 65
type textarea "<ol>"
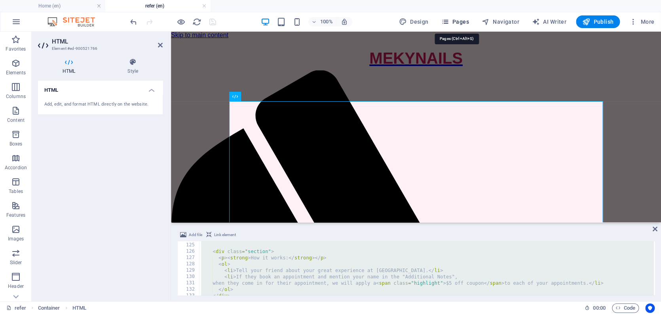
click at [458, 22] on span "Pages" at bounding box center [455, 22] width 28 height 8
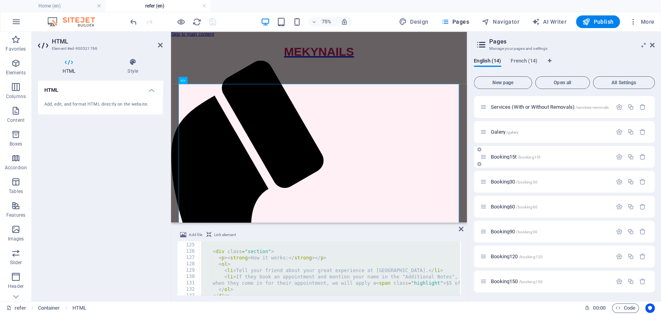
scroll to position [103, 0]
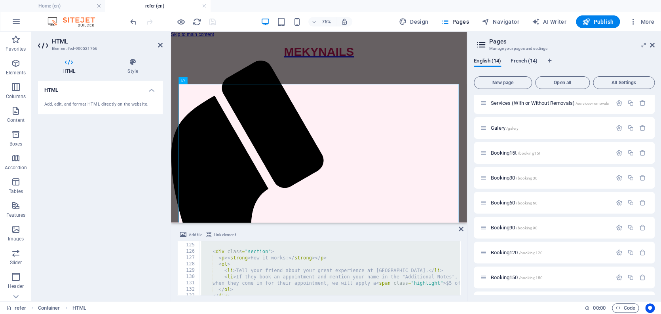
click at [527, 61] on span "French (14)" at bounding box center [524, 61] width 27 height 11
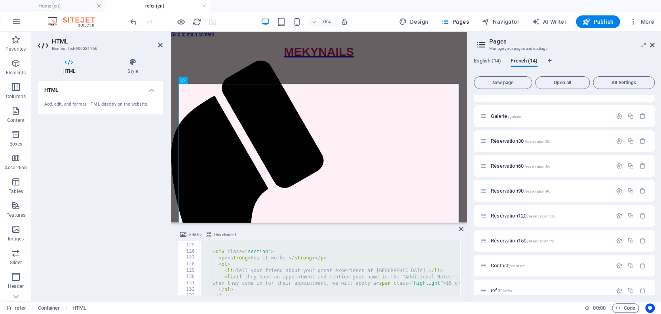
scroll to position [154, 0]
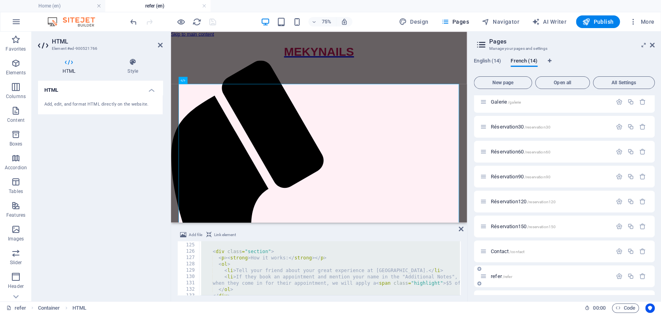
click at [496, 275] on span "refer /refer" at bounding box center [501, 277] width 21 height 6
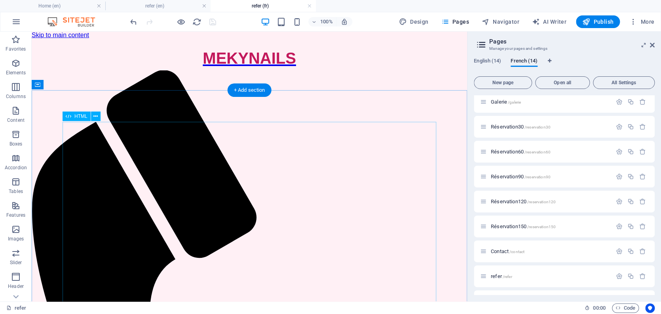
scroll to position [0, 0]
click at [74, 111] on div "HTML" at bounding box center [77, 115] width 28 height 10
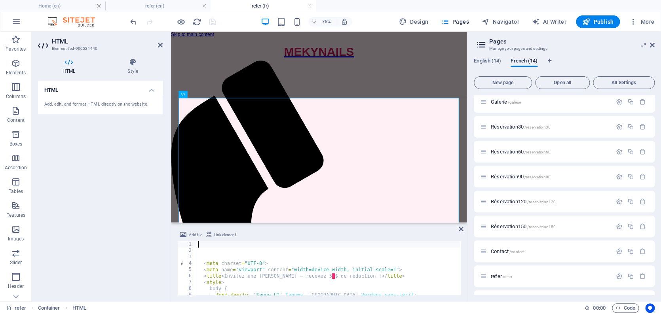
click at [238, 267] on div "< meta charset = "UTF-8" > < meta name = "viewport" content = "width=device-wid…" at bounding box center [450, 274] width 509 height 65
type textarea "<meta name="viewport" content="width=device-width, initial-scale=1">"
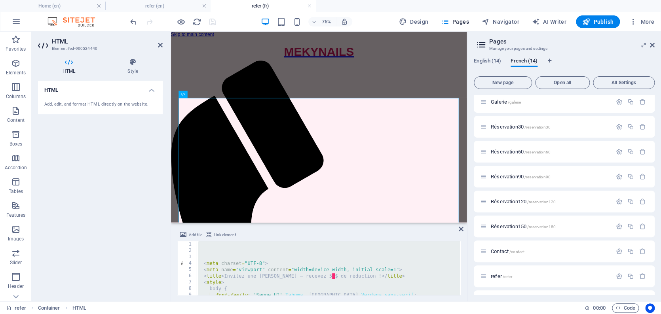
type textarea "</html>"
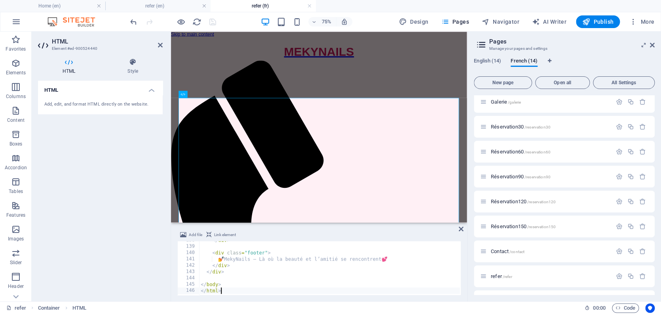
scroll to position [872, 0]
click at [253, 18] on div "75% Design Pages Navigator AI Writer Publish More" at bounding box center [393, 21] width 529 height 13
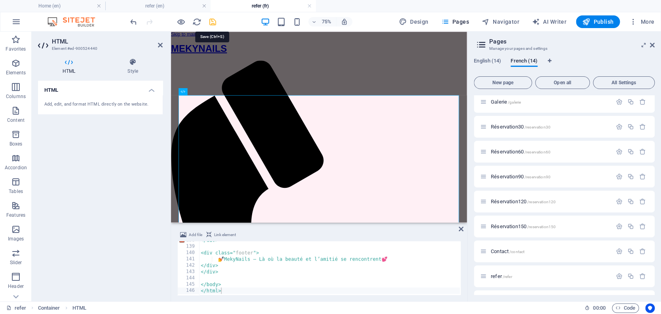
click at [212, 21] on icon "save" at bounding box center [212, 21] width 9 height 9
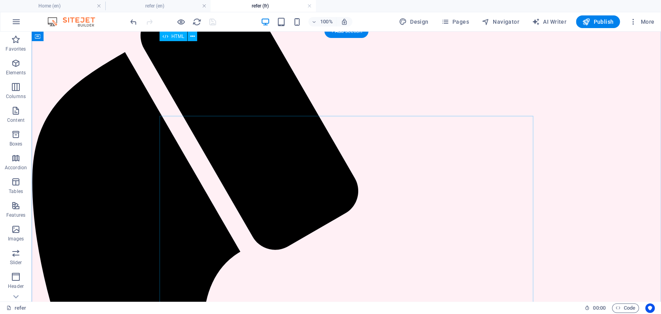
scroll to position [0, 0]
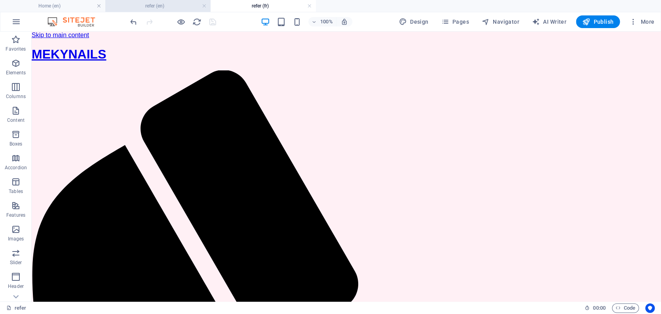
click at [143, 2] on h4 "refer (en)" at bounding box center [157, 6] width 105 height 9
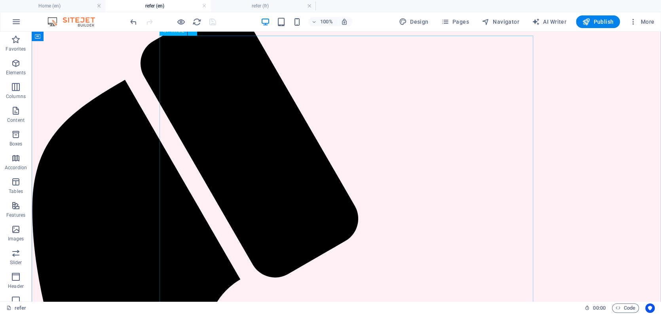
scroll to position [113, 0]
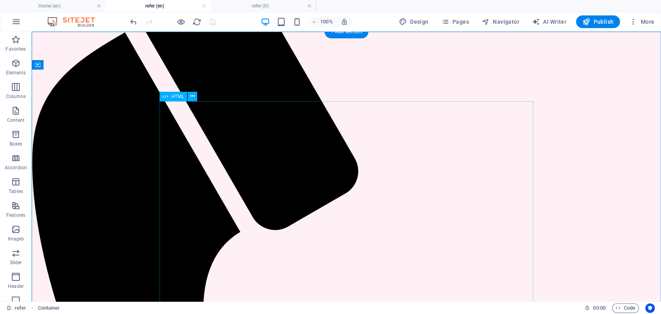
scroll to position [0, 0]
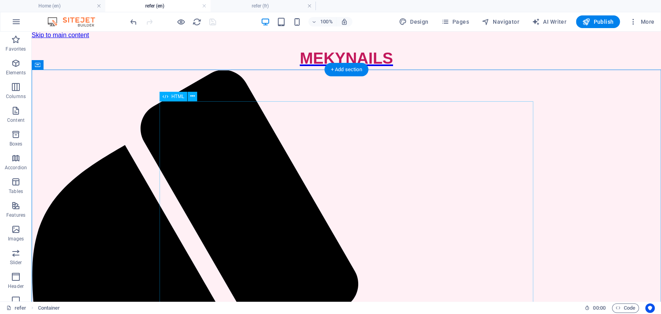
click at [177, 98] on span "HTML" at bounding box center [177, 96] width 13 height 5
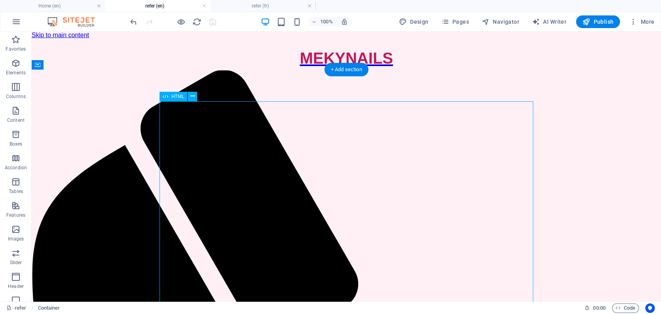
click at [177, 98] on span "HTML" at bounding box center [177, 96] width 13 height 5
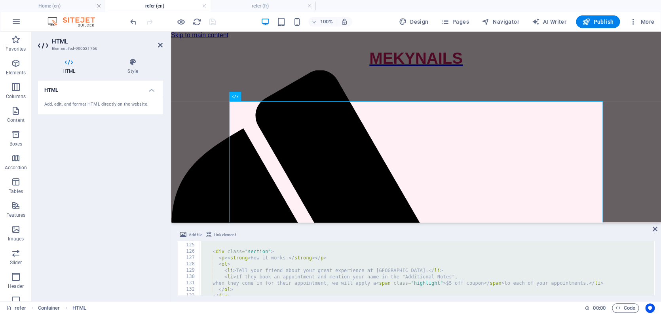
click at [299, 272] on div "</ div > < div class = "section" > < p > < strong > How it works: </ strong > <…" at bounding box center [444, 268] width 489 height 65
type textarea "<li>Tell your friend about your great experience at MekyNails.</li>"
drag, startPoint x: 246, startPoint y: 271, endPoint x: 261, endPoint y: 269, distance: 15.6
click at [246, 271] on div "</ div > < div class = "section" > < p > < strong > How it works: </ strong > <…" at bounding box center [444, 268] width 489 height 65
type textarea "<li>Tell your friend about your great experience at MekyNails.</li>"
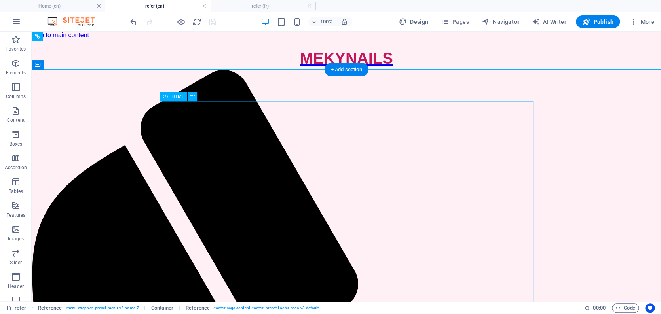
click at [175, 97] on span "HTML" at bounding box center [177, 96] width 13 height 5
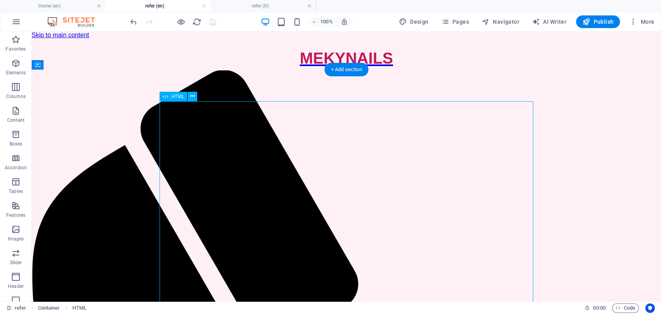
click at [175, 97] on span "HTML" at bounding box center [177, 96] width 13 height 5
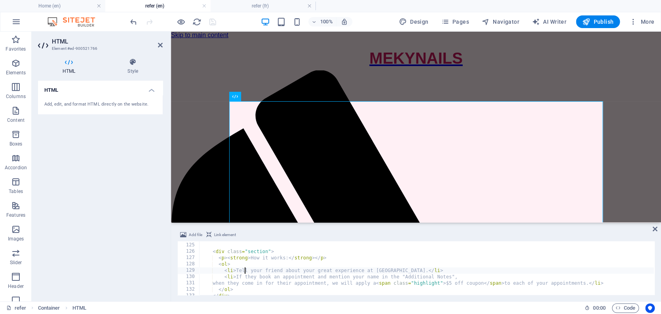
click at [273, 268] on div "</ div > < div class = "section" > < p > < strong > How it works: </ strong > <…" at bounding box center [444, 268] width 489 height 65
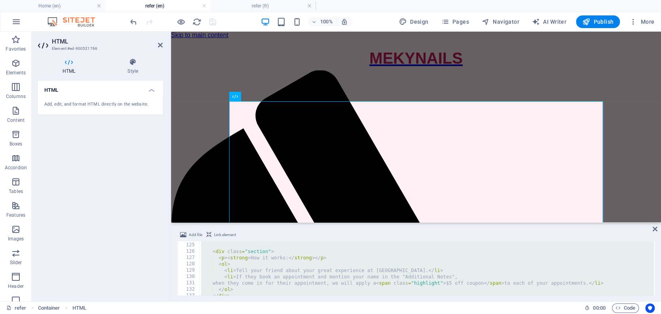
paste textarea
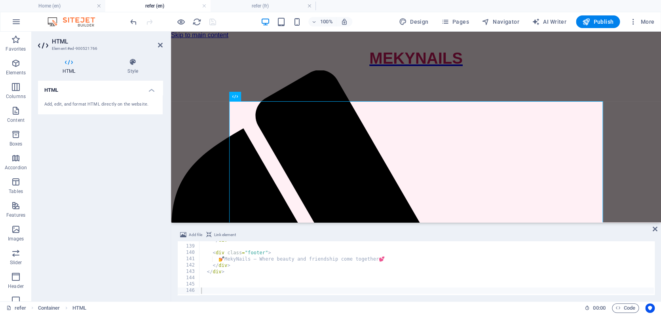
click at [234, 19] on div "100% Design Pages Navigator AI Writer Publish More" at bounding box center [393, 21] width 529 height 13
click at [212, 21] on div at bounding box center [173, 21] width 89 height 13
click at [95, 184] on div "HTML Add, edit, and format HTML directly on the website." at bounding box center [100, 188] width 125 height 215
click at [213, 21] on div at bounding box center [173, 21] width 89 height 13
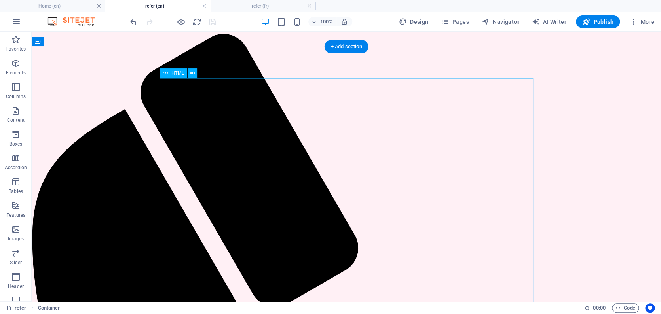
scroll to position [48, 0]
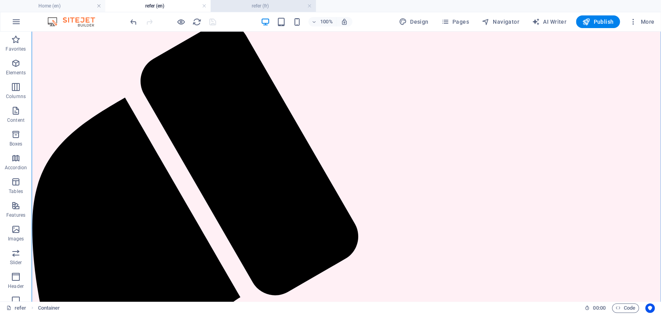
click at [234, 5] on h4 "refer (fr)" at bounding box center [263, 6] width 105 height 9
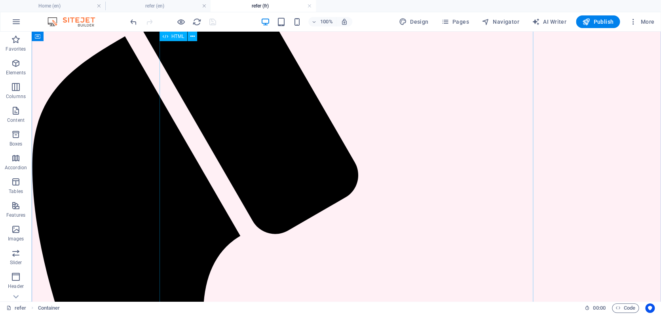
scroll to position [0, 0]
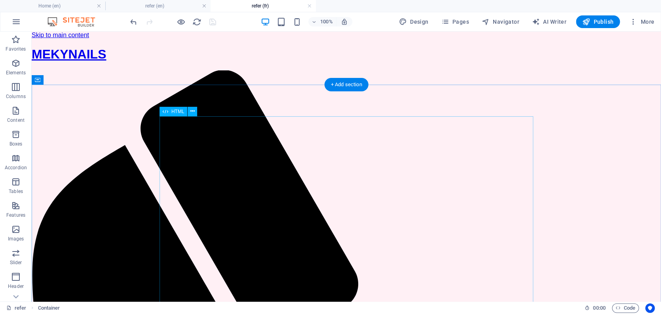
click at [177, 111] on span "HTML" at bounding box center [177, 111] width 13 height 5
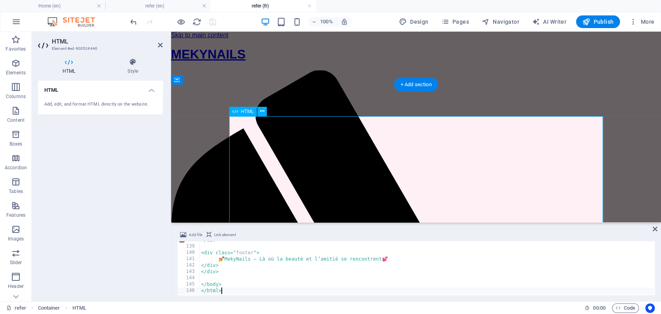
scroll to position [872, 0]
click at [281, 273] on div "</div> <div class=" footer "> 💅 MekyNails – Là où la beauté et l’amitié se renc…" at bounding box center [459, 269] width 518 height 65
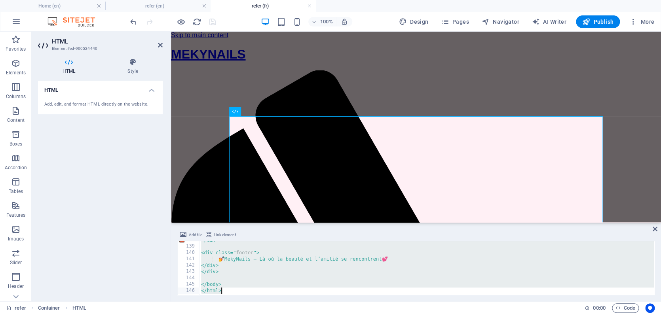
paste textarea
type textarea "</html>"
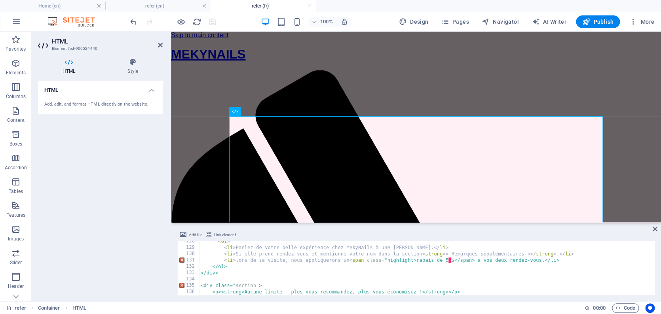
scroll to position [808, 0]
click at [173, 3] on h4 "refer (en)" at bounding box center [157, 6] width 105 height 9
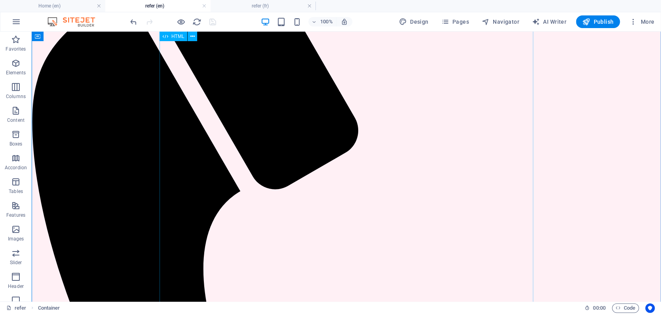
scroll to position [0, 0]
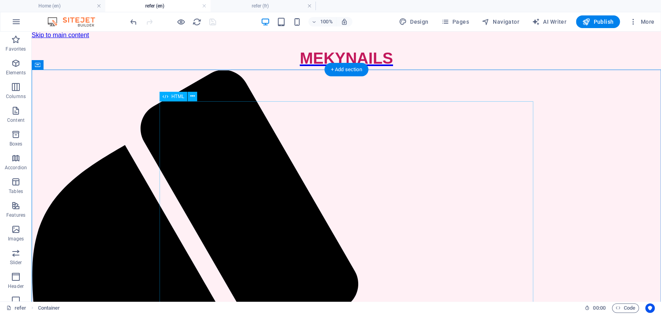
click at [176, 97] on span "HTML" at bounding box center [177, 96] width 13 height 5
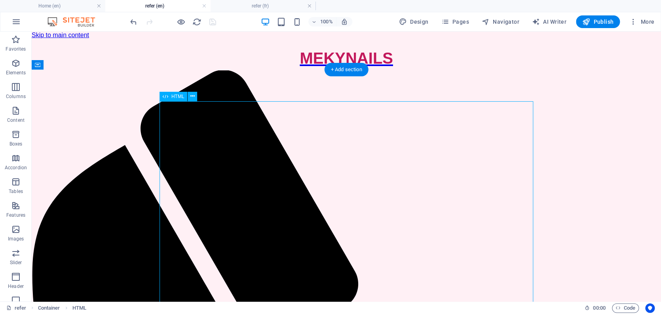
click at [176, 97] on span "HTML" at bounding box center [177, 96] width 13 height 5
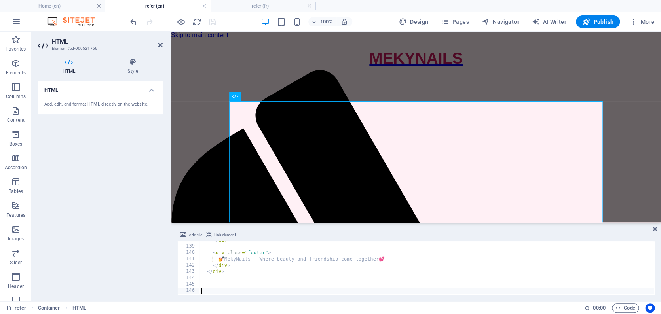
click at [294, 267] on div "</ div > < div class = "footer" > 💅 MekyNails – Where beauty and friendship com…" at bounding box center [444, 269] width 489 height 65
type textarea "</div>"
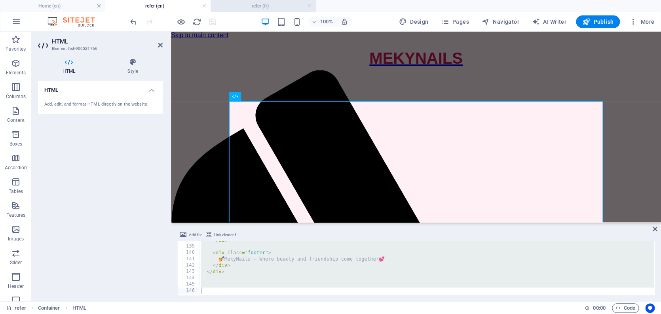
click at [256, 4] on h4 "refer (fr)" at bounding box center [263, 6] width 105 height 9
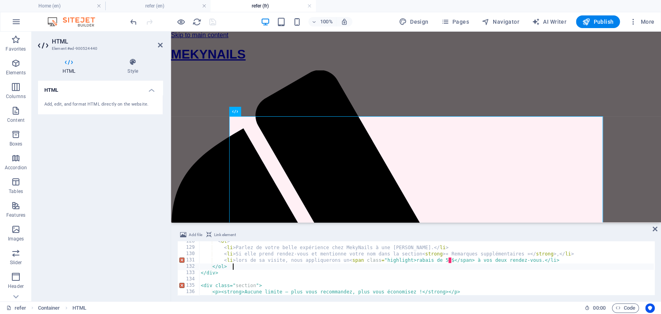
click at [268, 270] on div "< ol > < li > Parlez de votre belle expérience chez MekyNails à une [PERSON_NAM…" at bounding box center [458, 270] width 518 height 65
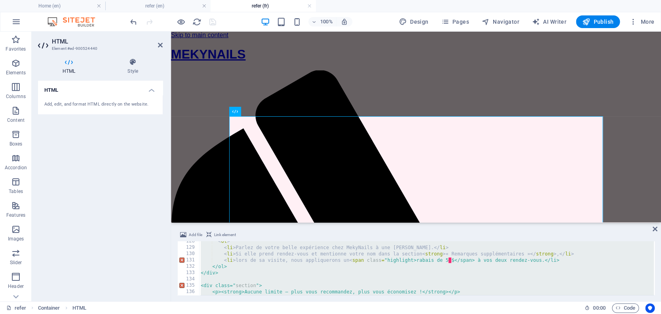
paste textarea
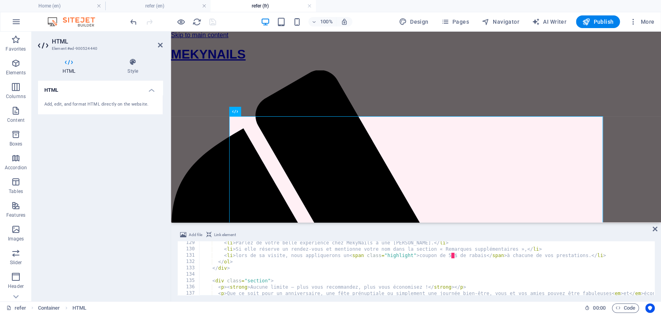
scroll to position [810, 0]
click at [293, 268] on div "< ol > < li > Parlez de votre belle expérience chez MekyNails à une [PERSON_NAM…" at bounding box center [459, 268] width 520 height 65
type textarea "</body> </html>"
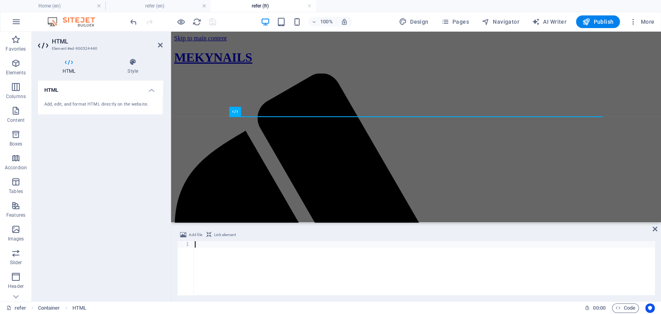
paste textarea "</html>"
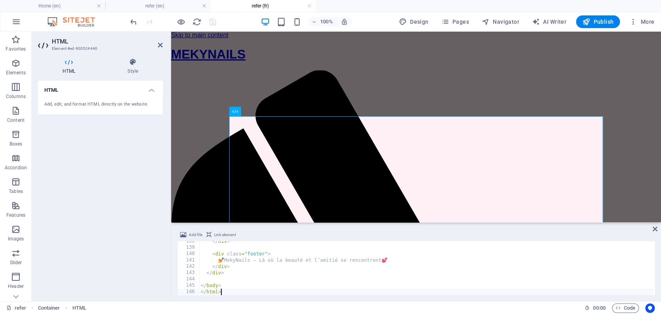
type textarea "</body>"
type textarea "<div class="footer">"
type textarea "<div class="section">"
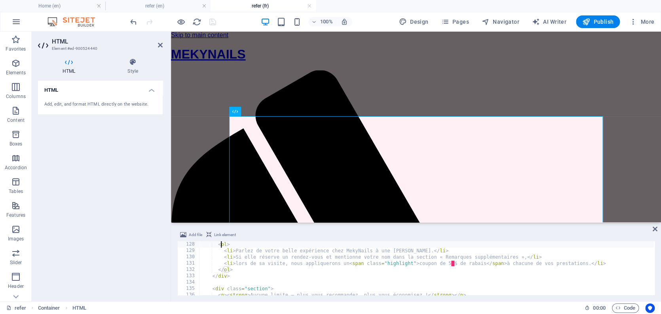
scroll to position [798, 0]
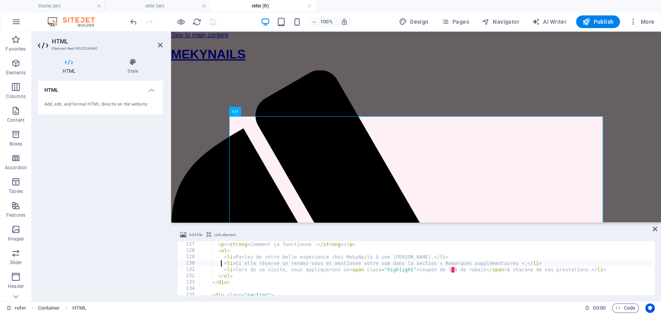
type textarea "</body> </html>"
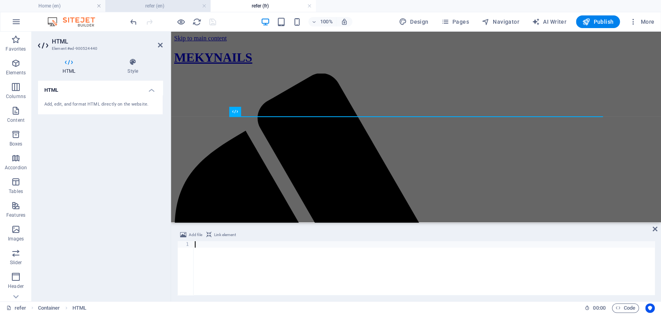
click at [152, 5] on h4 "refer (en)" at bounding box center [157, 6] width 105 height 9
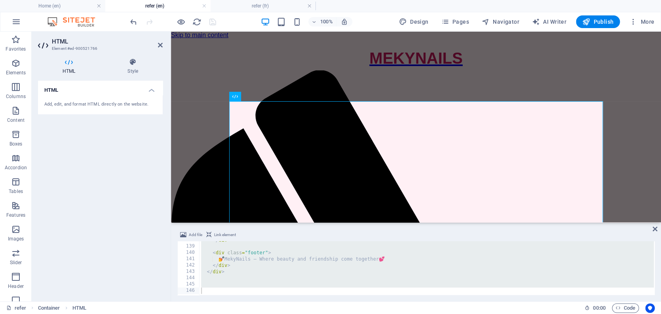
click at [276, 259] on div "</ div > < div class = "footer" > 💅 MekyNails – Where beauty and friendship com…" at bounding box center [444, 269] width 489 height 65
type textarea "💅 MekyNails – Where beauty and friendship come together 💕"
click at [252, 273] on div "</ div > < div class = "footer" > 💅 MekyNails – Where beauty and friendship com…" at bounding box center [444, 269] width 489 height 65
type textarea "</div>"
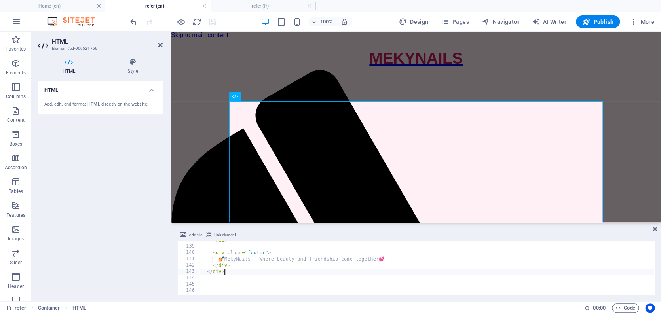
click at [235, 272] on div "</ div > < div class = "footer" > 💅 MekyNails – Where beauty and friendship com…" at bounding box center [444, 269] width 489 height 65
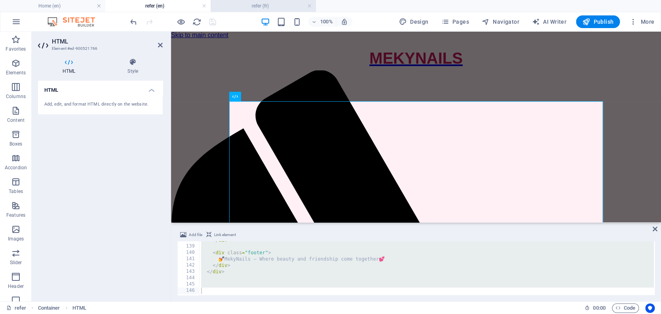
click at [224, 9] on h4 "refer (fr)" at bounding box center [263, 6] width 105 height 9
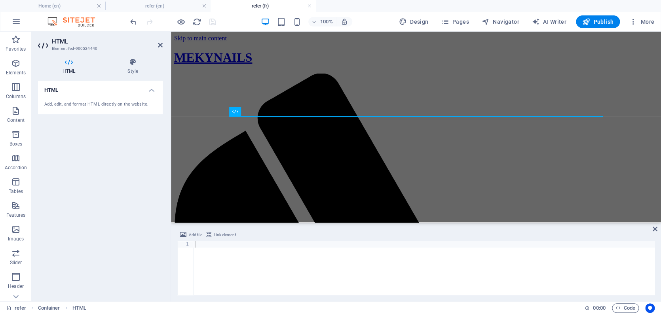
click at [245, 256] on div at bounding box center [424, 275] width 462 height 67
paste textarea "</html>"
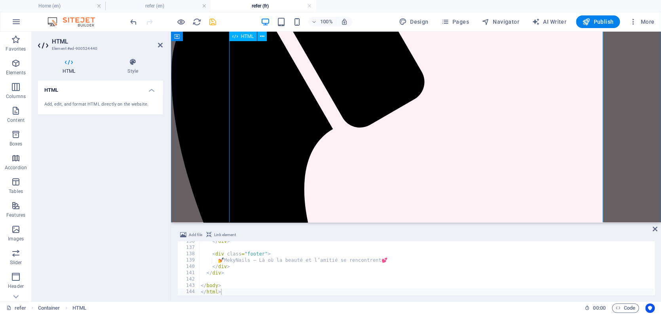
scroll to position [169, 0]
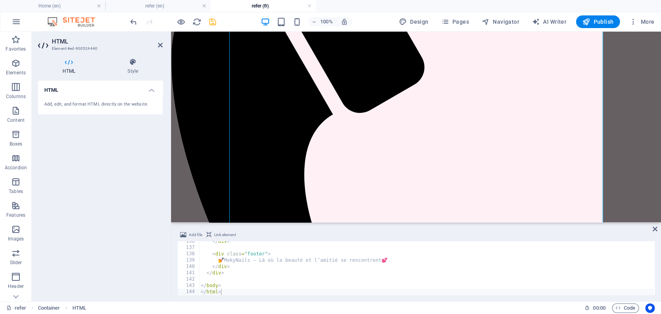
click at [277, 261] on div "</ div > < div class = "footer" > 💅 MekyNails – Là où la beauté et l’amitié se …" at bounding box center [458, 270] width 518 height 65
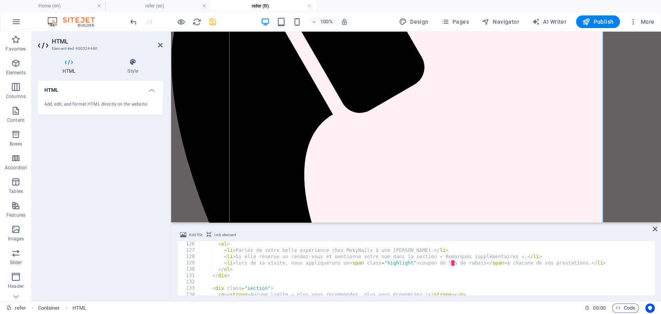
scroll to position [790, 0]
click at [236, 266] on div "< p > < strong > Comment ça fonctionne : </ strong > </ p > < ol > < li > Parle…" at bounding box center [458, 269] width 518 height 65
type textarea "<li>Si elle réserve un rendez-vous et mentionne votre nom dans la section «Rema…"
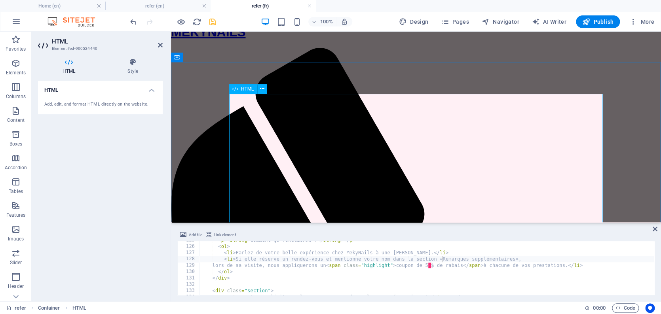
scroll to position [30, 0]
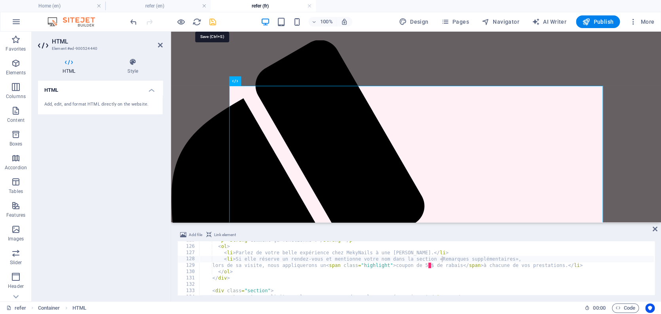
click at [213, 23] on icon "save" at bounding box center [212, 21] width 9 height 9
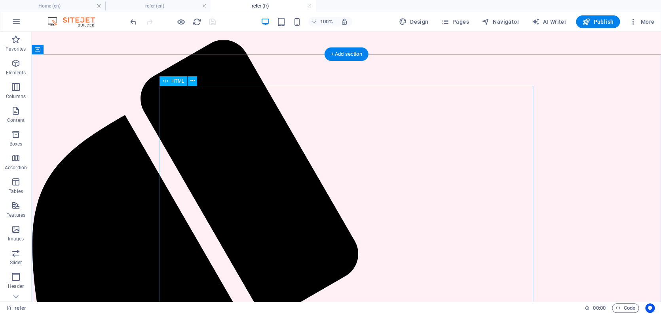
click at [179, 83] on span "HTML" at bounding box center [177, 81] width 13 height 5
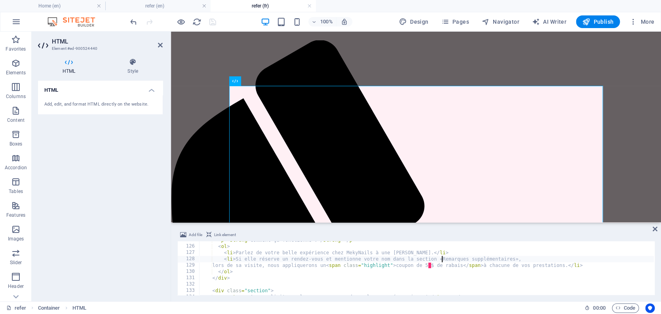
click at [255, 268] on div "< p > < strong > Comment ça fonctionne : </ strong > </ p > < ol > < li > Parle…" at bounding box center [458, 269] width 518 height 65
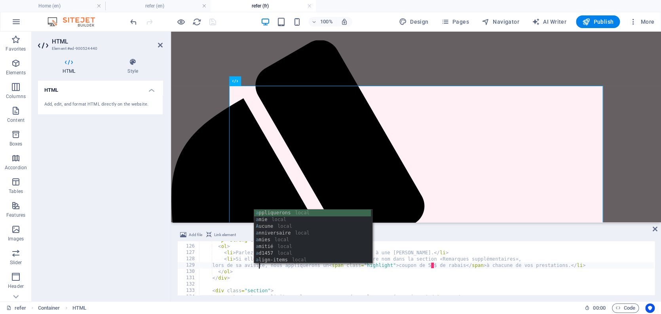
scroll to position [1671, 0]
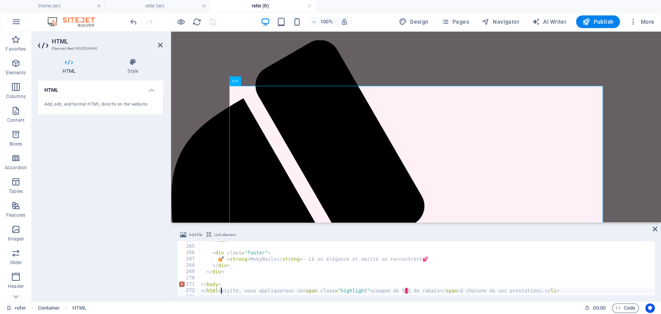
type textarea "</body>"
type textarea "<div class="footer">"
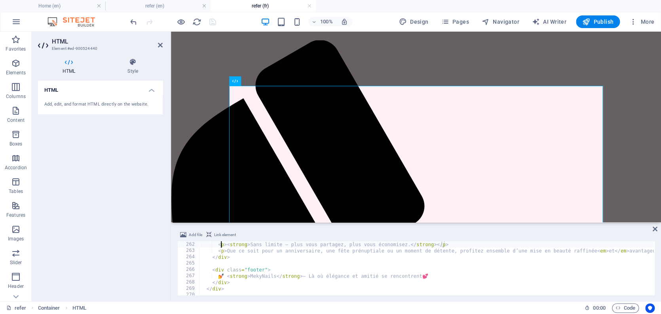
type textarea "<div class="section">"
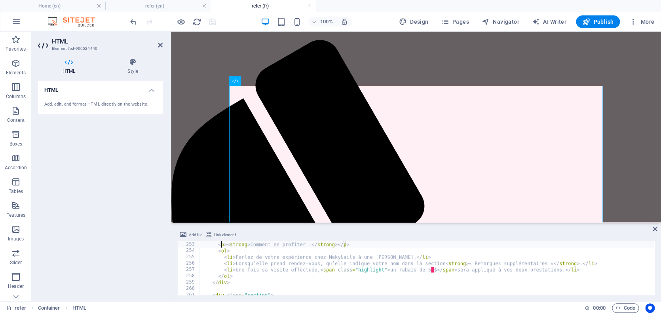
scroll to position [1596, 0]
type textarea "<li>Lorsqu’elle prend rendez-vous, qu’elle indique votre nom dans la section <s…"
click at [124, 166] on div "HTML Add, edit, and format HTML directly on the website." at bounding box center [100, 188] width 125 height 215
click at [213, 24] on icon "save" at bounding box center [212, 21] width 9 height 9
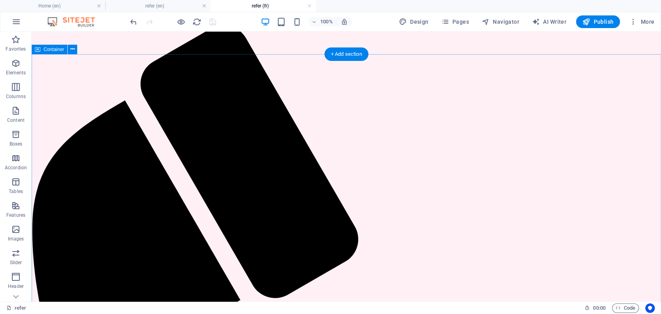
scroll to position [87, 0]
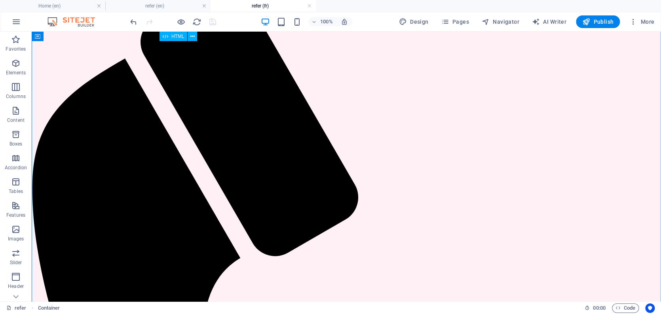
drag, startPoint x: 430, startPoint y: 194, endPoint x: 454, endPoint y: 194, distance: 23.8
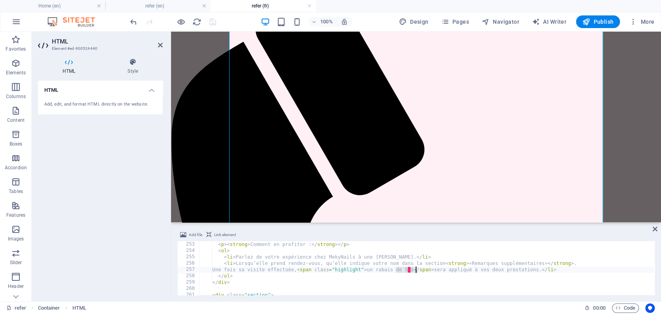
drag, startPoint x: 422, startPoint y: 271, endPoint x: 427, endPoint y: 271, distance: 4.8
click at [427, 271] on div "< p > < strong > Comment en profiter : </ strong > </ p > < ol > < li > Parlez …" at bounding box center [458, 274] width 518 height 65
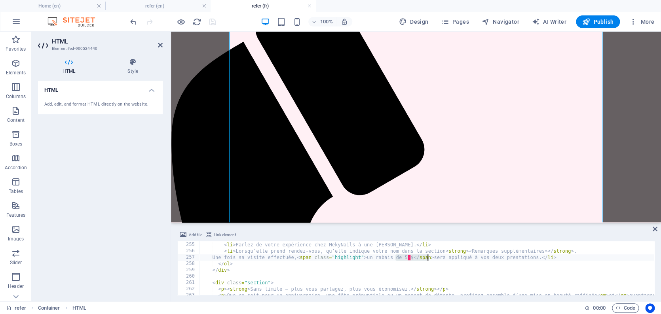
scroll to position [1609, 0]
drag, startPoint x: 399, startPoint y: 260, endPoint x: 410, endPoint y: 259, distance: 11.5
click at [399, 260] on div "< ol > < li > Parlez de votre expérience chez MekyNails à une [PERSON_NAME]. </…" at bounding box center [458, 268] width 518 height 65
click at [521, 258] on div "< ol > < li > Parlez de votre expérience chez MekyNails à une [PERSON_NAME]. </…" at bounding box center [458, 268] width 518 height 65
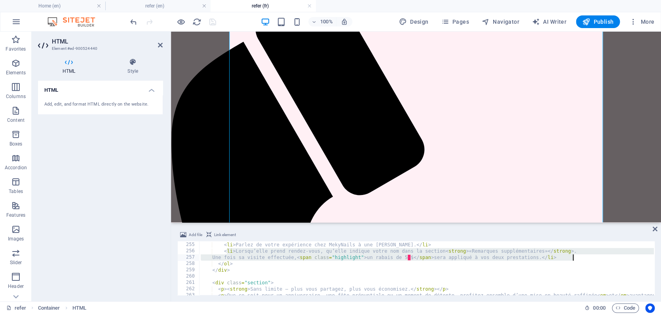
drag, startPoint x: 226, startPoint y: 251, endPoint x: 583, endPoint y: 259, distance: 357.6
click at [583, 259] on div "< ol > < li > Parlez de votre expérience chez MekyNails à une [PERSON_NAME]. </…" at bounding box center [458, 268] width 518 height 65
paste textarea "Dès que son rendez-vous est complété, <span class="highlight">un rabais de 5 $<…"
type textarea "Dès que son rendez-vous est complété, <span class="highlight">un rabais de 5 $<…"
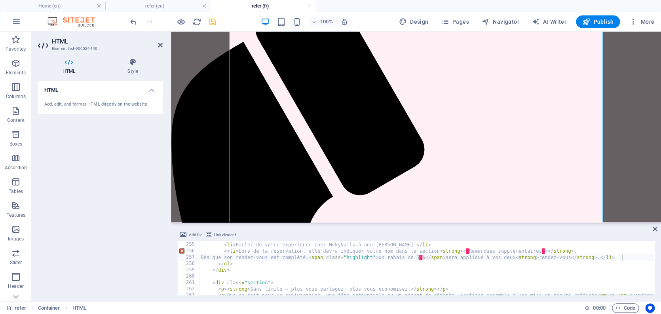
click at [247, 20] on div "100% Design Pages Navigator AI Writer Publish More" at bounding box center [393, 21] width 529 height 13
click at [213, 20] on icon "save" at bounding box center [212, 21] width 9 height 9
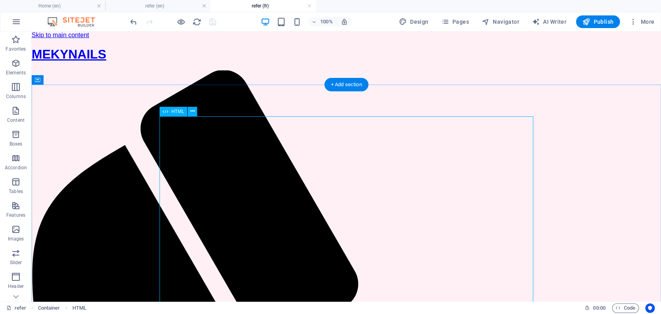
click at [174, 113] on span "HTML" at bounding box center [177, 111] width 13 height 5
drag, startPoint x: 174, startPoint y: 113, endPoint x: 29, endPoint y: 106, distance: 145.5
click at [174, 113] on span "HTML" at bounding box center [177, 111] width 13 height 5
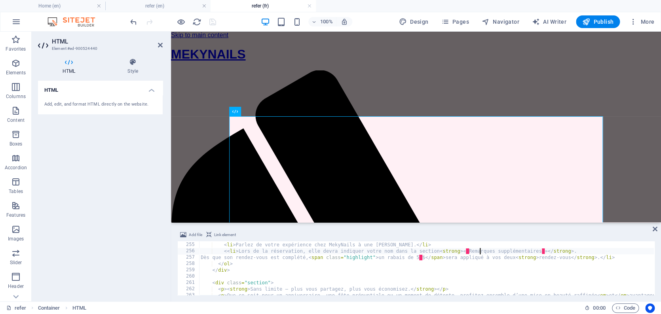
click at [481, 251] on div "< ol > < li > Parlez de votre expérience chez MekyNails à une [PERSON_NAME]. </…" at bounding box center [458, 268] width 518 height 65
click at [480, 251] on div "< ol > < li > Parlez de votre expérience chez MekyNails à une [PERSON_NAME]. </…" at bounding box center [458, 268] width 518 height 65
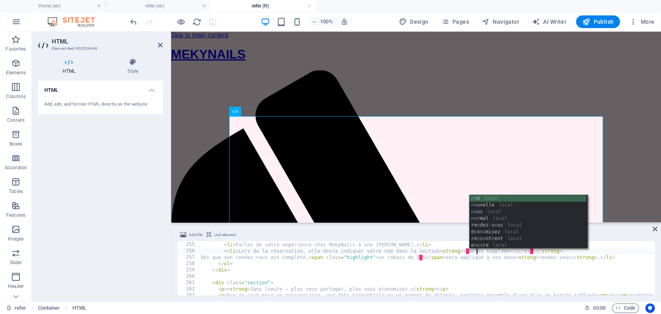
scroll to position [0, 23]
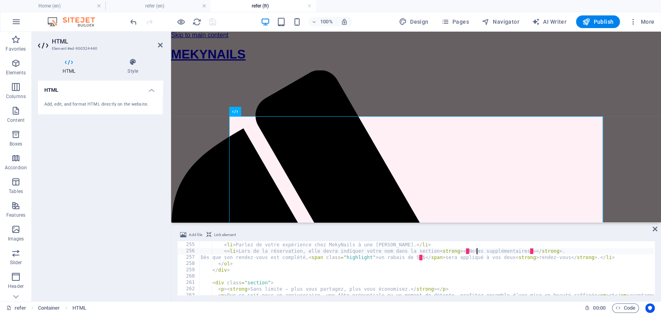
type textarea "<<li>Lors de la réservation, elle [PERSON_NAME] indiquer votre nom dans la sect…"
click at [230, 20] on div "100% Design Pages Navigator AI Writer Publish More" at bounding box center [393, 21] width 529 height 13
click at [212, 22] on icon "save" at bounding box center [212, 21] width 9 height 9
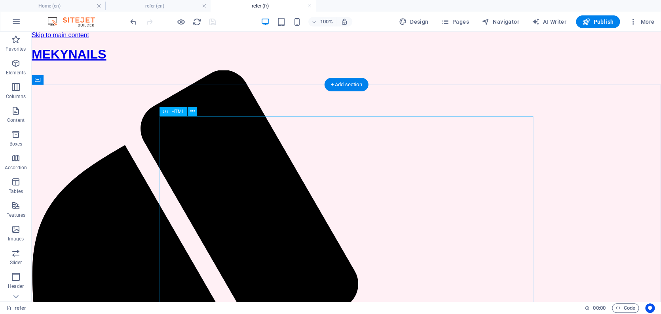
click at [177, 111] on span "HTML" at bounding box center [177, 111] width 13 height 5
drag, startPoint x: 177, startPoint y: 111, endPoint x: 6, endPoint y: 79, distance: 174.0
click at [177, 111] on span "HTML" at bounding box center [177, 111] width 13 height 5
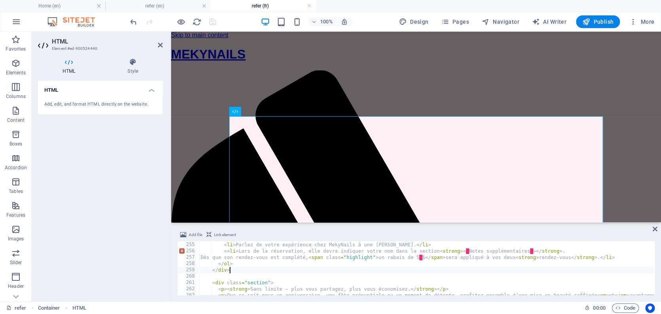
drag, startPoint x: 331, startPoint y: 268, endPoint x: 301, endPoint y: 266, distance: 30.2
click at [331, 267] on div "< ol > < li > Parlez de votre expérience chez MekyNails à une [PERSON_NAME]. </…" at bounding box center [458, 268] width 518 height 65
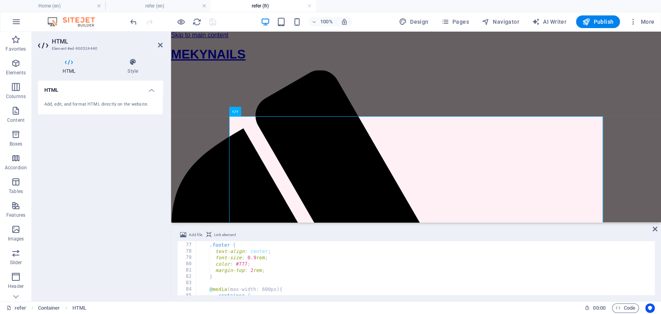
scroll to position [0, 0]
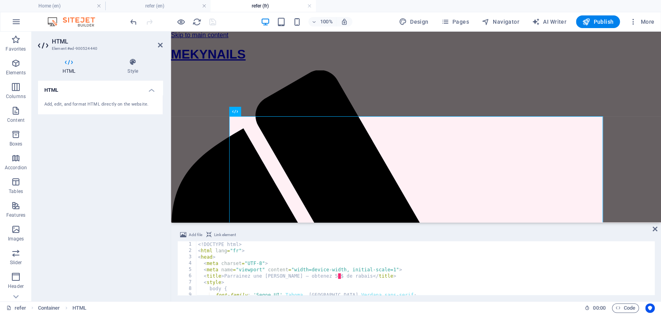
type textarea "</body> </html>"
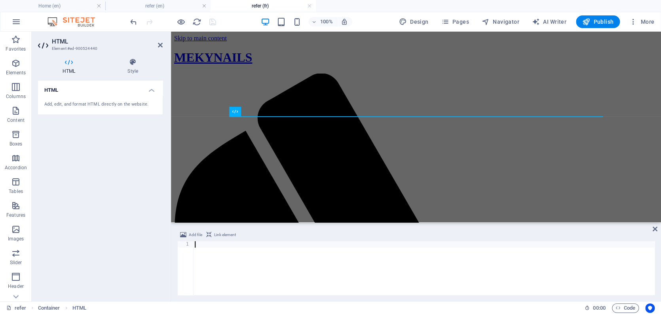
click at [235, 256] on div at bounding box center [424, 275] width 462 height 67
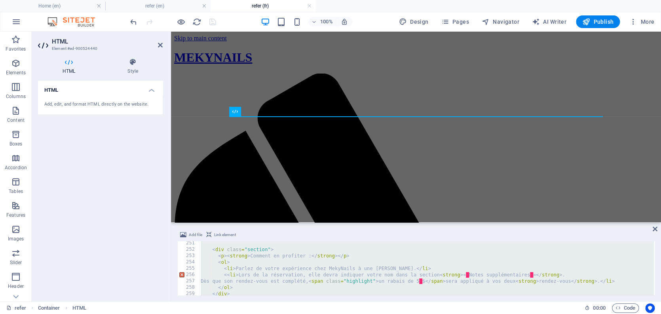
scroll to position [1585, 0]
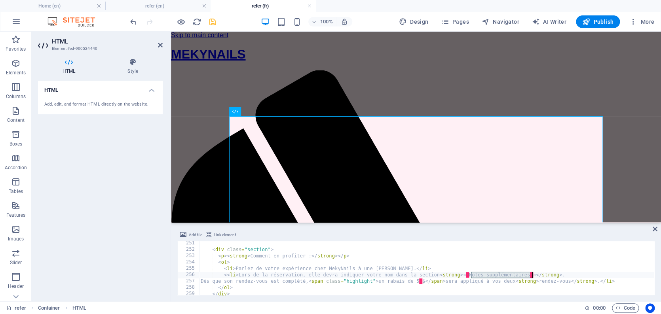
drag, startPoint x: 470, startPoint y: 275, endPoint x: 531, endPoint y: 273, distance: 60.2
click at [315, 269] on div "< div class = "section" > < p > < strong > Comment en profiter : </ strong > </…" at bounding box center [458, 272] width 518 height 65
type textarea "</body> </html>"
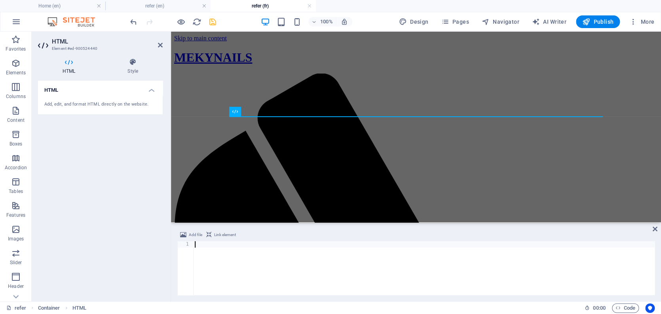
paste textarea "</html>"
type textarea "</html>"
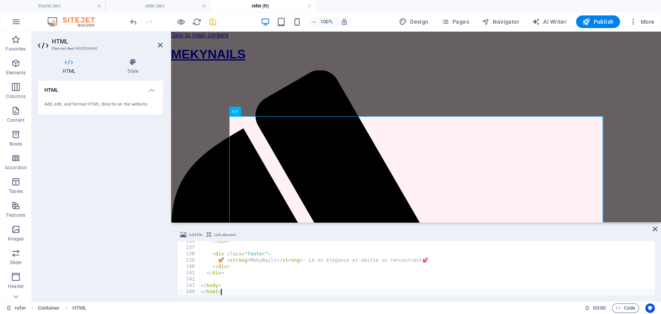
click at [227, 23] on div "100% Design Pages Navigator AI Writer Publish More" at bounding box center [393, 21] width 529 height 13
click at [213, 21] on icon "save" at bounding box center [212, 21] width 9 height 9
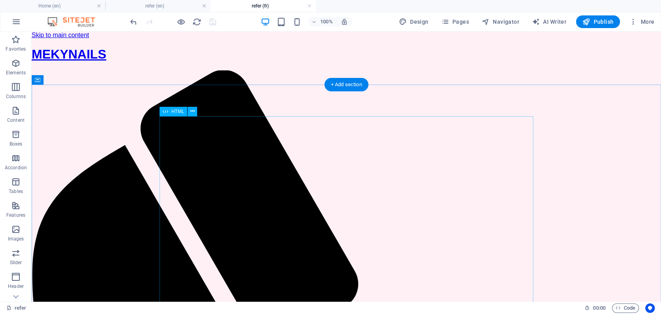
click at [177, 113] on span "HTML" at bounding box center [177, 111] width 13 height 5
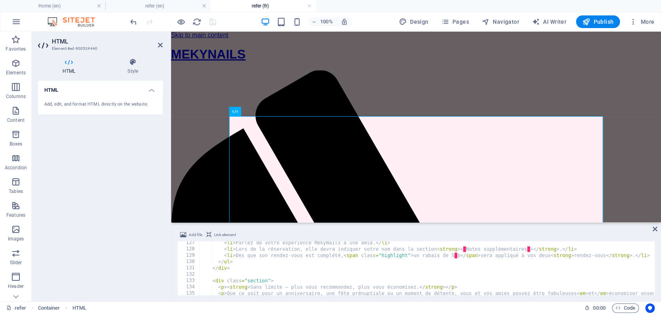
scroll to position [800, 0]
click at [235, 256] on div "< li > Parlez de votre expérience MekyNails à une [PERSON_NAME]. </ li > < li >…" at bounding box center [441, 272] width 485 height 65
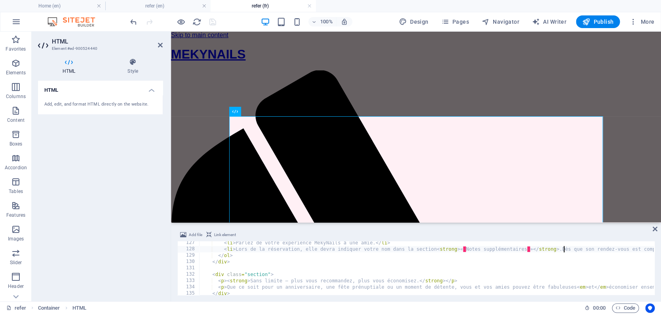
scroll to position [0, 30]
type textarea "<li>Lors de la réservation, elle [PERSON_NAME] indiquer votre nom dans la secti…"
click at [230, 20] on div "100% Design Pages Navigator AI Writer Publish More" at bounding box center [393, 21] width 529 height 13
click at [213, 23] on icon "save" at bounding box center [212, 21] width 9 height 9
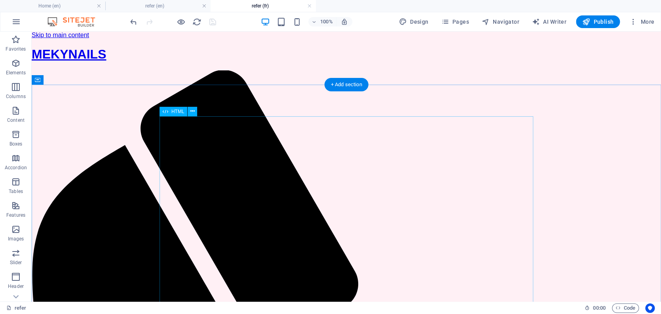
click at [179, 111] on span "HTML" at bounding box center [177, 111] width 13 height 5
drag, startPoint x: 179, startPoint y: 111, endPoint x: 8, endPoint y: 89, distance: 172.9
click at [179, 111] on span "HTML" at bounding box center [177, 111] width 13 height 5
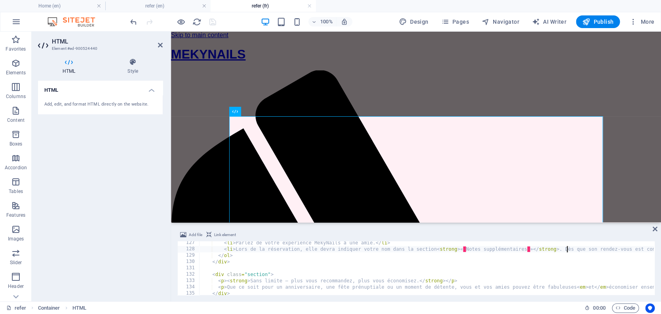
click at [459, 269] on div "< li > Parlez de votre expérience MekyNails à une [PERSON_NAME]. </ li > < li >…" at bounding box center [594, 272] width 791 height 65
click at [533, 249] on div "< li > Parlez de votre expérience MekyNails à une [PERSON_NAME]. </ li > < li >…" at bounding box center [594, 272] width 791 height 65
type textarea "<li>Lors de la réservation, elle devra indiquer votre nom dans la section <stro…"
click at [240, 21] on div "100% Design Pages Navigator AI Writer Publish More" at bounding box center [393, 21] width 529 height 13
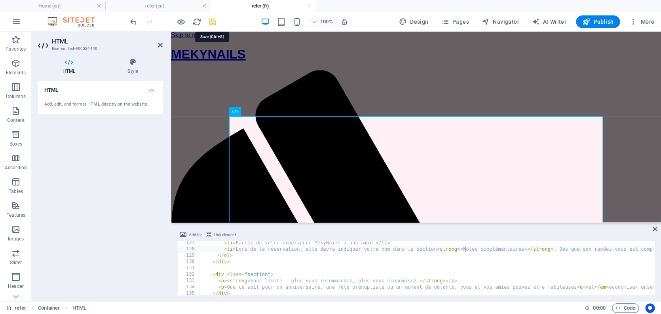
click at [213, 22] on icon "save" at bounding box center [212, 21] width 9 height 9
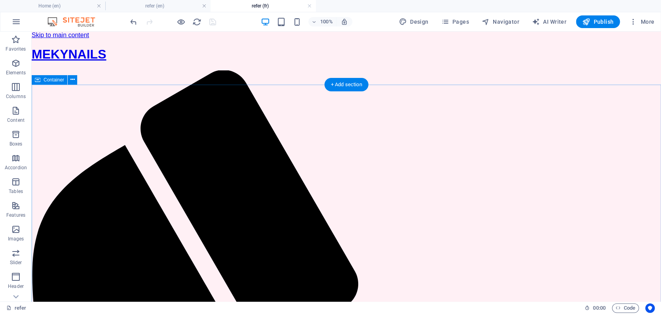
drag, startPoint x: 153, startPoint y: 89, endPoint x: 154, endPoint y: 82, distance: 7.7
click at [222, 23] on div "100% Design Pages Navigator AI Writer Publish More" at bounding box center [393, 21] width 529 height 13
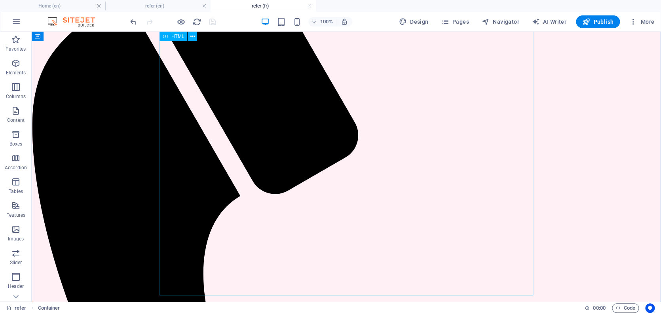
scroll to position [156, 0]
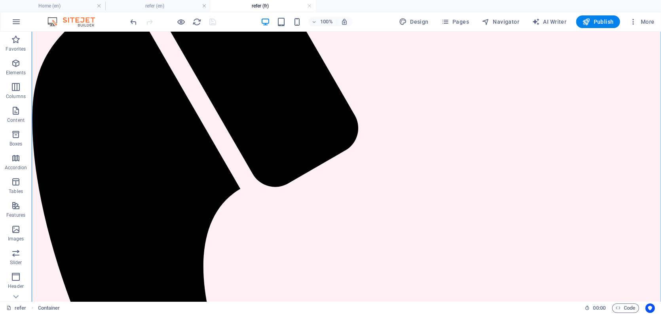
click at [228, 26] on div "100% Design Pages Navigator AI Writer Publish More" at bounding box center [393, 21] width 529 height 13
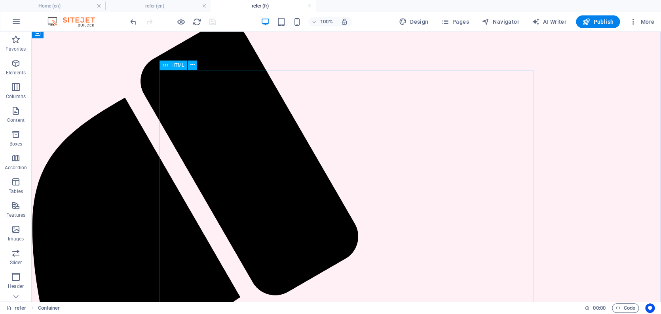
scroll to position [40, 0]
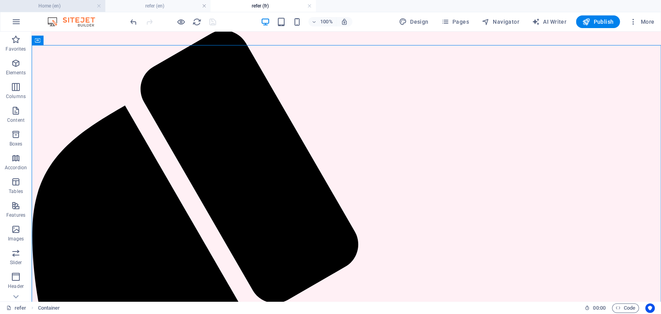
click at [71, 6] on h4 "Home (en)" at bounding box center [52, 6] width 105 height 9
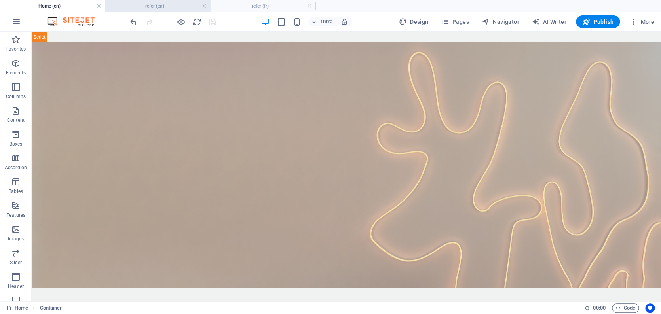
click at [171, 6] on h4 "refer (en)" at bounding box center [157, 6] width 105 height 9
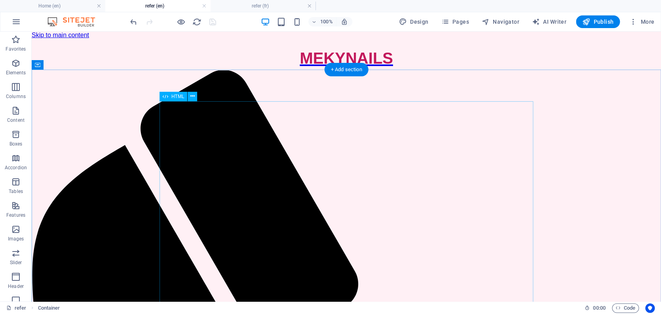
click at [177, 97] on span "HTML" at bounding box center [177, 96] width 13 height 5
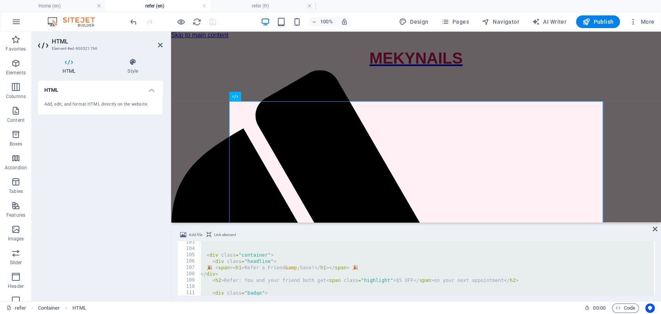
scroll to position [651, 0]
click at [245, 279] on div "< div class = "container" > < div class = "headline" > 🎉 < span > < h1 > Refer …" at bounding box center [443, 269] width 489 height 65
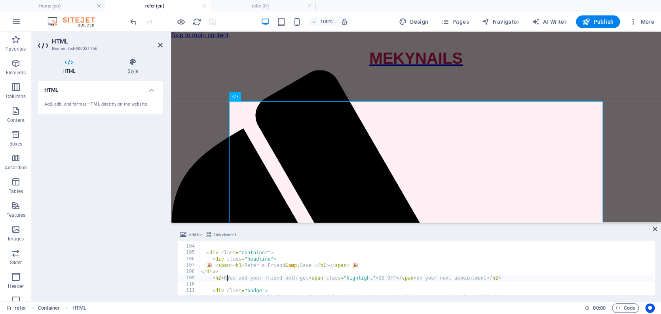
type textarea "<h2>You and your friend both get <span class="highlight">$5 OFF</span> on your …"
click at [240, 20] on div "100% Design Pages Navigator AI Writer Publish More" at bounding box center [393, 21] width 529 height 13
click at [209, 21] on icon "save" at bounding box center [212, 21] width 9 height 9
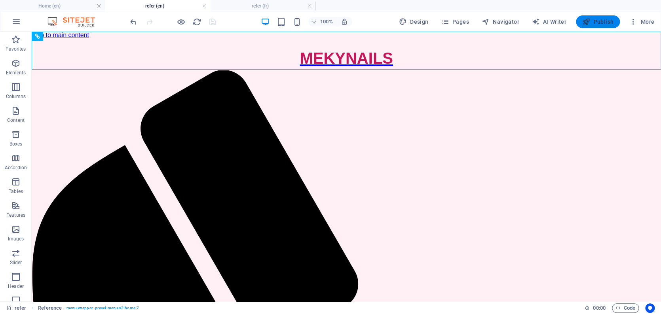
click at [596, 23] on span "Publish" at bounding box center [597, 22] width 31 height 8
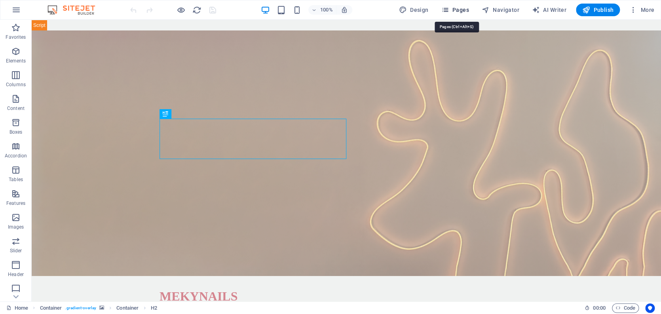
click at [458, 8] on span "Pages" at bounding box center [455, 10] width 28 height 8
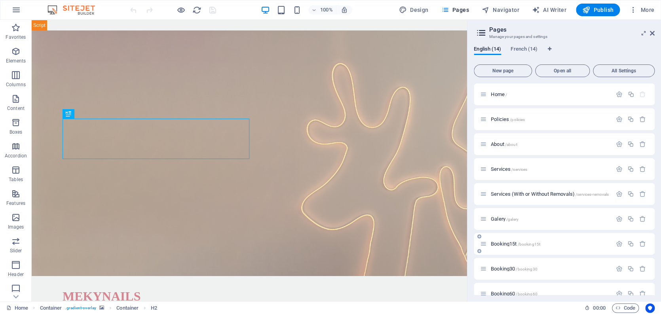
scroll to position [32, 0]
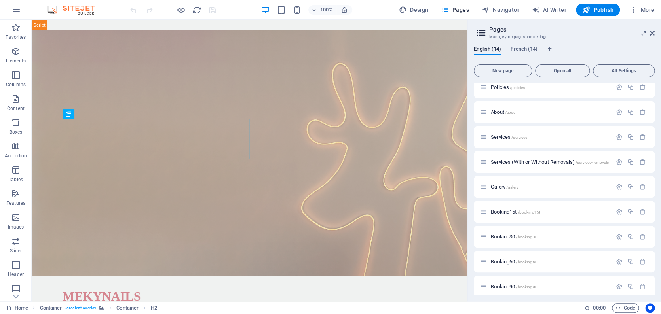
drag, startPoint x: 525, startPoint y: 49, endPoint x: 521, endPoint y: 57, distance: 8.2
click at [525, 49] on span "French (14)" at bounding box center [524, 49] width 27 height 11
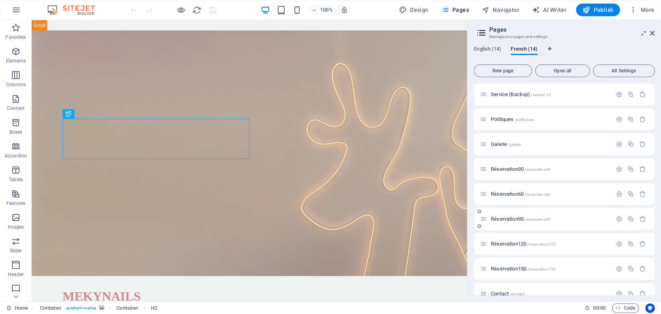
scroll to position [141, 0]
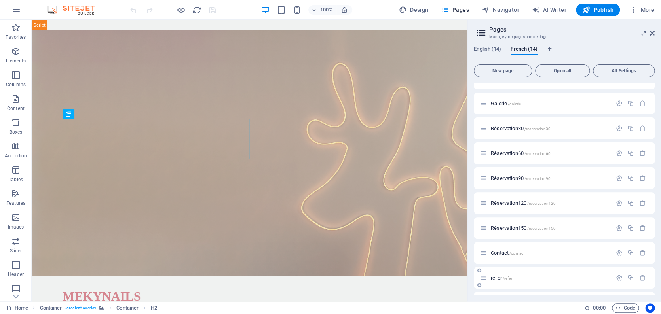
click at [498, 276] on span "refer /refer" at bounding box center [501, 278] width 21 height 6
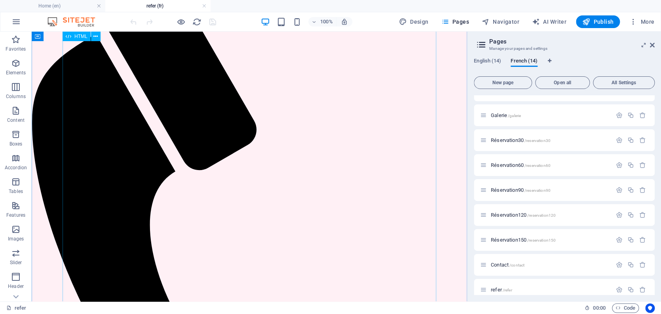
scroll to position [91, 0]
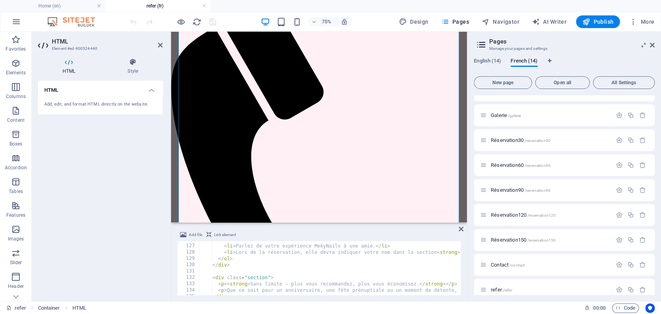
scroll to position [797, 0]
click at [390, 288] on div "< ol > < li > Parlez de votre expérience MekyNails à une amie. </ li > < li > L…" at bounding box center [591, 269] width 785 height 65
type textarea "<div class="section">"
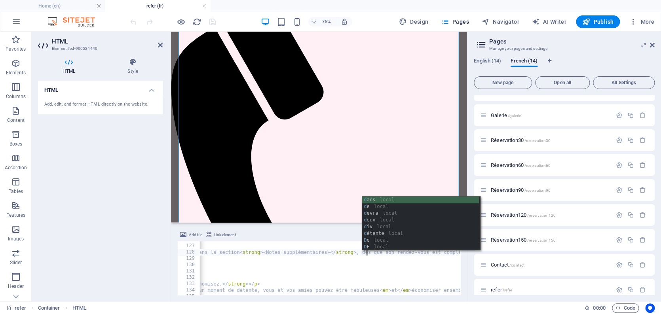
scroll to position [0, 30]
type textarea "<li>Lors de la réservation, elle devra indiquer votre nom dans la section <stro…"
click at [112, 193] on div "HTML Add, edit, and format HTML directly on the website." at bounding box center [100, 188] width 125 height 215
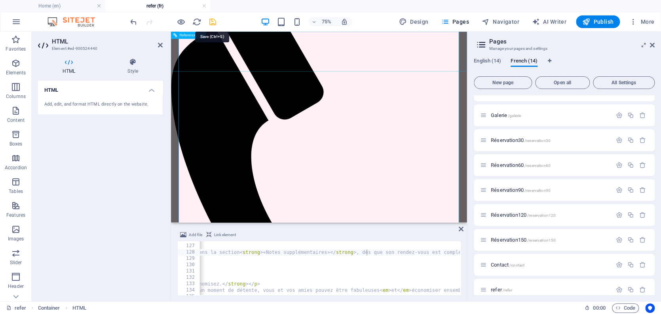
click at [211, 24] on icon "save" at bounding box center [212, 21] width 9 height 9
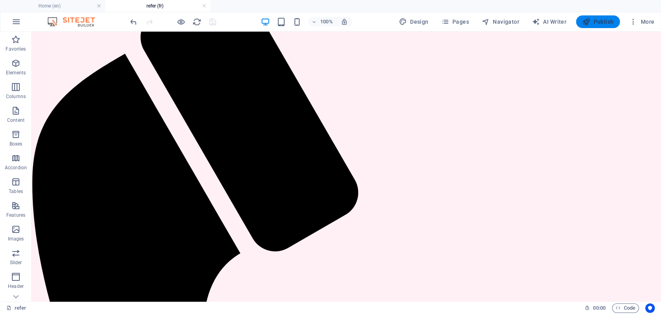
click at [597, 21] on span "Publish" at bounding box center [597, 22] width 31 height 8
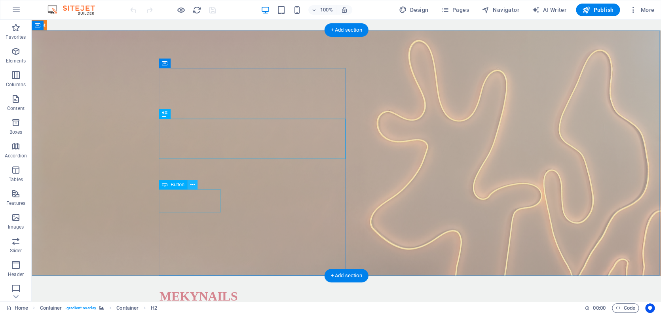
click at [192, 185] on icon at bounding box center [192, 185] width 4 height 8
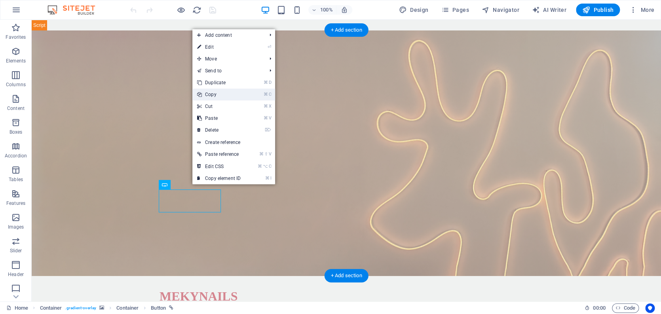
click at [222, 92] on link "⌘ C Copy" at bounding box center [218, 95] width 53 height 12
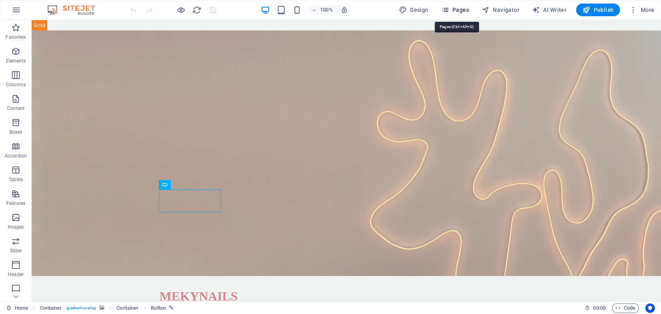
click at [457, 8] on span "Pages" at bounding box center [455, 10] width 28 height 8
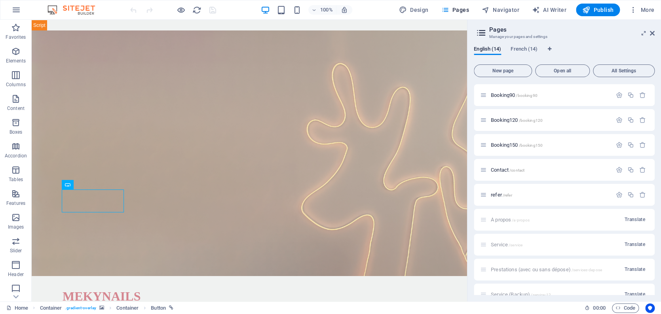
scroll to position [225, 0]
click at [499, 192] on span "refer /refer" at bounding box center [501, 194] width 21 height 6
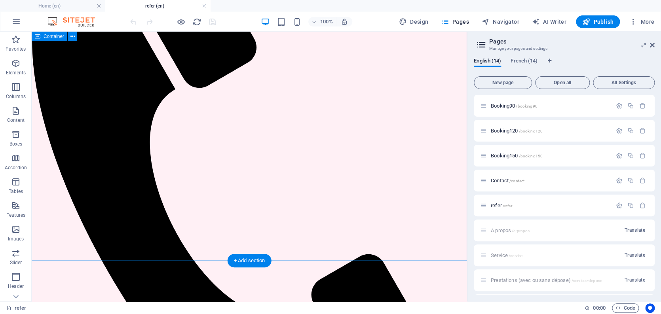
scroll to position [0, 0]
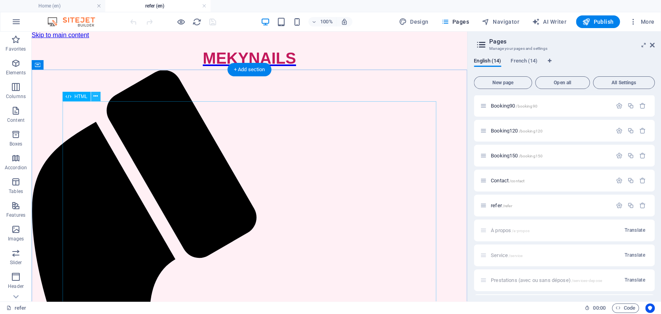
click at [96, 98] on icon at bounding box center [95, 96] width 4 height 8
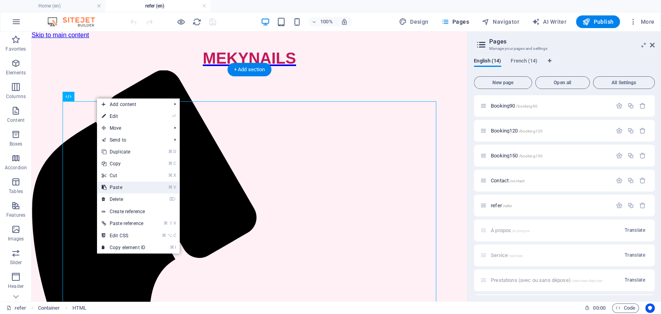
click at [127, 187] on link "⌘ V Paste" at bounding box center [123, 188] width 53 height 12
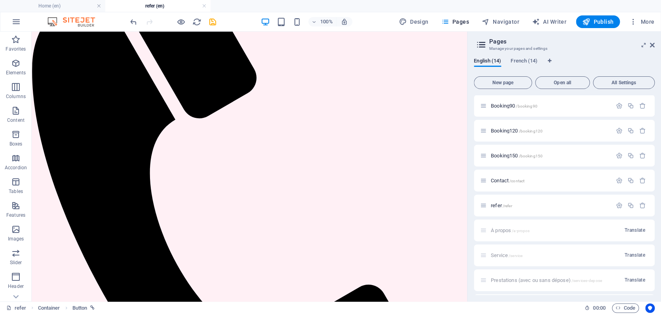
scroll to position [244, 0]
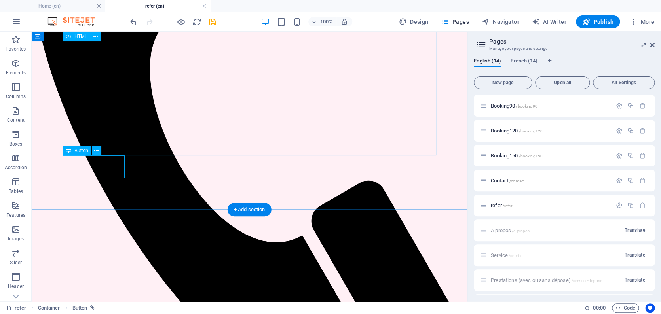
click at [76, 149] on span "Button" at bounding box center [81, 150] width 14 height 5
click at [95, 151] on icon at bounding box center [96, 151] width 4 height 8
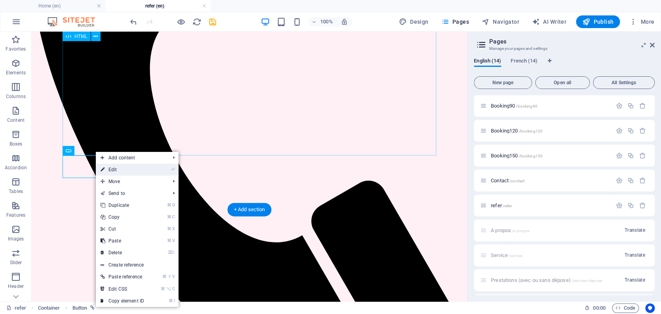
click at [115, 170] on link "⏎ Edit" at bounding box center [122, 170] width 53 height 12
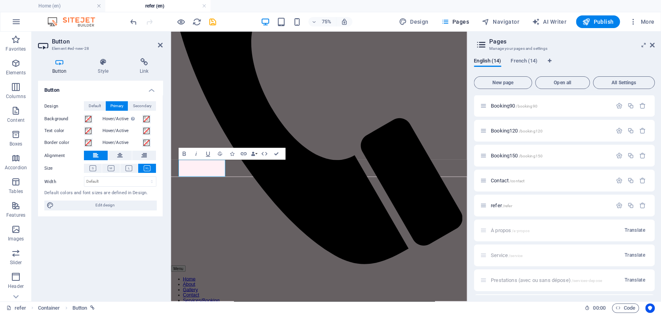
scroll to position [197, 0]
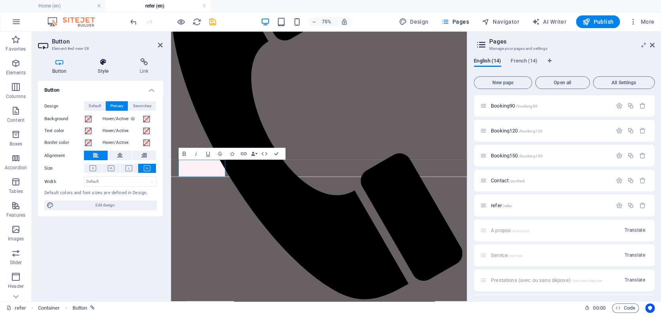
click at [99, 67] on h4 "Style" at bounding box center [105, 66] width 42 height 17
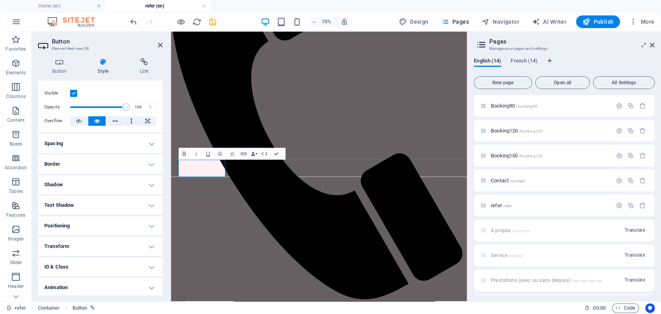
scroll to position [0, 0]
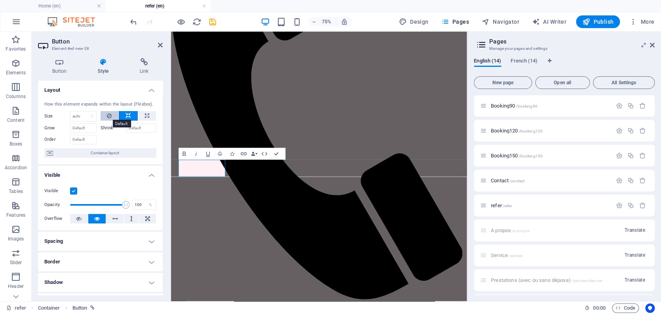
click at [110, 113] on icon at bounding box center [109, 116] width 5 height 10
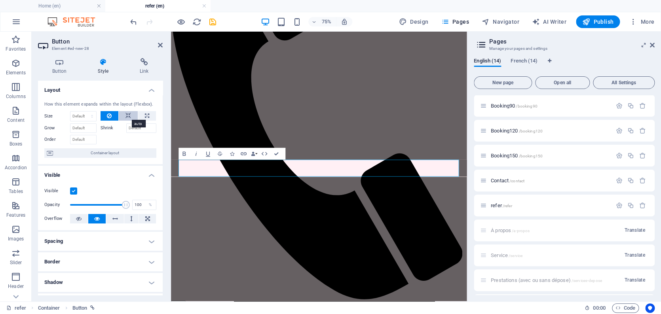
click at [127, 114] on icon at bounding box center [129, 116] width 6 height 10
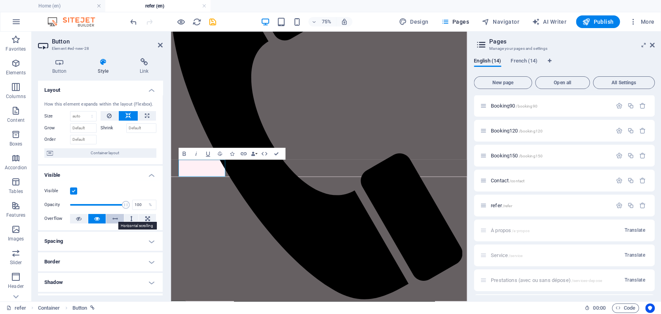
click at [113, 217] on icon at bounding box center [115, 219] width 6 height 10
click at [79, 217] on icon at bounding box center [79, 219] width 6 height 10
click at [94, 216] on icon at bounding box center [97, 219] width 6 height 10
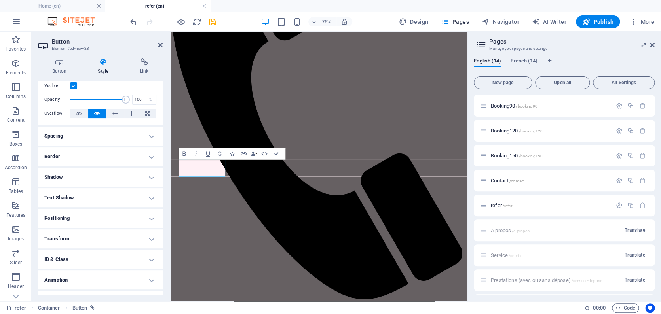
scroll to position [117, 0]
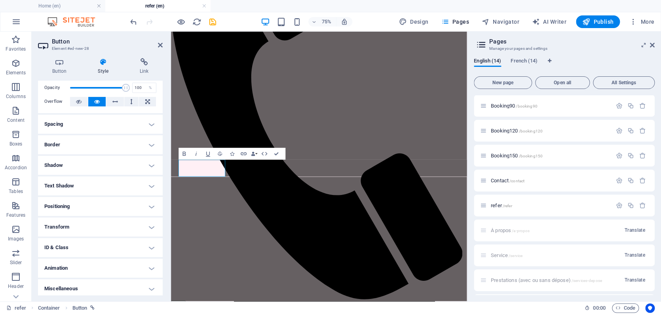
click at [107, 205] on h4 "Positioning" at bounding box center [100, 206] width 125 height 19
click at [240, 6] on ul "Home (en) refer (en)" at bounding box center [330, 6] width 661 height 12
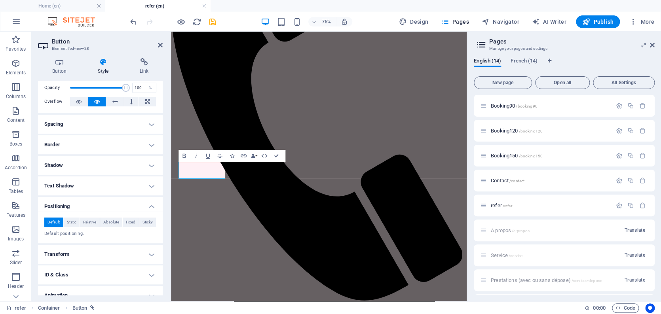
scroll to position [194, 0]
click at [162, 42] on icon at bounding box center [160, 45] width 5 height 6
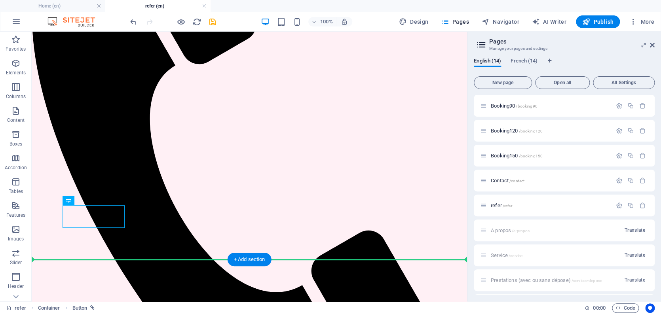
drag, startPoint x: 73, startPoint y: 215, endPoint x: 200, endPoint y: 240, distance: 129.5
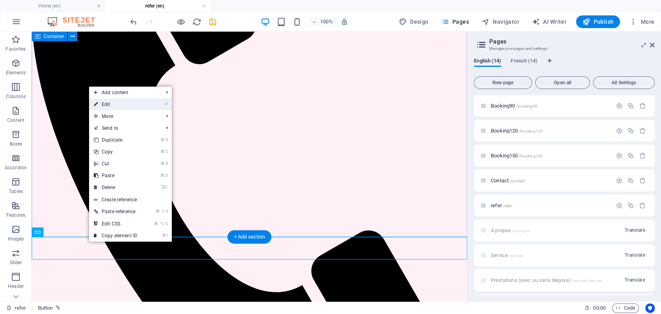
click at [110, 103] on link "⏎ Edit" at bounding box center [115, 105] width 53 height 12
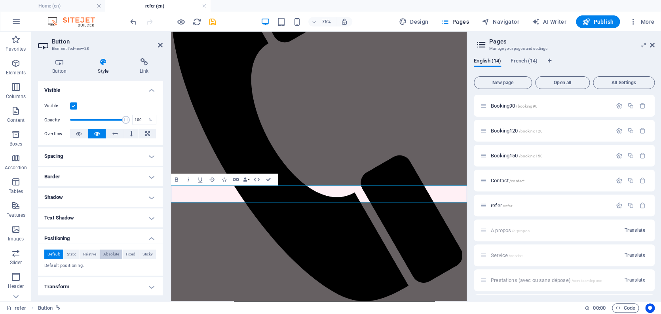
click at [103, 251] on span "Absolute" at bounding box center [111, 255] width 16 height 10
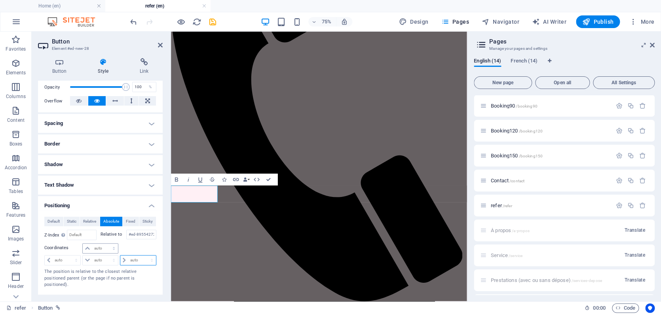
scroll to position [63, 0]
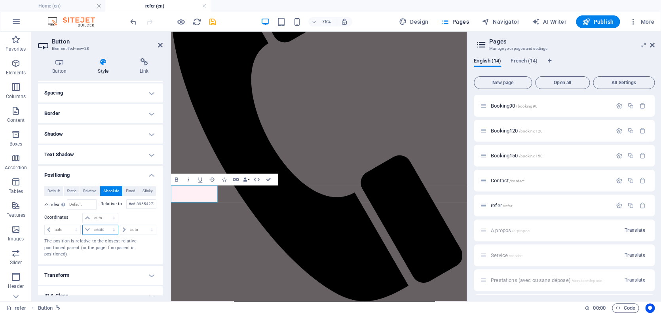
select select "DISABLED_OPTION_VALUE"
click at [51, 186] on span "Default" at bounding box center [54, 191] width 12 height 10
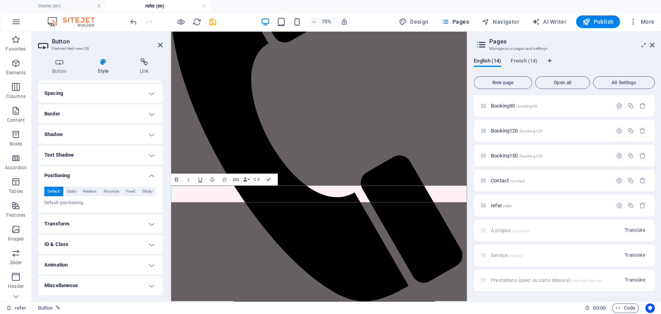
scroll to position [60, 0]
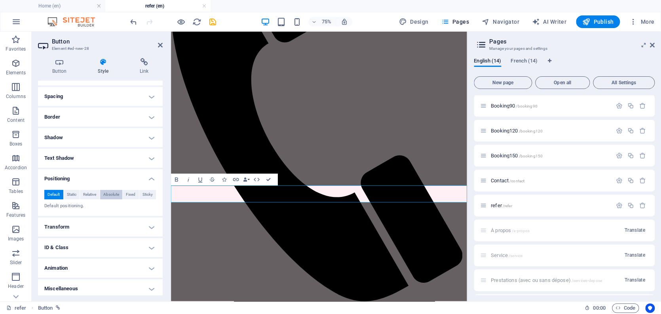
click at [108, 193] on span "Absolute" at bounding box center [111, 195] width 16 height 10
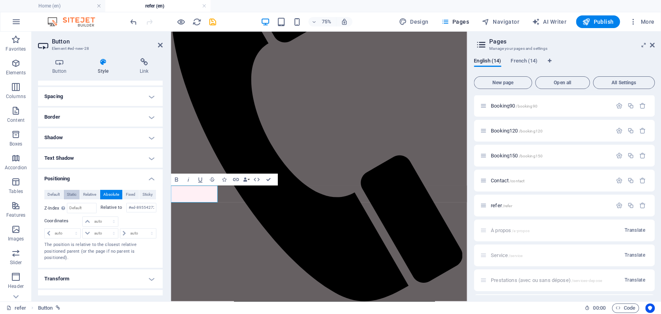
click at [67, 193] on span "Static" at bounding box center [72, 195] width 10 height 10
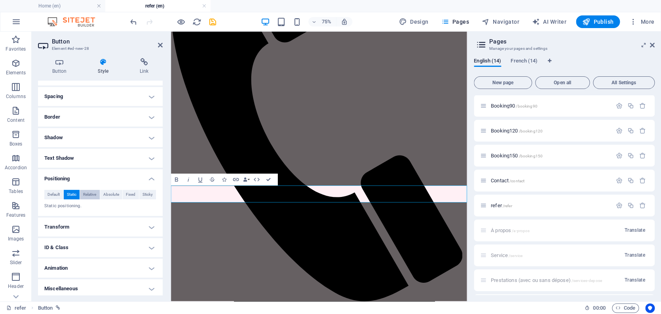
click at [91, 193] on span "Relative" at bounding box center [89, 195] width 13 height 10
click at [111, 195] on span "Absolute" at bounding box center [111, 195] width 16 height 10
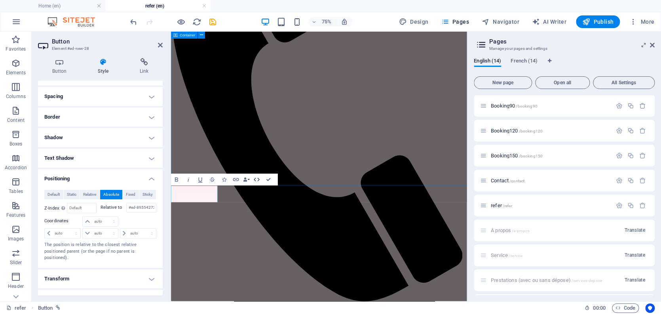
click at [256, 179] on icon "button" at bounding box center [256, 179] width 7 height 7
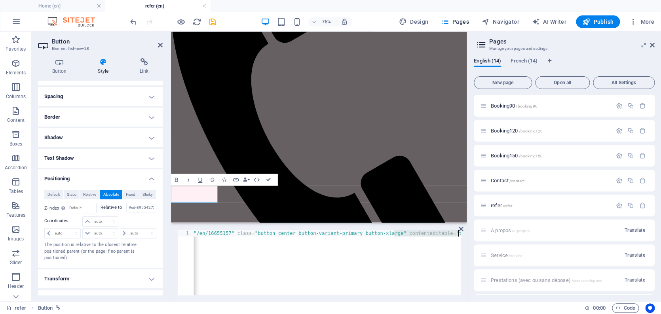
scroll to position [0, 76]
drag, startPoint x: 419, startPoint y: 234, endPoint x: 478, endPoint y: 235, distance: 58.2
click at [478, 235] on div "Home (en) refer (en) Favorites Elements Columns Content Boxes Accordion Tables …" at bounding box center [330, 167] width 661 height 270
click at [434, 251] on div "< a href = "/en/16655157" class = "button center button-variant-primary button-…" at bounding box center [289, 268] width 343 height 76
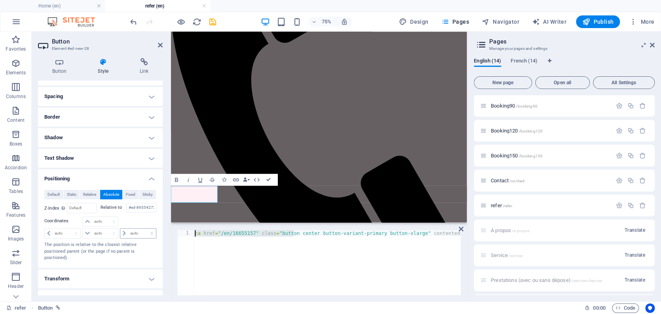
drag, startPoint x: 219, startPoint y: 233, endPoint x: 148, endPoint y: 232, distance: 70.5
click at [148, 232] on div "Button Element #ed-new-28 Button Style Link Button Design Default Primary Secon…" at bounding box center [250, 167] width 436 height 270
paste textarea "</center>"
type textarea "<center><a href="/en/16655157" class="button center button-variant-primary butt…"
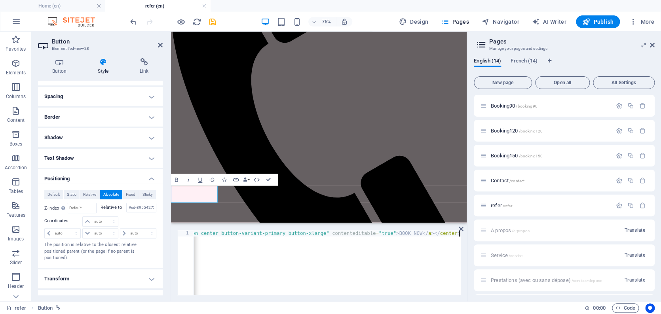
scroll to position [0, 0]
click at [193, 192] on span "Reference" at bounding box center [188, 192] width 17 height 4
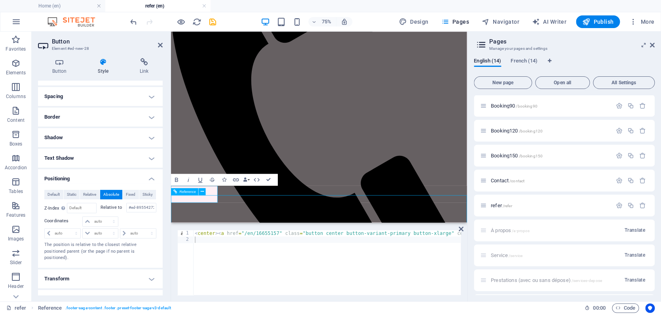
scroll to position [287, 0]
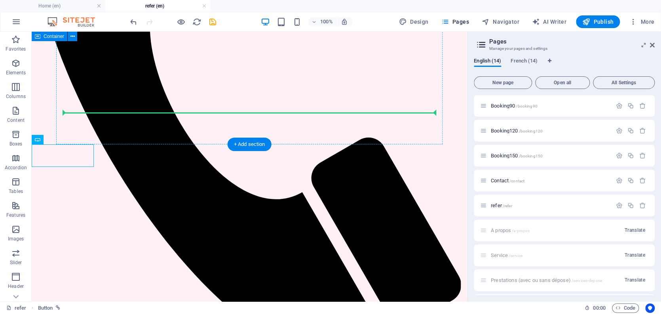
drag, startPoint x: 80, startPoint y: 172, endPoint x: 119, endPoint y: 107, distance: 75.8
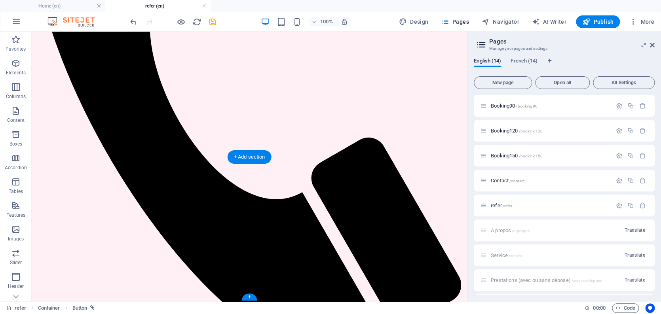
scroll to position [287, 0]
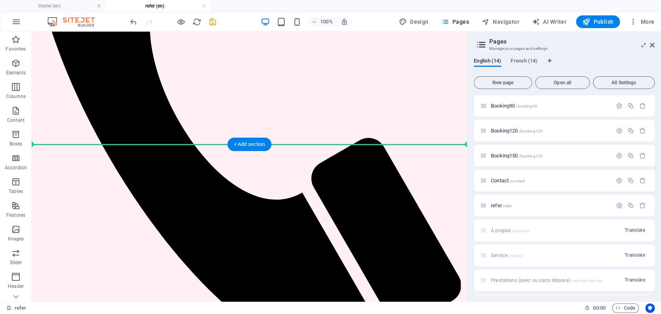
drag, startPoint x: 82, startPoint y: 107, endPoint x: 179, endPoint y: 122, distance: 98.1
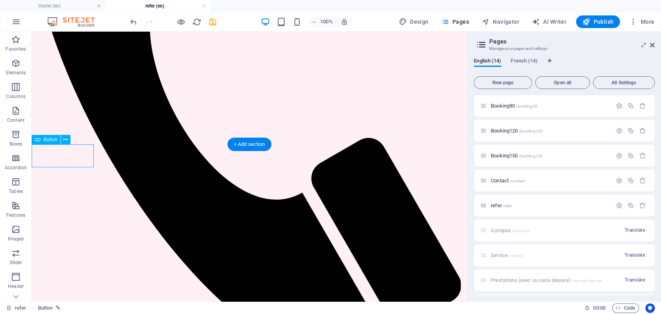
drag, startPoint x: 75, startPoint y: 154, endPoint x: 59, endPoint y: 152, distance: 15.6
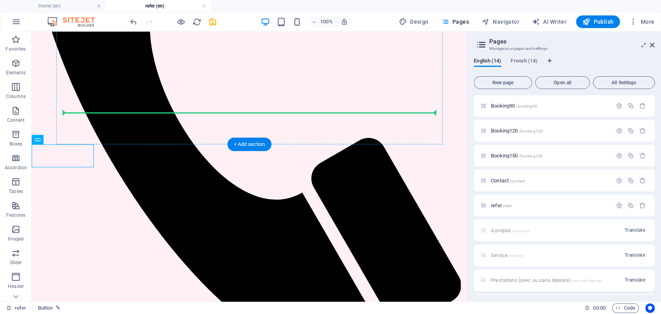
drag, startPoint x: 84, startPoint y: 169, endPoint x: 417, endPoint y: 111, distance: 338.4
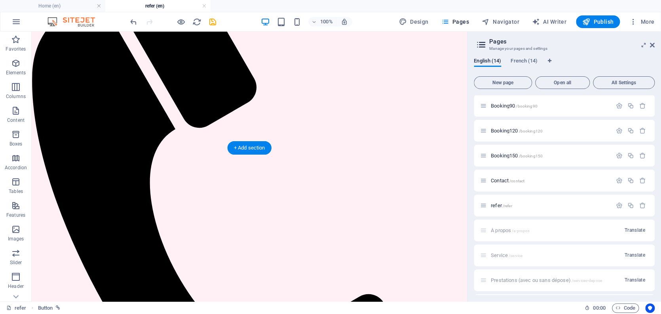
scroll to position [0, 0]
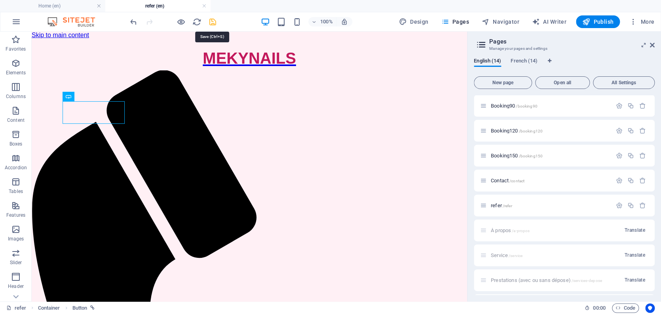
click at [211, 21] on icon "save" at bounding box center [212, 21] width 9 height 9
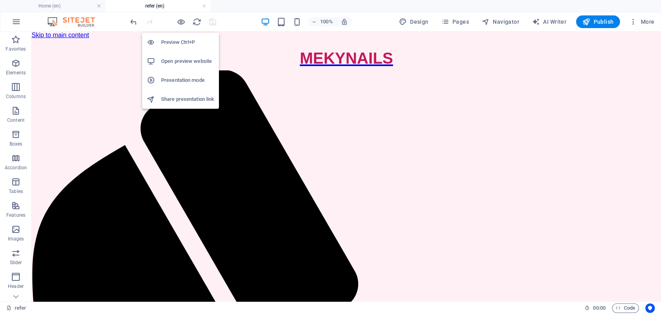
click at [179, 63] on h6 "Open preview website" at bounding box center [187, 62] width 53 height 10
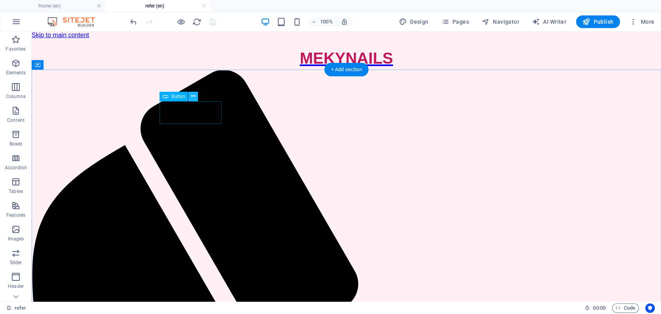
click at [194, 96] on icon at bounding box center [193, 96] width 4 height 8
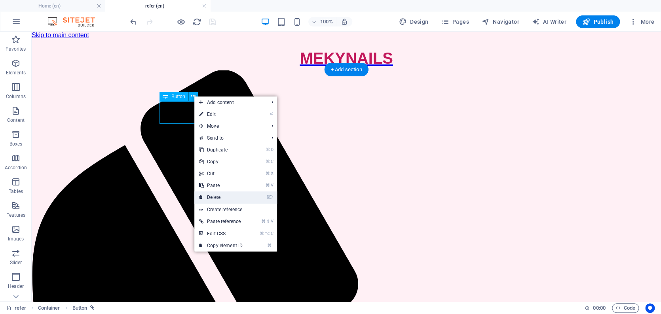
click at [211, 198] on link "⌦ Delete" at bounding box center [220, 198] width 53 height 12
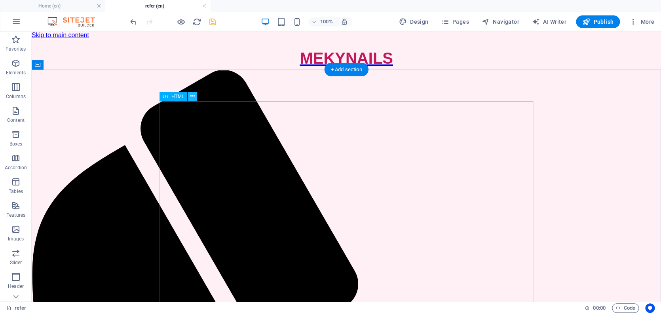
click at [192, 93] on icon at bounding box center [192, 96] width 4 height 8
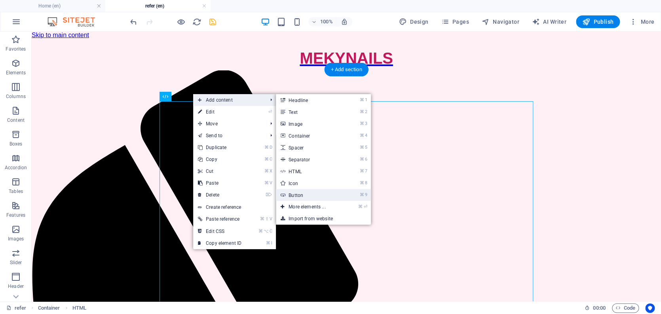
click at [307, 197] on link "⌘ 9 Button" at bounding box center [308, 195] width 65 height 12
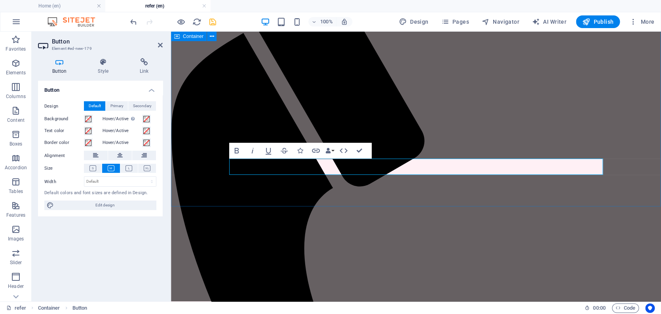
scroll to position [241, 0]
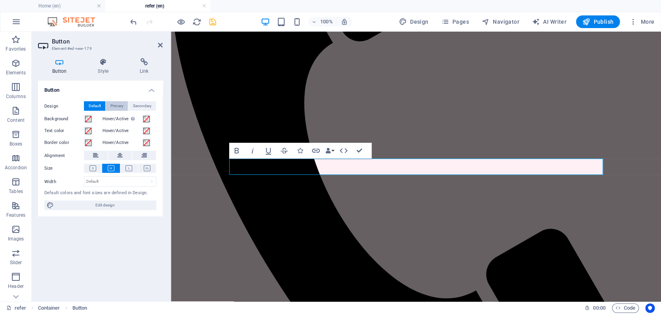
click at [121, 105] on span "Primary" at bounding box center [116, 106] width 13 height 10
click at [93, 105] on span "Default" at bounding box center [95, 106] width 12 height 10
click at [129, 166] on icon at bounding box center [129, 169] width 7 height 6
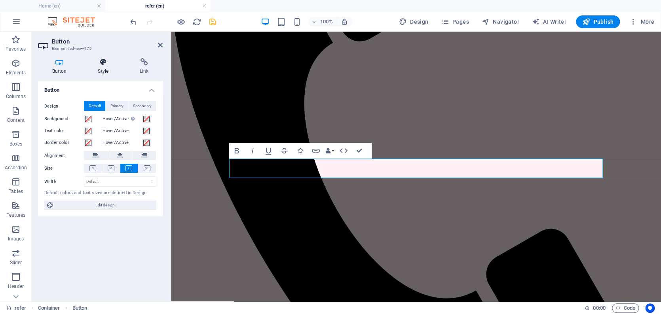
click at [101, 64] on icon at bounding box center [103, 62] width 39 height 8
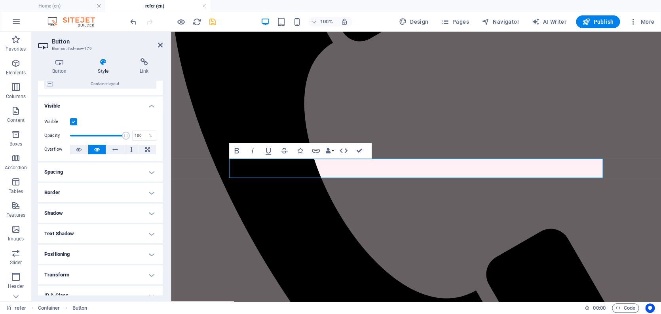
scroll to position [71, 0]
click at [57, 189] on h4 "Border" at bounding box center [100, 191] width 125 height 19
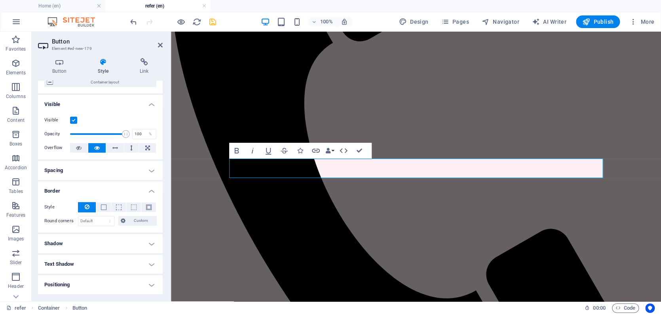
click at [57, 189] on h4 "Border" at bounding box center [100, 189] width 125 height 14
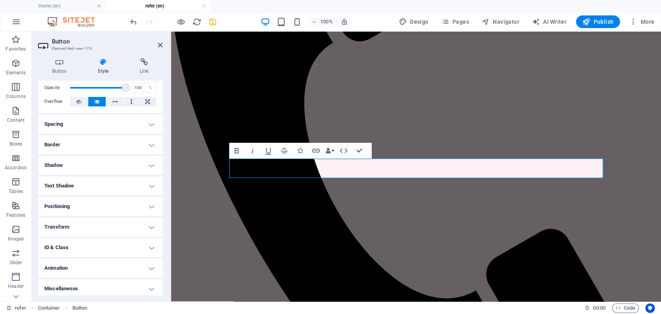
scroll to position [0, 0]
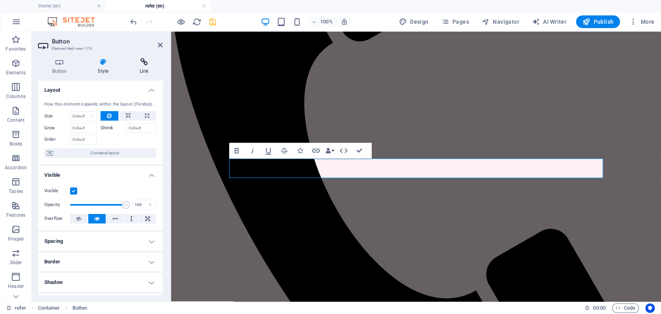
click at [143, 64] on icon at bounding box center [144, 62] width 37 height 8
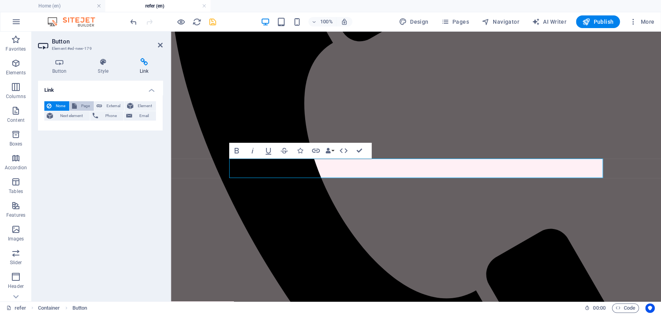
click at [83, 106] on span "Page" at bounding box center [85, 106] width 12 height 10
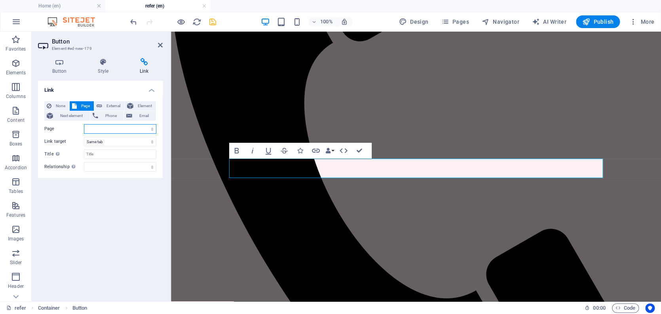
select select "3"
click at [229, 20] on div "100% Design Pages Navigator AI Writer Publish More" at bounding box center [393, 21] width 529 height 13
click at [213, 21] on icon "save" at bounding box center [212, 21] width 9 height 9
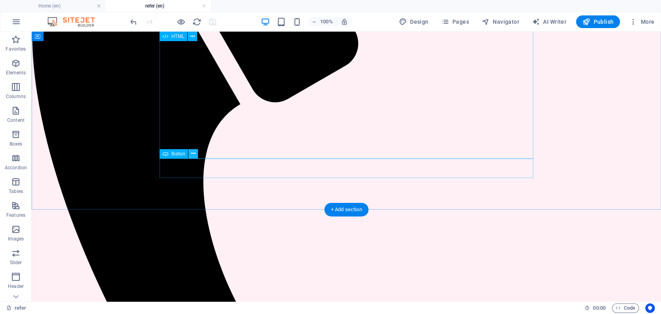
click at [192, 154] on icon at bounding box center [193, 154] width 4 height 8
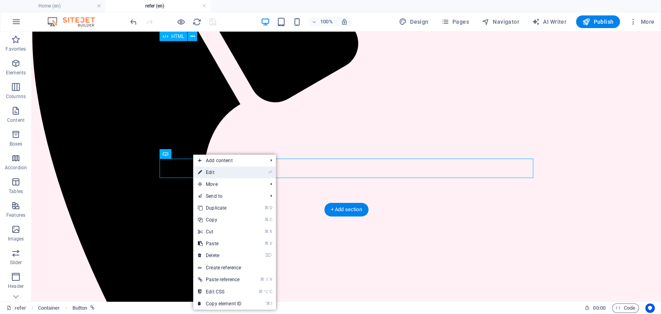
click at [211, 175] on link "⏎ Edit" at bounding box center [219, 173] width 53 height 12
select select "3"
select select
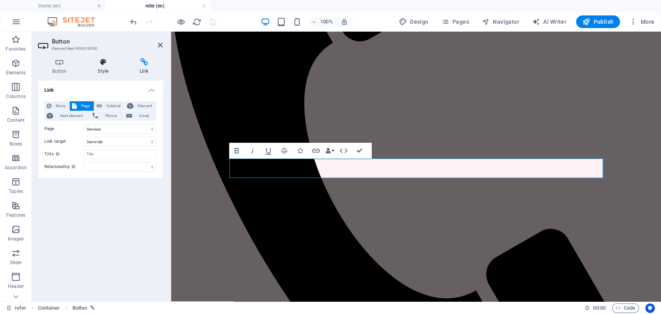
click at [102, 63] on icon at bounding box center [103, 62] width 39 height 8
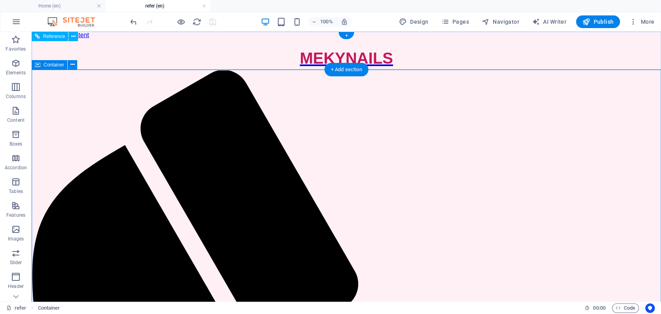
click at [53, 65] on span "Container" at bounding box center [54, 65] width 21 height 5
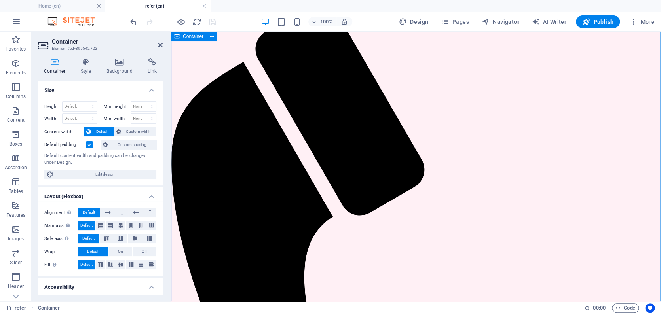
scroll to position [175, 0]
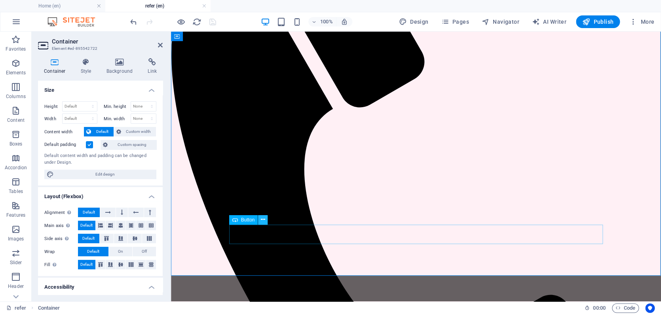
click at [263, 221] on icon at bounding box center [263, 220] width 4 height 8
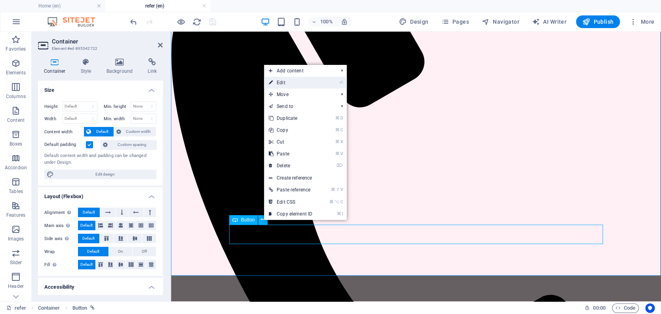
click at [301, 81] on link "⏎ Edit" at bounding box center [290, 83] width 53 height 12
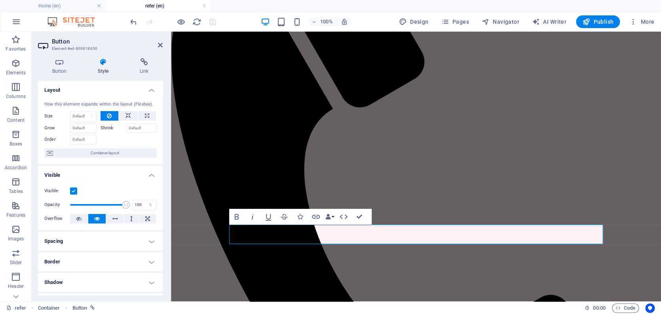
click at [153, 88] on h4 "Layout" at bounding box center [100, 88] width 125 height 14
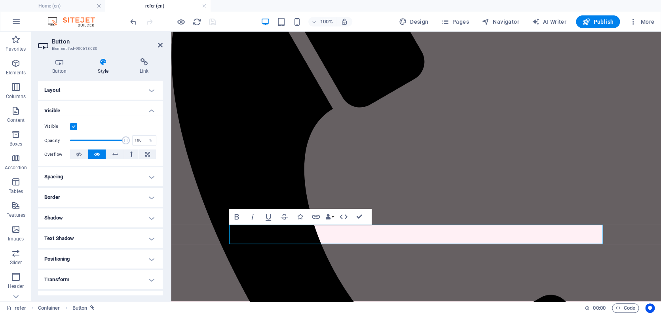
click at [150, 109] on h4 "Visible" at bounding box center [100, 108] width 125 height 14
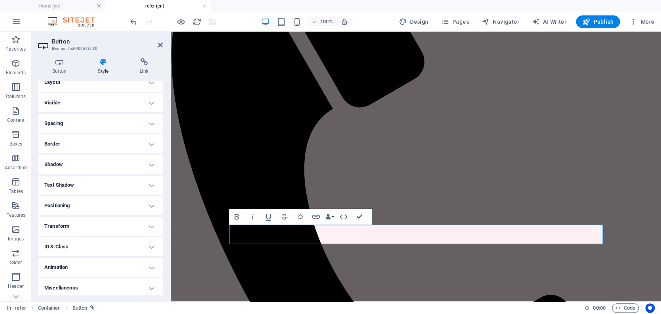
scroll to position [0, 0]
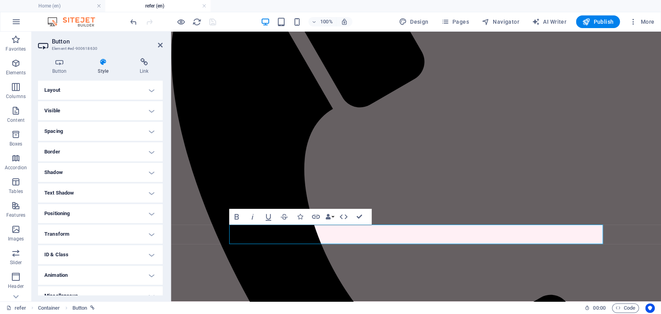
click at [148, 88] on h4 "Layout" at bounding box center [100, 90] width 125 height 19
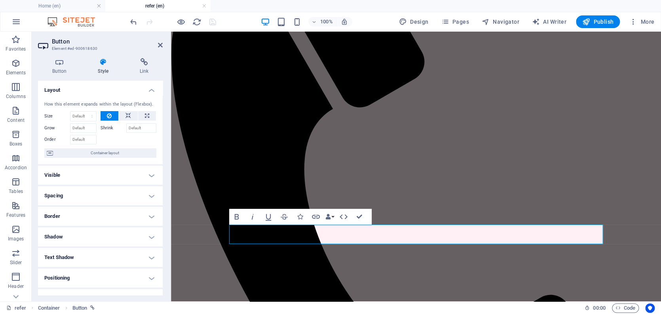
click at [149, 89] on h4 "Layout" at bounding box center [100, 88] width 125 height 14
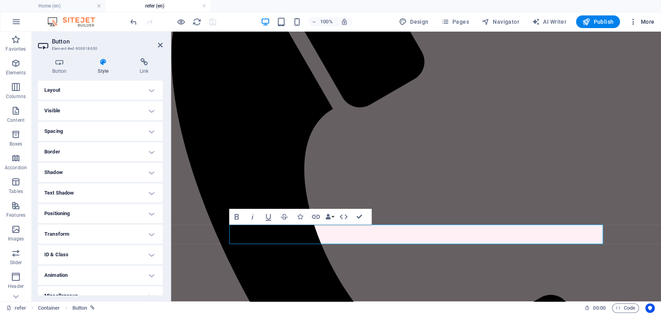
click at [646, 23] on span "More" at bounding box center [642, 22] width 25 height 8
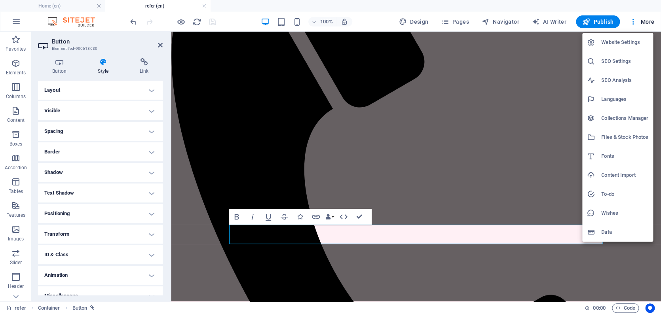
click at [15, 296] on div at bounding box center [330, 157] width 661 height 314
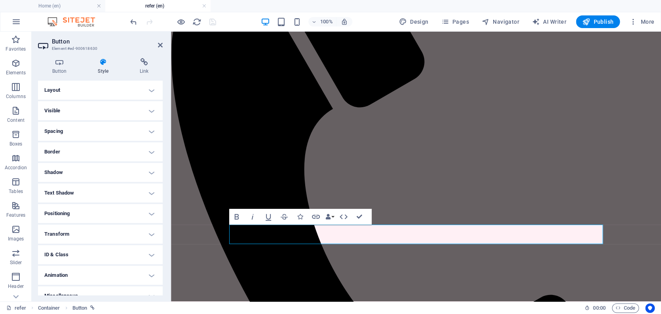
click at [151, 87] on h4 "Layout" at bounding box center [100, 90] width 125 height 19
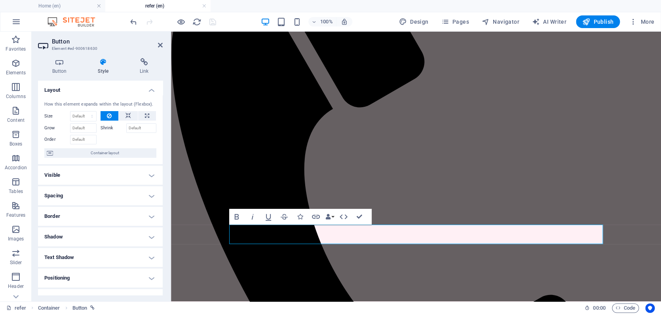
click at [151, 87] on h4 "Layout" at bounding box center [100, 88] width 125 height 14
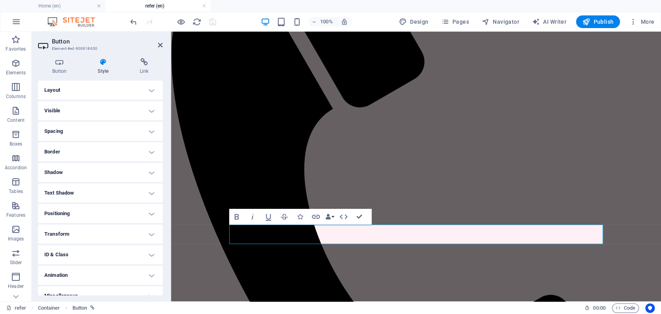
click at [151, 132] on h4 "Spacing" at bounding box center [100, 131] width 125 height 19
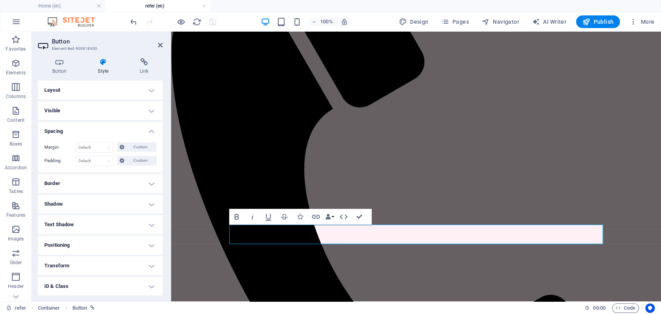
click at [151, 132] on h4 "Spacing" at bounding box center [100, 129] width 125 height 14
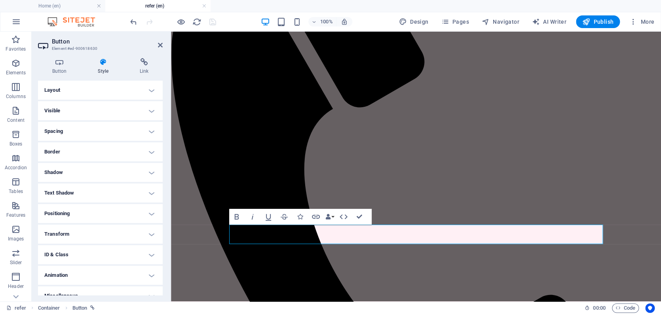
click at [149, 127] on h4 "Spacing" at bounding box center [100, 131] width 125 height 19
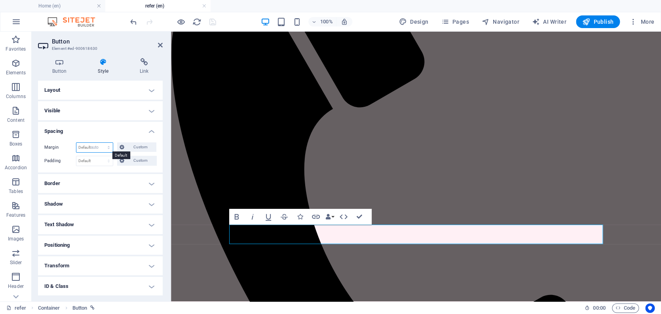
select select "DISABLED_OPTION_VALUE"
click at [137, 147] on span "Custom" at bounding box center [140, 148] width 27 height 10
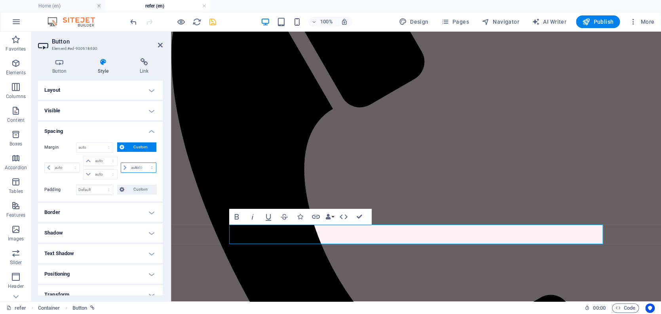
select select "DISABLED_OPTION_VALUE"
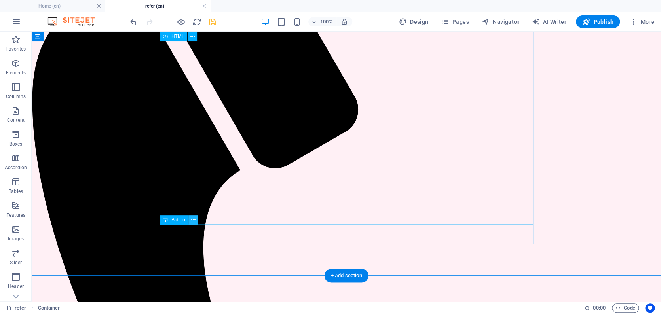
click at [195, 220] on icon at bounding box center [193, 220] width 4 height 8
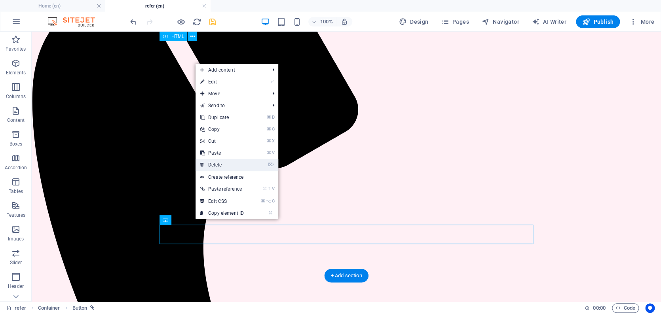
click at [215, 164] on link "⌦ Delete" at bounding box center [222, 165] width 53 height 12
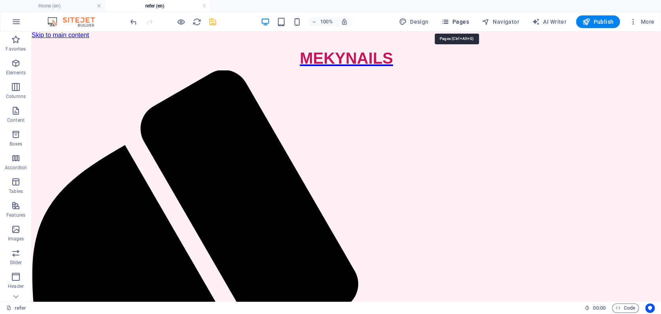
click at [465, 21] on span "Pages" at bounding box center [455, 22] width 28 height 8
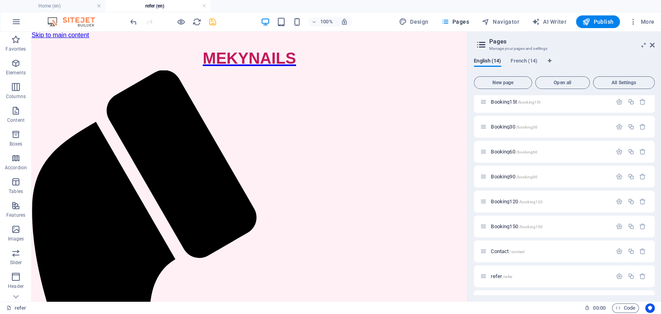
scroll to position [156, 0]
click at [516, 250] on span "/contact" at bounding box center [517, 250] width 15 height 4
click at [516, 264] on div "refer /refer" at bounding box center [564, 275] width 181 height 22
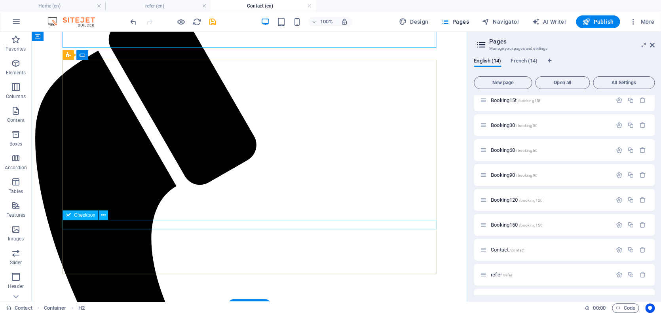
scroll to position [108, 0]
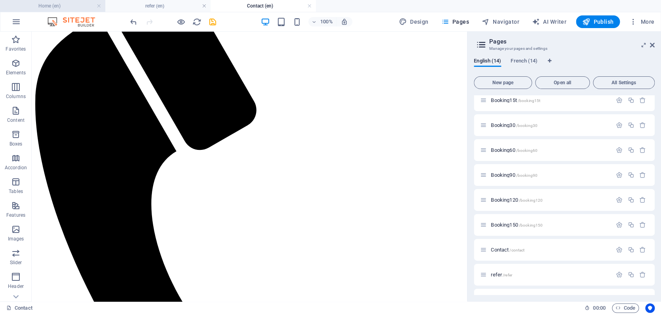
click at [74, 5] on h4 "Home (en)" at bounding box center [52, 6] width 105 height 9
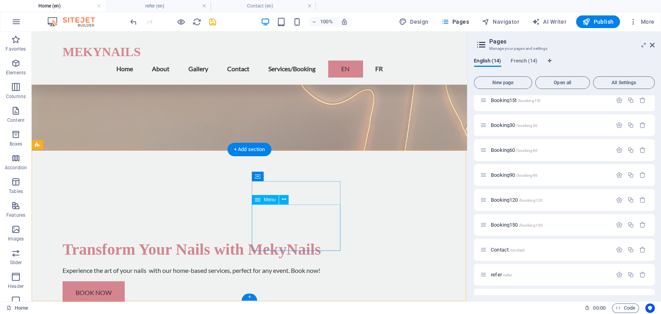
scroll to position [0, 0]
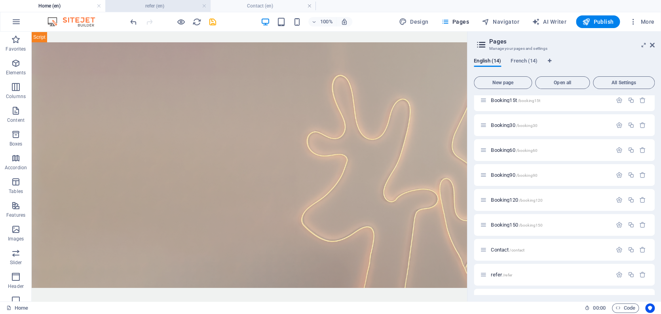
click at [191, 5] on h4 "refer (en)" at bounding box center [157, 6] width 105 height 9
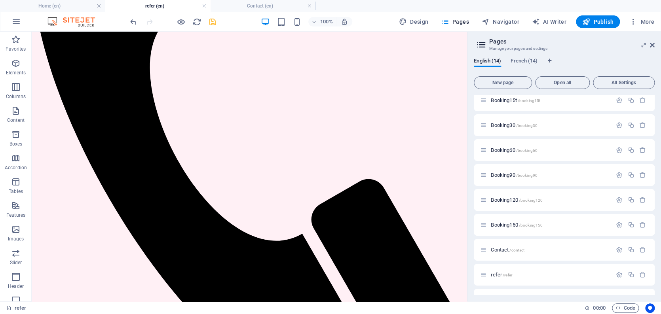
scroll to position [194, 0]
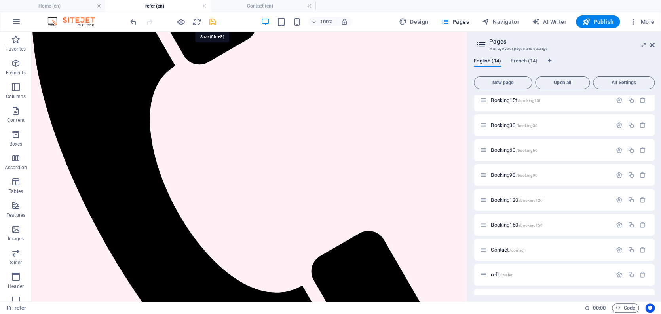
click at [211, 22] on icon "save" at bounding box center [212, 21] width 9 height 9
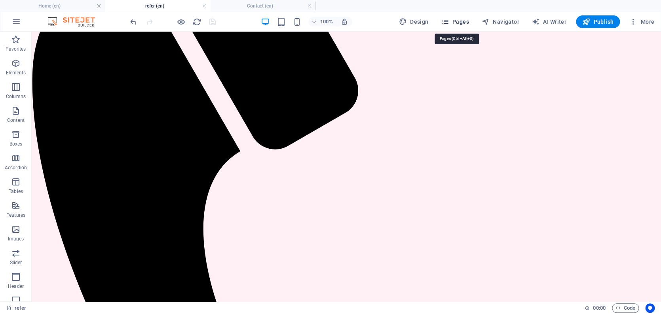
click at [463, 22] on span "Pages" at bounding box center [455, 22] width 28 height 8
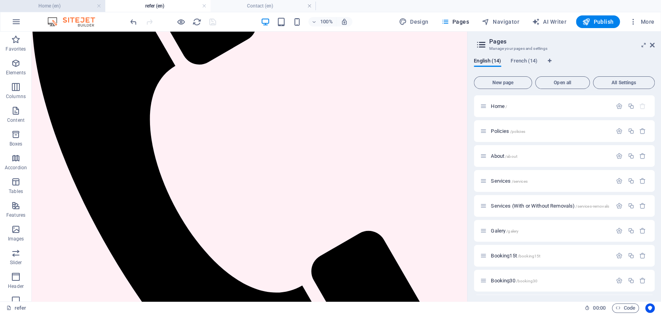
click at [67, 5] on h4 "Home (en)" at bounding box center [52, 6] width 105 height 9
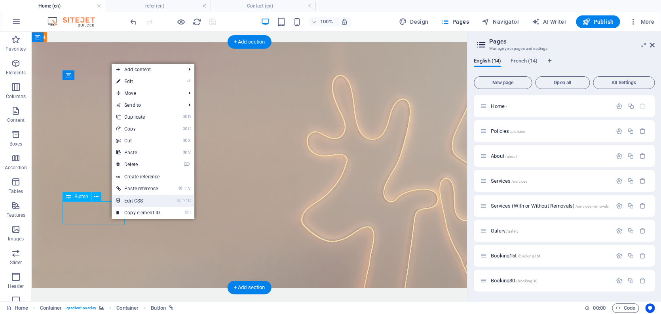
click at [143, 198] on link "⌘ ⌥ C Edit CSS" at bounding box center [138, 201] width 53 height 12
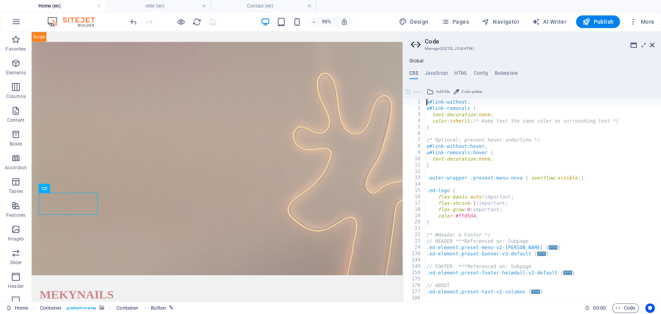
scroll to position [0, 0]
click at [306, 201] on figure at bounding box center [227, 165] width 390 height 246
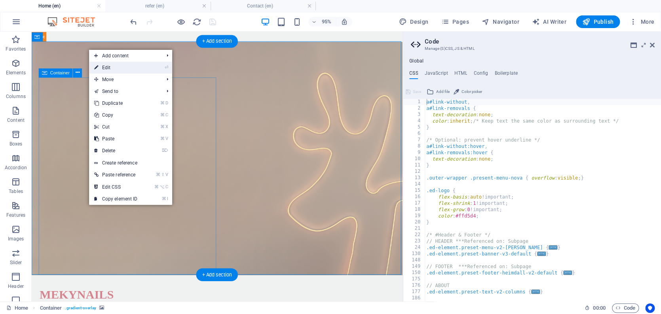
click at [125, 65] on link "⏎ Edit" at bounding box center [115, 68] width 53 height 12
select select "%"
select select "header"
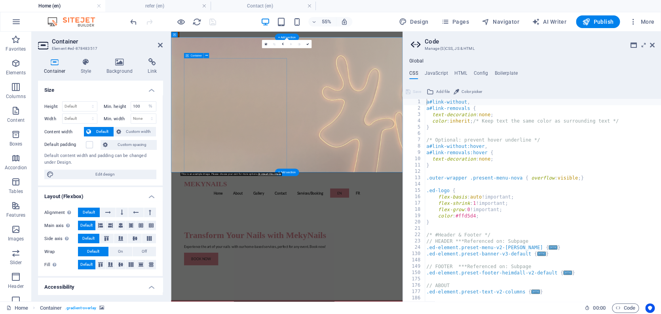
scroll to position [89, 0]
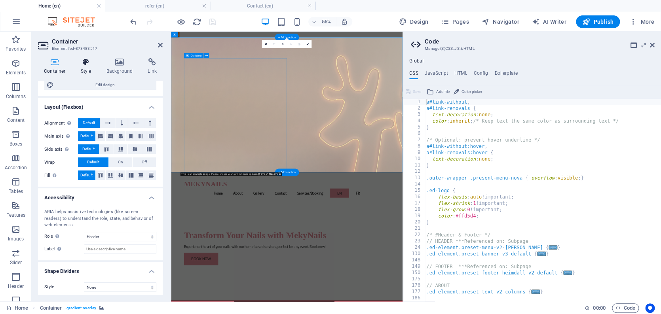
click at [84, 66] on icon at bounding box center [86, 62] width 23 height 8
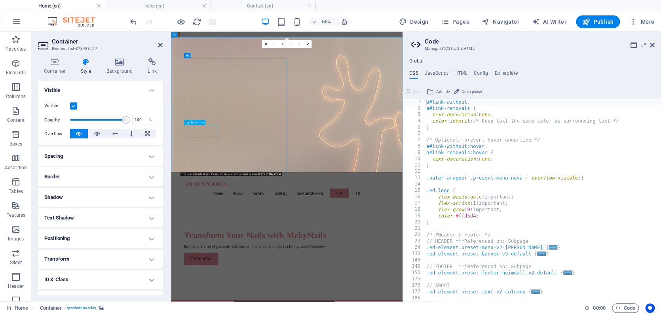
click at [203, 123] on icon at bounding box center [203, 122] width 2 height 5
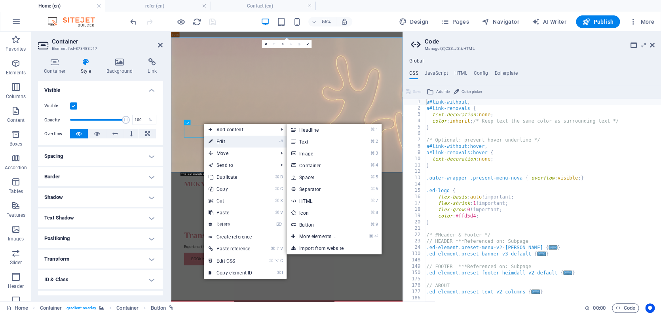
click at [226, 142] on link "⏎ Edit" at bounding box center [230, 142] width 53 height 12
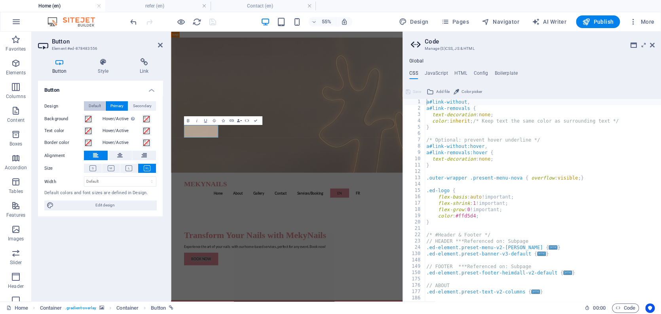
click at [93, 104] on span "Default" at bounding box center [95, 106] width 12 height 10
click at [113, 104] on span "Primary" at bounding box center [116, 106] width 13 height 10
click at [101, 66] on icon at bounding box center [103, 62] width 39 height 8
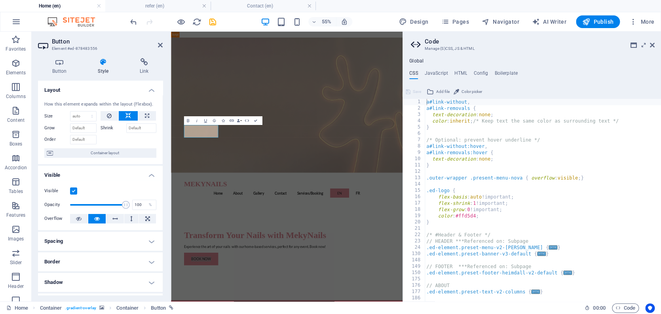
scroll to position [117, 0]
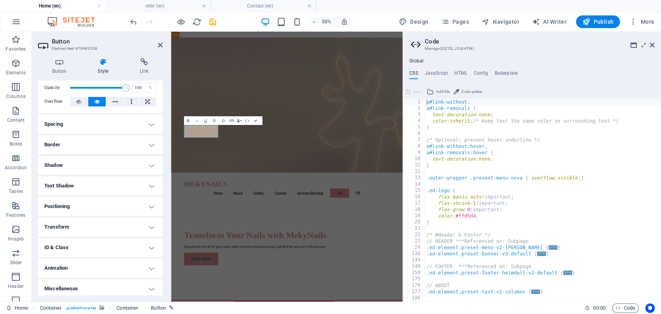
click at [129, 243] on h4 "ID & Class" at bounding box center [100, 247] width 125 height 19
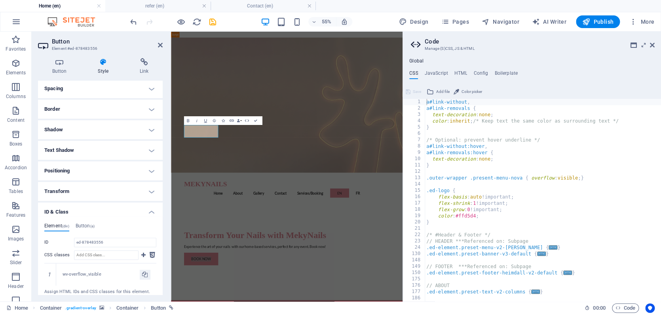
scroll to position [209, 0]
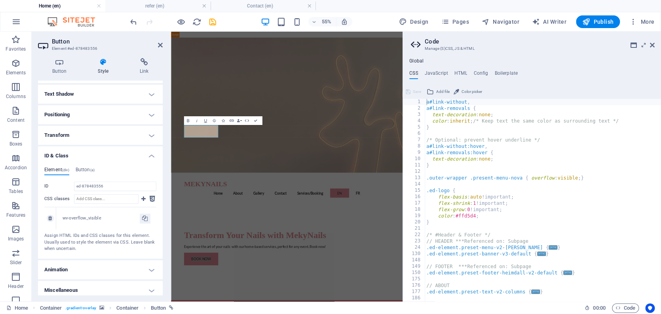
click at [101, 215] on div "wv-overflow_visible" at bounding box center [101, 218] width 77 height 7
click at [214, 23] on icon "save" at bounding box center [212, 21] width 9 height 9
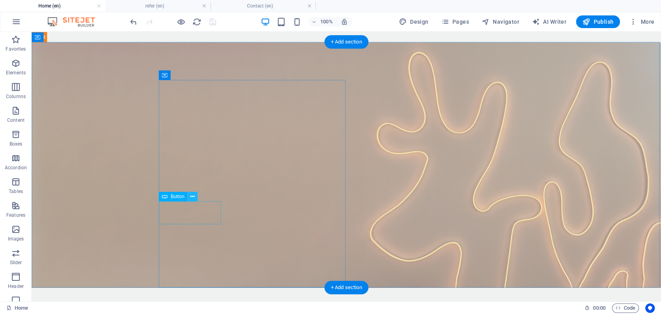
click at [192, 200] on icon at bounding box center [192, 197] width 4 height 8
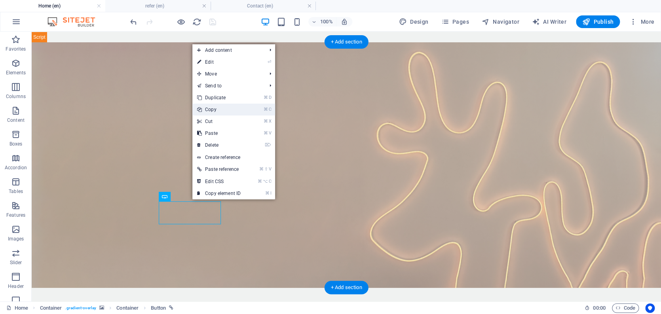
click at [216, 110] on link "⌘ C Copy" at bounding box center [218, 110] width 53 height 12
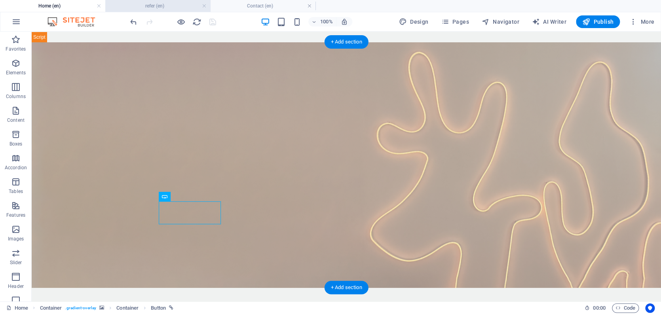
click at [183, 6] on h4 "refer (en)" at bounding box center [157, 6] width 105 height 9
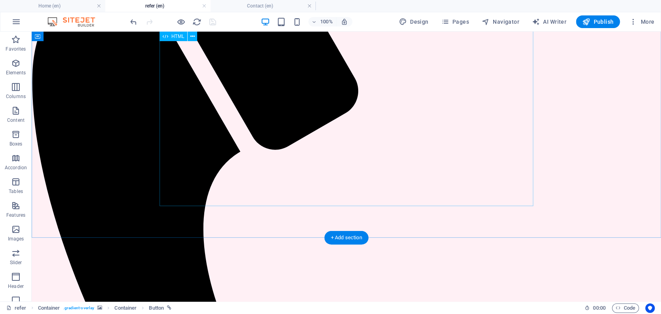
scroll to position [0, 0]
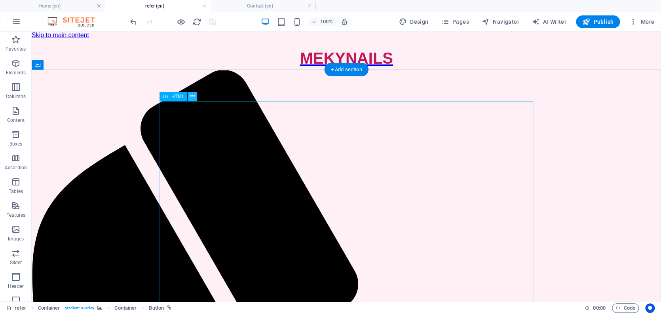
click at [195, 96] on icon at bounding box center [192, 96] width 4 height 8
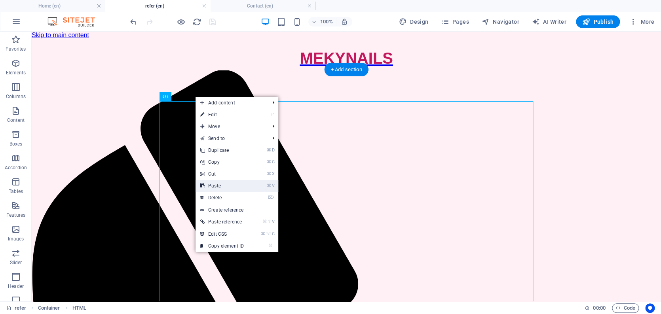
click at [222, 185] on link "⌘ V Paste" at bounding box center [222, 186] width 53 height 12
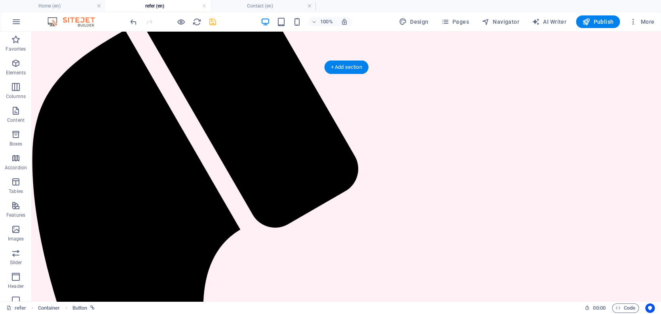
scroll to position [244, 0]
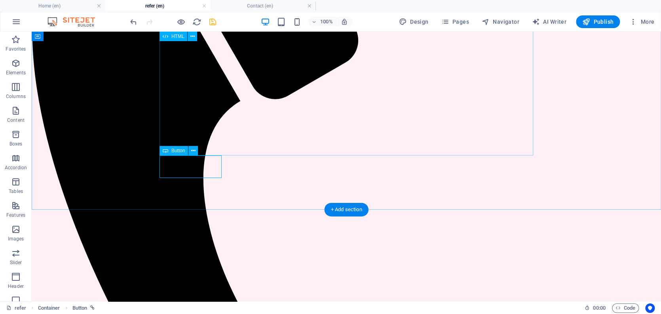
click at [168, 154] on icon at bounding box center [166, 151] width 6 height 10
click at [170, 152] on div "Button" at bounding box center [174, 151] width 29 height 10
click at [174, 153] on span "Button" at bounding box center [178, 150] width 14 height 5
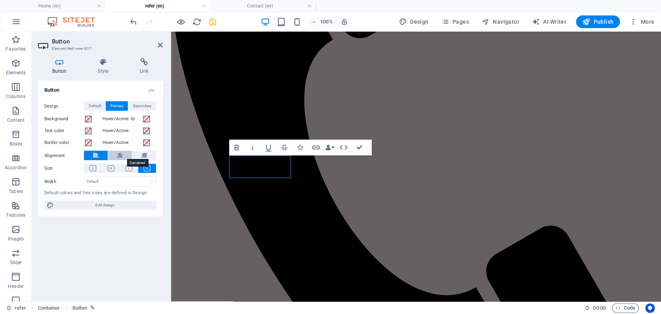
click at [119, 153] on icon at bounding box center [120, 156] width 6 height 10
click at [129, 168] on icon at bounding box center [129, 169] width 7 height 6
click at [148, 168] on icon at bounding box center [147, 169] width 7 height 6
click at [146, 152] on icon at bounding box center [144, 156] width 6 height 10
click at [121, 153] on icon at bounding box center [120, 156] width 6 height 10
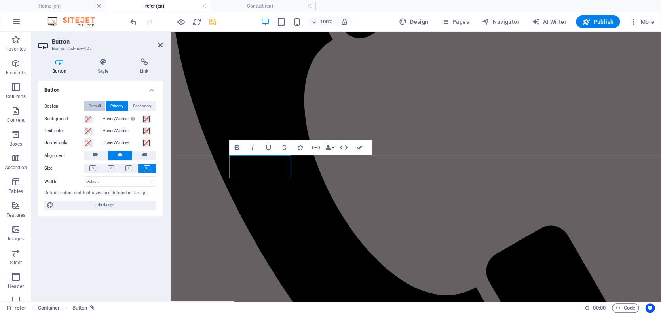
click at [92, 105] on span "Default" at bounding box center [95, 106] width 12 height 10
click at [124, 105] on button "Primary" at bounding box center [117, 106] width 22 height 10
click at [95, 201] on span "Edit design" at bounding box center [105, 206] width 98 height 10
select select "rem"
select select "200"
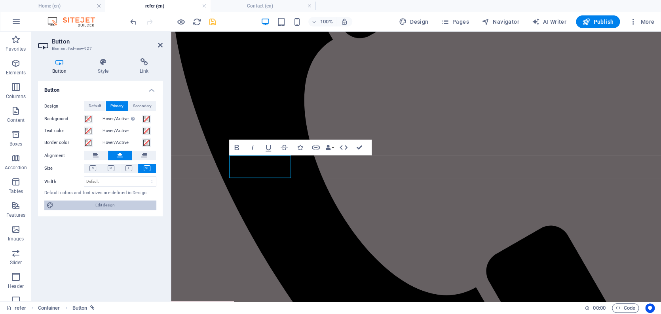
select select "px"
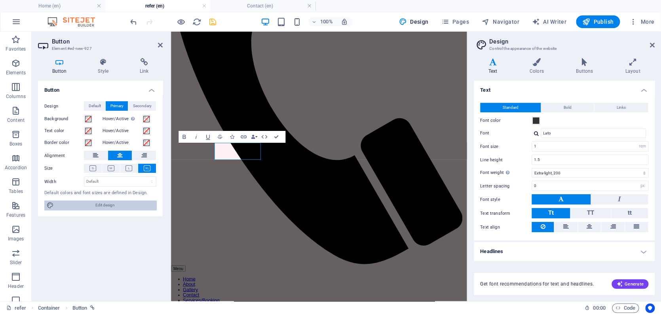
scroll to position [219, 0]
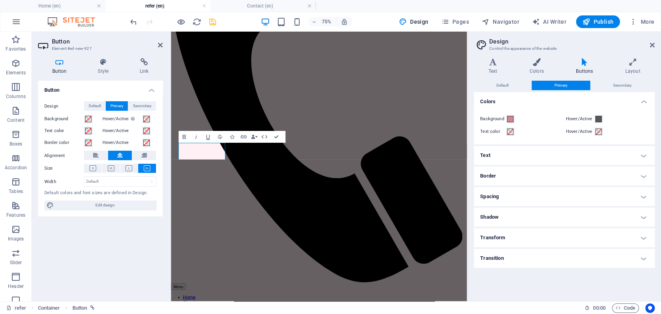
click at [503, 193] on h4 "Spacing" at bounding box center [564, 196] width 181 height 19
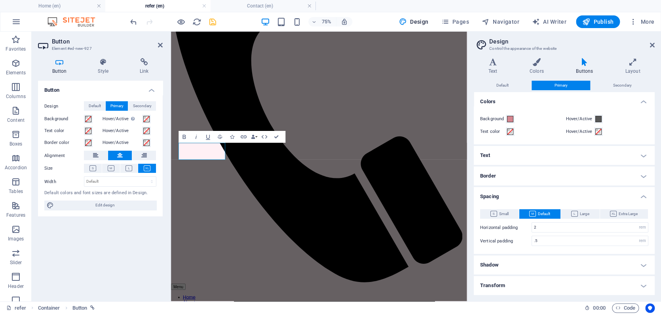
click at [611, 189] on h4 "Spacing" at bounding box center [564, 194] width 181 height 14
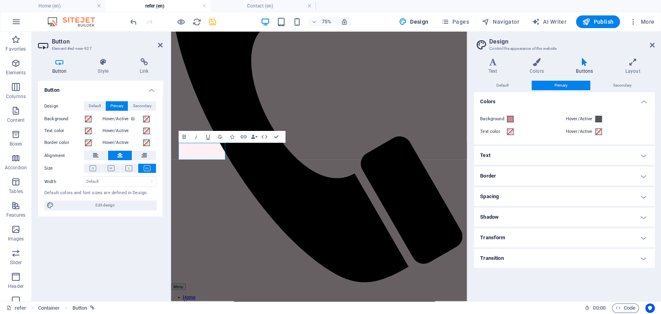
click at [511, 196] on h4 "Spacing" at bounding box center [564, 196] width 181 height 19
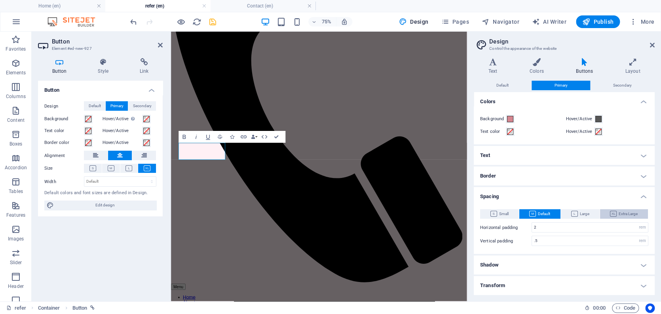
click at [619, 213] on span "Extra Large" at bounding box center [624, 214] width 28 height 10
click at [567, 211] on button "Large" at bounding box center [580, 214] width 39 height 10
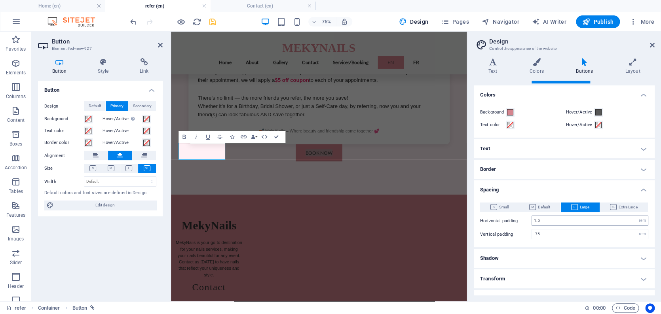
scroll to position [18, 0]
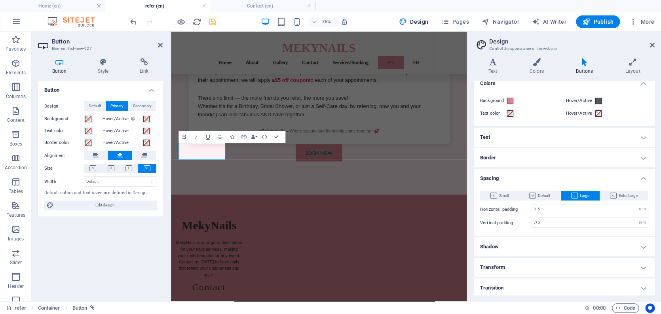
click at [581, 65] on icon at bounding box center [584, 62] width 46 height 8
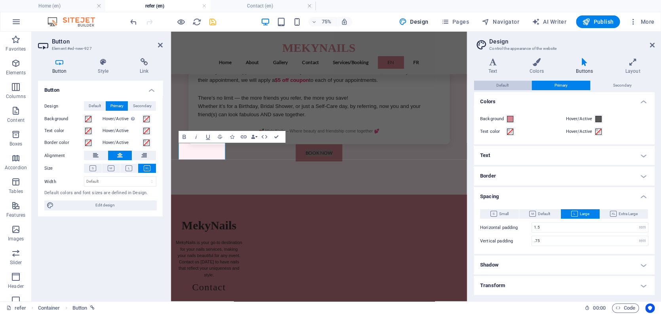
click at [501, 84] on span "Default" at bounding box center [503, 86] width 12 height 10
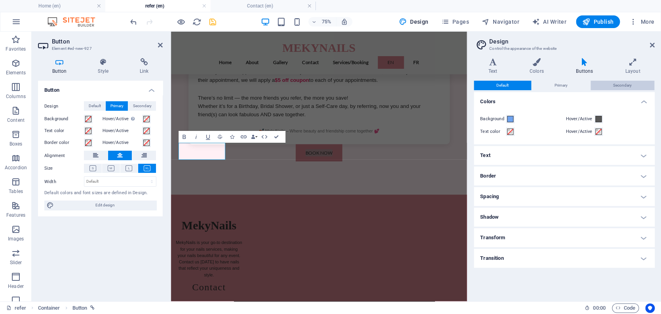
click at [630, 84] on span "Secondary" at bounding box center [622, 86] width 19 height 10
click at [633, 62] on icon at bounding box center [633, 62] width 44 height 8
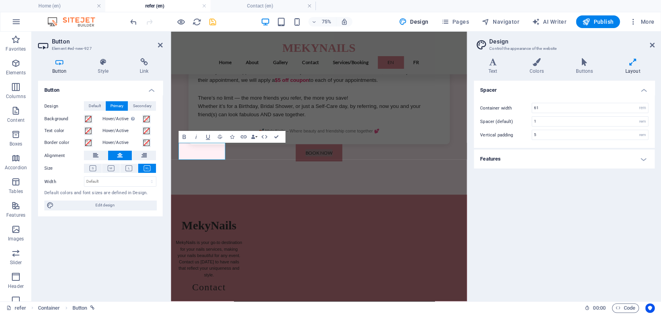
click at [565, 159] on h4 "Features" at bounding box center [564, 159] width 181 height 19
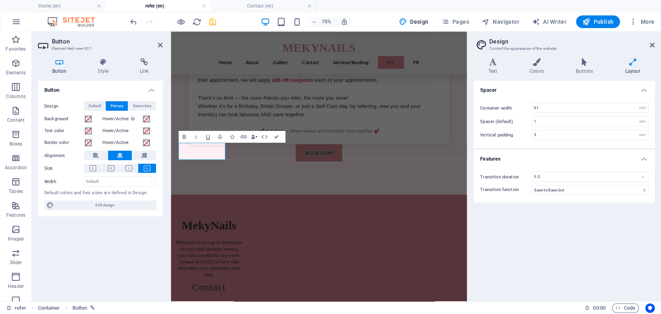
drag, startPoint x: 48, startPoint y: 243, endPoint x: 55, endPoint y: 246, distance: 7.8
click at [54, 245] on div "Button Design Default Primary Secondary Background Hover/Active Switch to previ…" at bounding box center [100, 188] width 125 height 215
click at [105, 65] on icon at bounding box center [103, 62] width 39 height 8
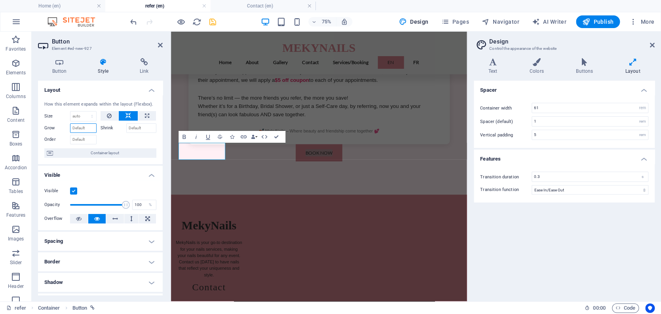
click at [82, 126] on input "Grow" at bounding box center [83, 129] width 27 height 10
click at [89, 127] on input "Grow" at bounding box center [83, 129] width 27 height 10
click at [87, 137] on input "Order" at bounding box center [83, 140] width 27 height 10
click at [98, 152] on span "Container layout" at bounding box center [104, 153] width 99 height 10
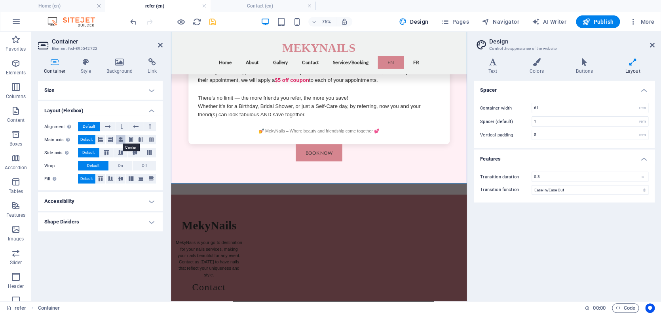
click at [120, 137] on icon at bounding box center [120, 140] width 5 height 10
drag, startPoint x: 160, startPoint y: 44, endPoint x: 138, endPoint y: 89, distance: 50.3
click at [160, 44] on icon at bounding box center [160, 45] width 5 height 6
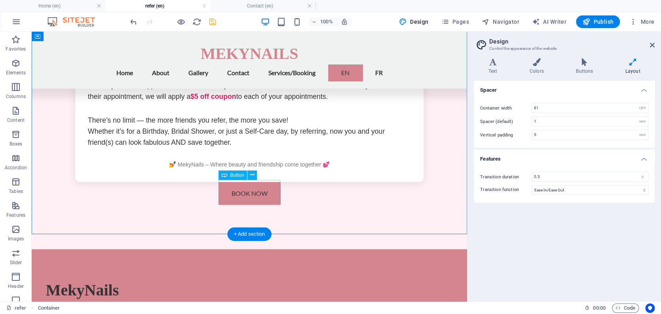
click at [241, 193] on div "BOOK NOW" at bounding box center [250, 193] width 374 height 23
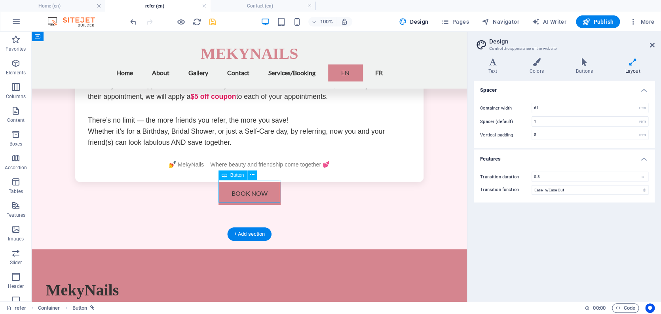
click at [241, 193] on div "BOOK NOW" at bounding box center [250, 193] width 374 height 23
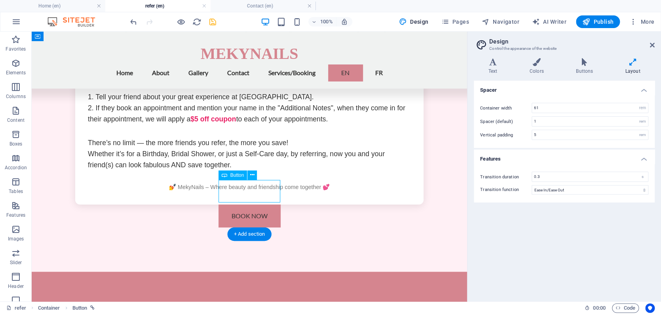
select select "3"
select select
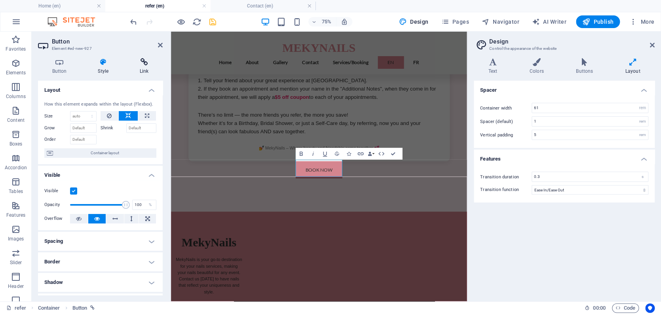
click at [143, 61] on icon at bounding box center [144, 62] width 37 height 8
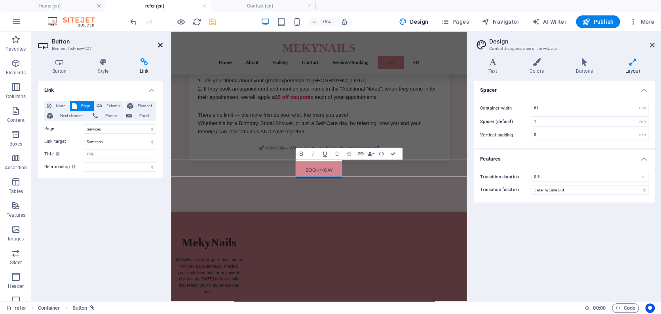
click at [161, 45] on icon at bounding box center [160, 45] width 5 height 6
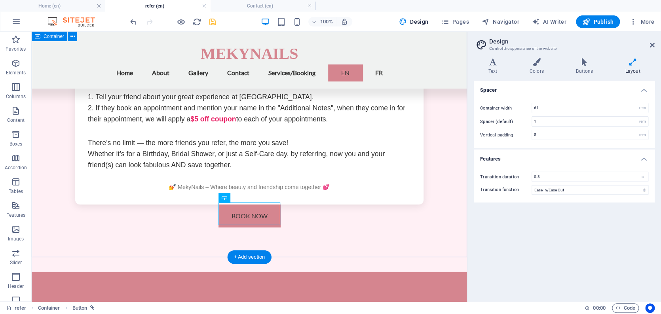
click at [356, 229] on div "Refer a Friend - Get $5 Off 🎉 Refer a Friend & Save! 🎉 You and your friend both…" at bounding box center [250, 47] width 436 height 424
click at [253, 198] on icon at bounding box center [252, 198] width 4 height 8
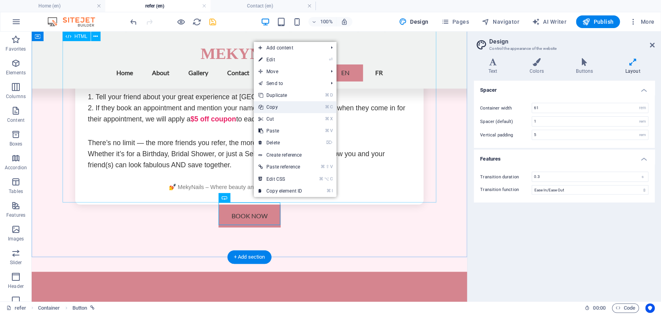
click at [272, 109] on link "⌘ C Copy" at bounding box center [280, 107] width 53 height 12
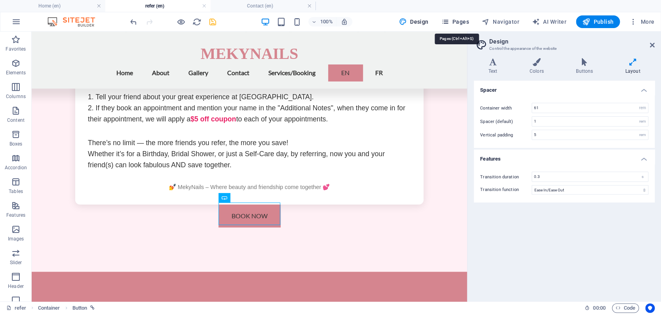
click at [464, 21] on span "Pages" at bounding box center [455, 22] width 28 height 8
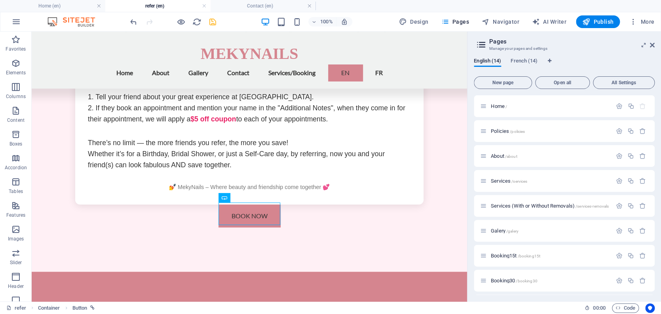
click at [519, 57] on div "English (14) French (14) New page Open all All Settings Home / Policies /polici…" at bounding box center [565, 177] width 194 height 250
click at [518, 60] on span "French (14)" at bounding box center [524, 61] width 27 height 11
click at [498, 106] on span "Home /" at bounding box center [499, 106] width 16 height 6
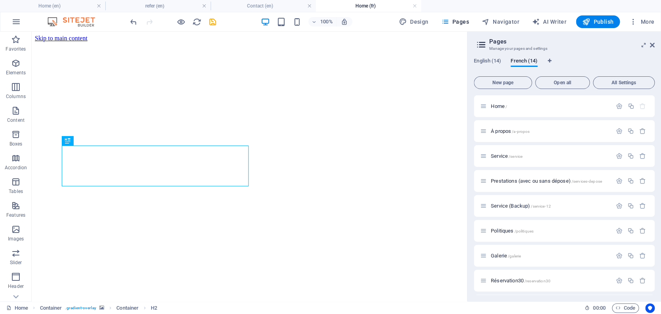
scroll to position [301, 0]
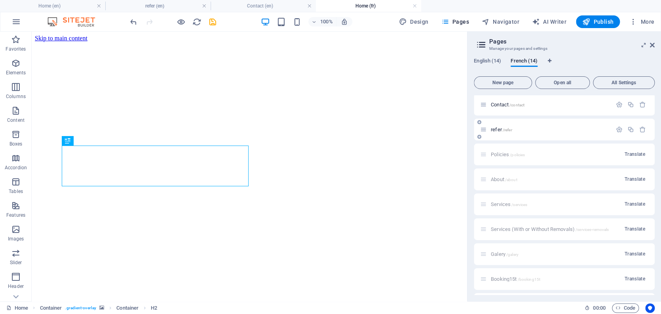
click at [497, 129] on span "refer /refer" at bounding box center [501, 130] width 21 height 6
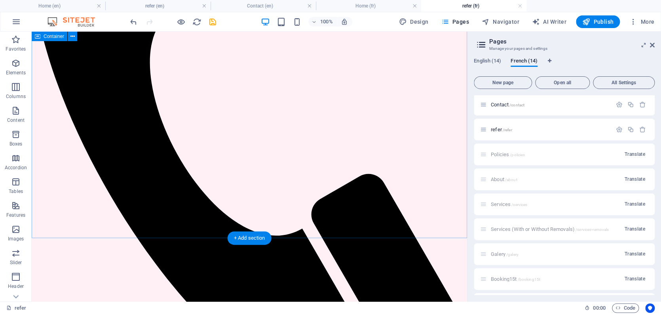
scroll to position [50, 0]
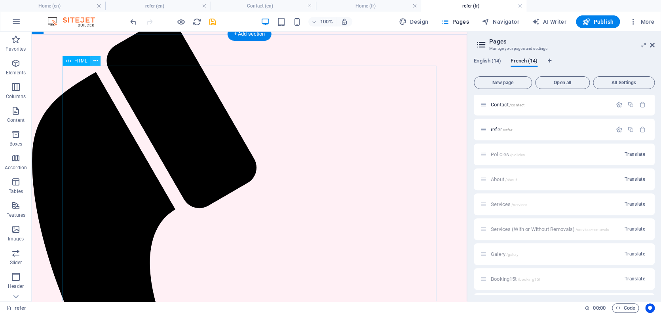
click at [95, 60] on icon at bounding box center [95, 61] width 4 height 8
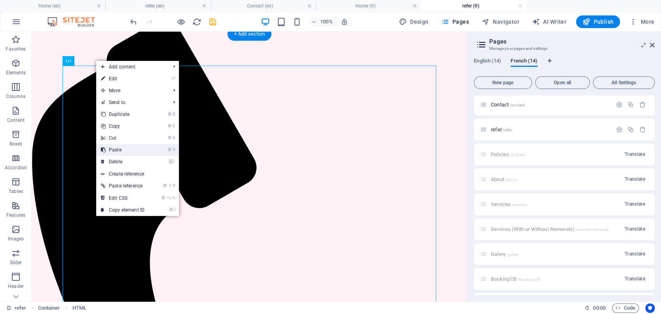
click at [122, 151] on link "⌘ V Paste" at bounding box center [122, 150] width 53 height 12
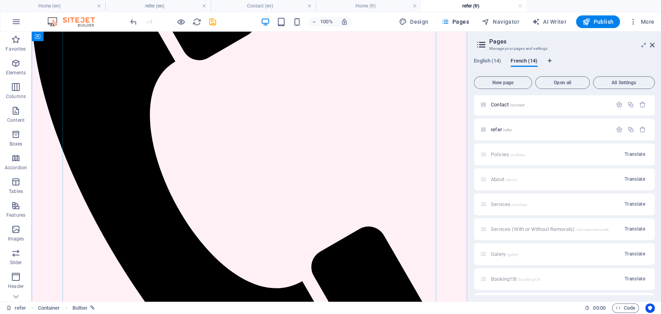
scroll to position [289, 0]
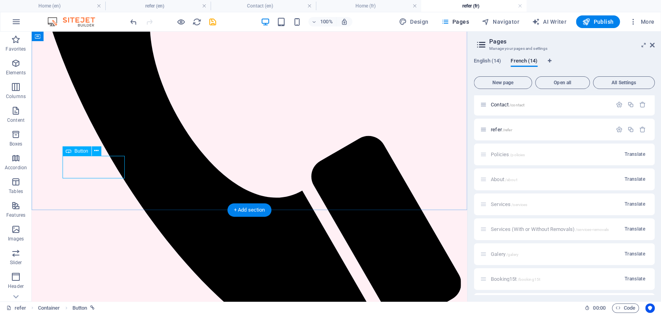
click at [76, 151] on span "Button" at bounding box center [81, 151] width 14 height 5
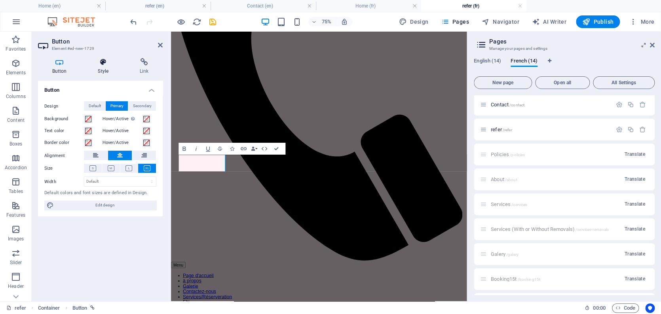
click at [102, 65] on icon at bounding box center [103, 62] width 39 height 8
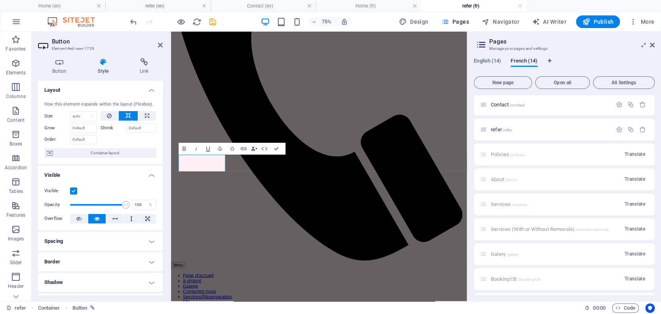
click at [150, 173] on h4 "Visible" at bounding box center [100, 173] width 125 height 14
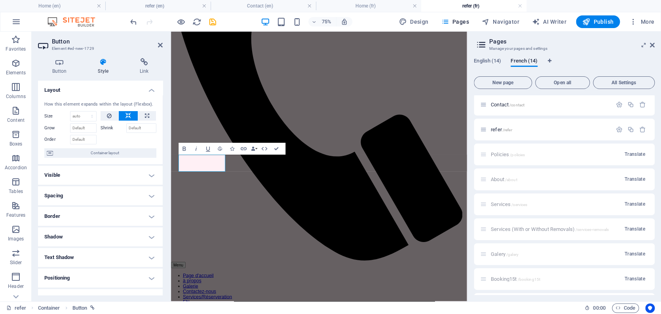
scroll to position [72, 0]
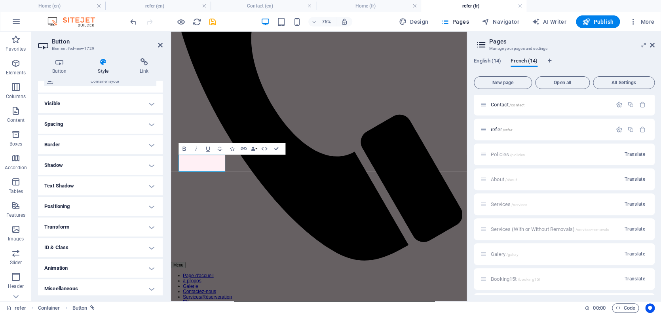
click at [149, 245] on h4 "ID & Class" at bounding box center [100, 247] width 125 height 19
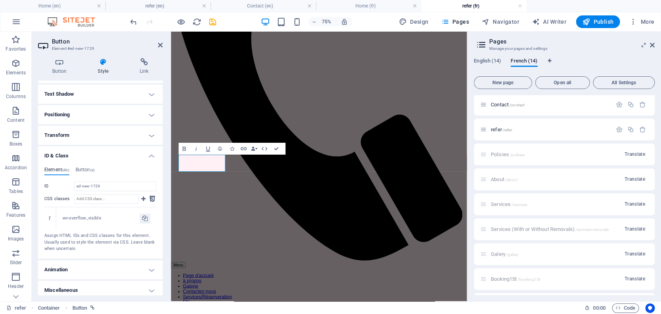
scroll to position [0, 0]
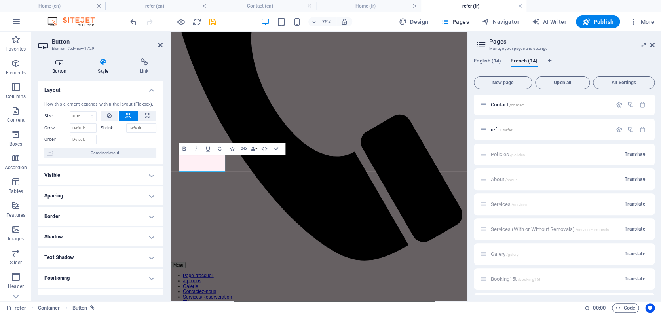
click at [59, 65] on icon at bounding box center [59, 62] width 43 height 8
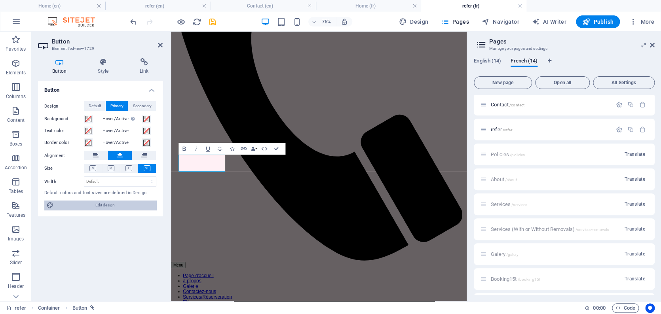
click at [121, 203] on span "Edit design" at bounding box center [105, 206] width 98 height 10
select select "rem"
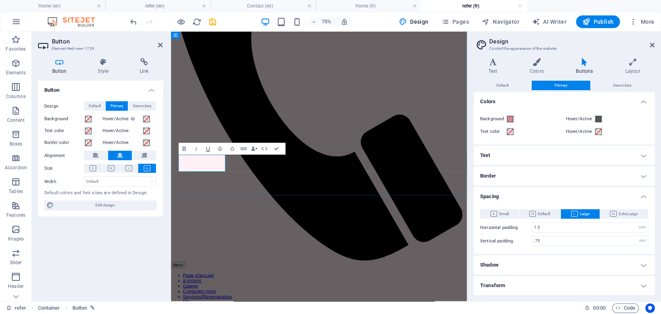
drag, startPoint x: 209, startPoint y: 213, endPoint x: 181, endPoint y: 194, distance: 33.1
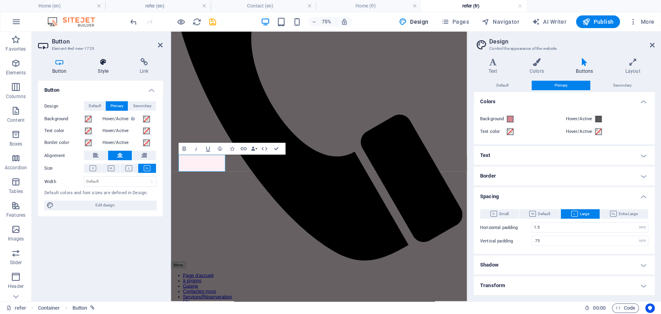
click at [100, 64] on icon at bounding box center [103, 62] width 39 height 8
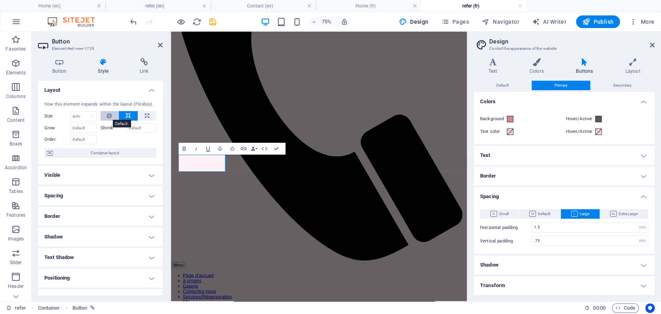
click at [107, 113] on icon at bounding box center [109, 116] width 5 height 10
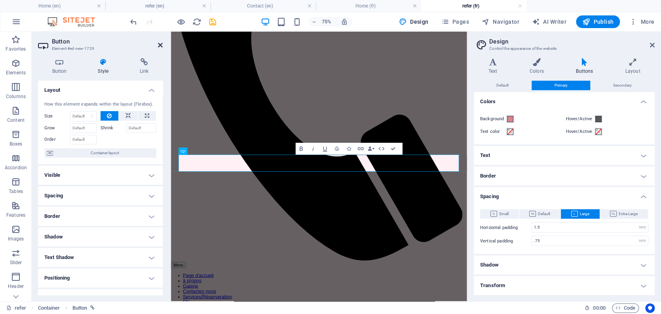
click at [161, 47] on icon at bounding box center [160, 45] width 5 height 6
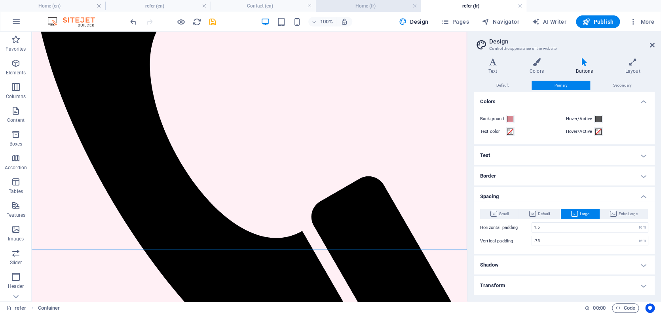
click at [369, 5] on h4 "Home (fr)" at bounding box center [368, 6] width 105 height 9
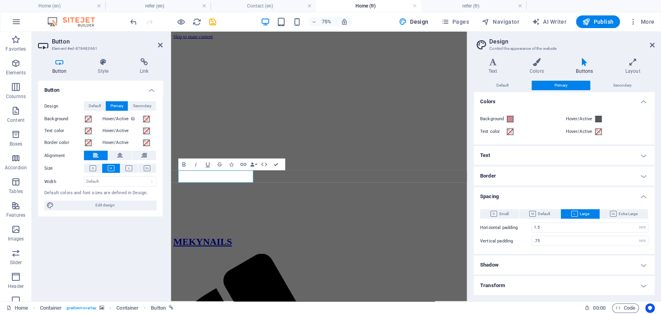
click at [454, 6] on h4 "refer (fr)" at bounding box center [473, 6] width 105 height 9
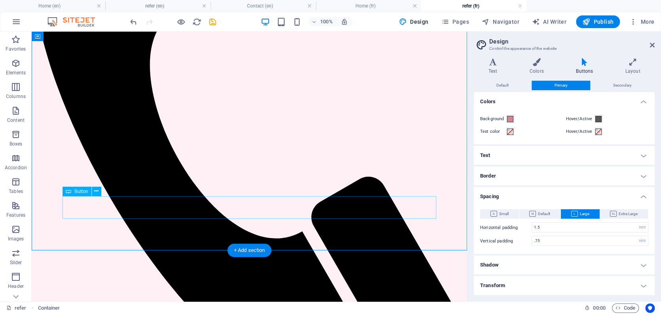
drag, startPoint x: 246, startPoint y: 211, endPoint x: 132, endPoint y: 271, distance: 129.1
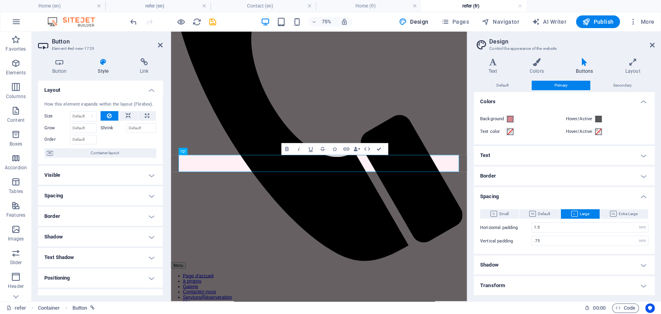
click at [144, 63] on icon at bounding box center [144, 62] width 37 height 8
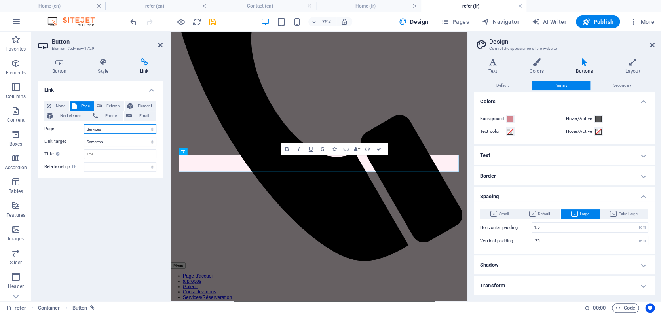
select select "16"
click at [211, 23] on icon "save" at bounding box center [212, 21] width 9 height 9
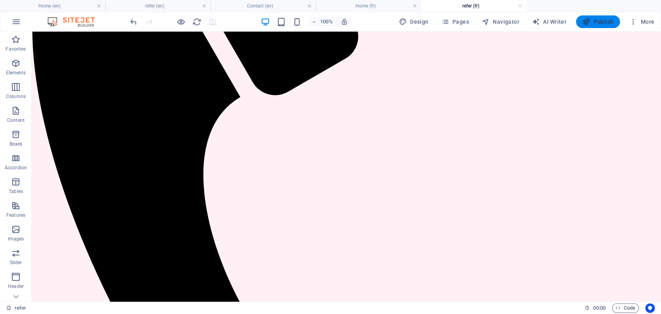
click at [600, 21] on span "Publish" at bounding box center [597, 22] width 31 height 8
